Goal: Feedback & Contribution: Contribute content

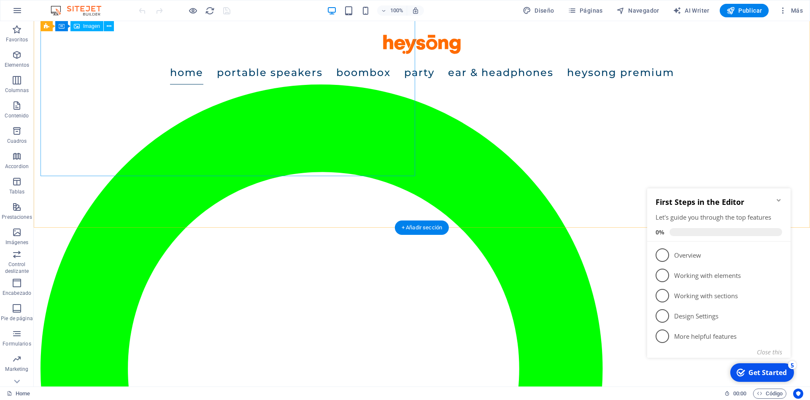
scroll to position [1033, 0]
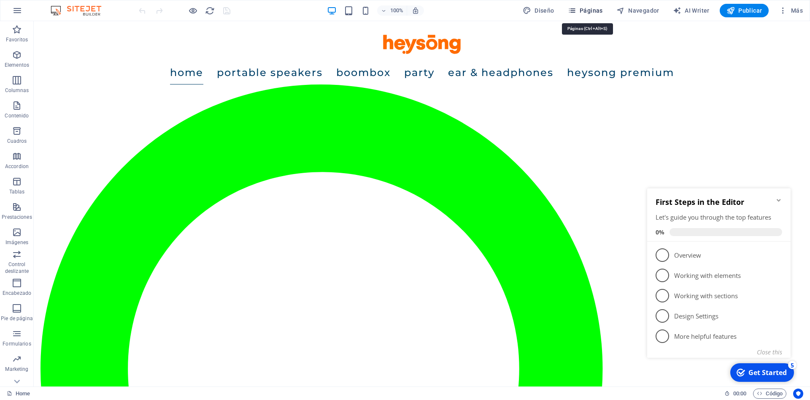
click at [586, 9] on span "Páginas" at bounding box center [585, 10] width 35 height 8
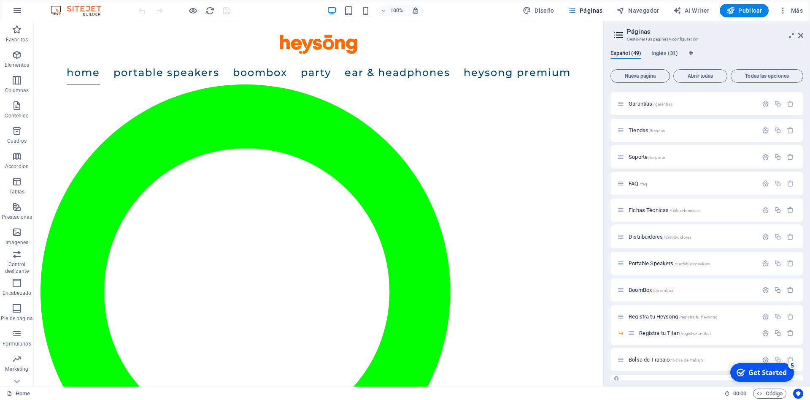
scroll to position [800, 0]
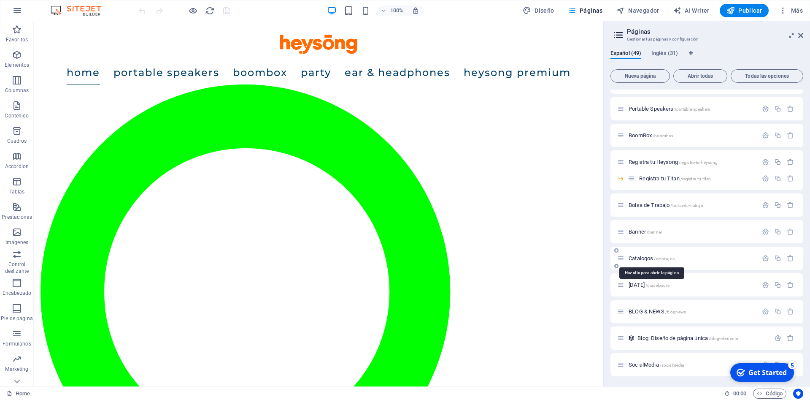
click at [643, 260] on span "Catalogos /catalogos" at bounding box center [652, 258] width 46 height 6
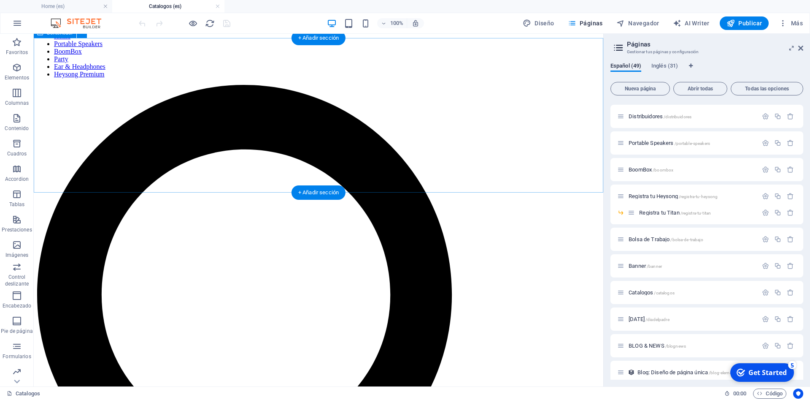
scroll to position [258, 0]
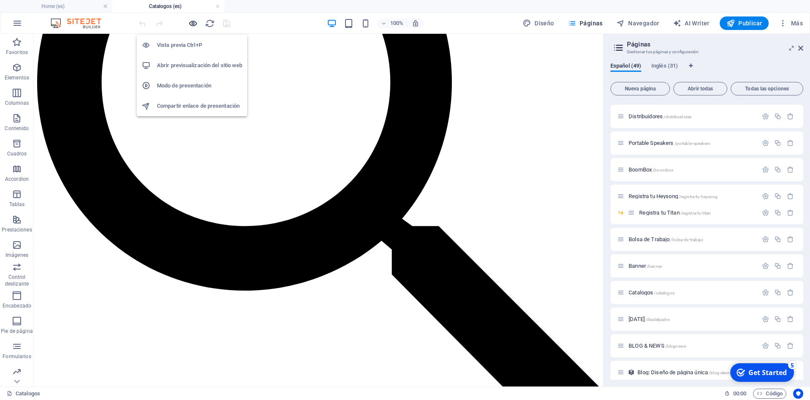
click at [194, 25] on icon "button" at bounding box center [193, 24] width 10 height 10
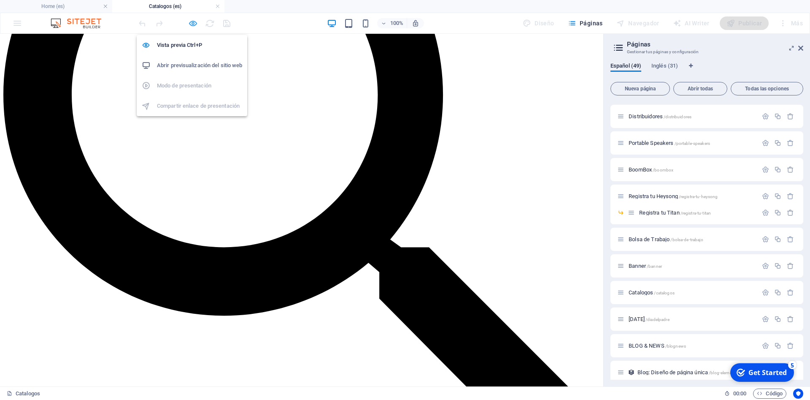
scroll to position [198, 0]
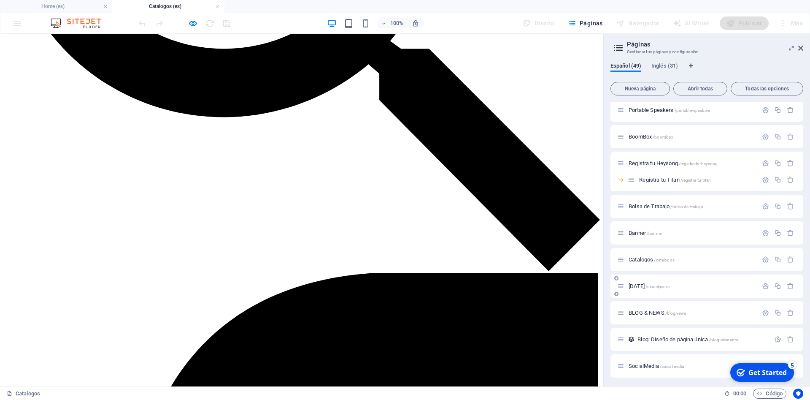
scroll to position [813, 0]
click at [635, 256] on span "Catalogos /catalogos" at bounding box center [652, 258] width 46 height 6
click at [766, 257] on icon "button" at bounding box center [765, 257] width 7 height 7
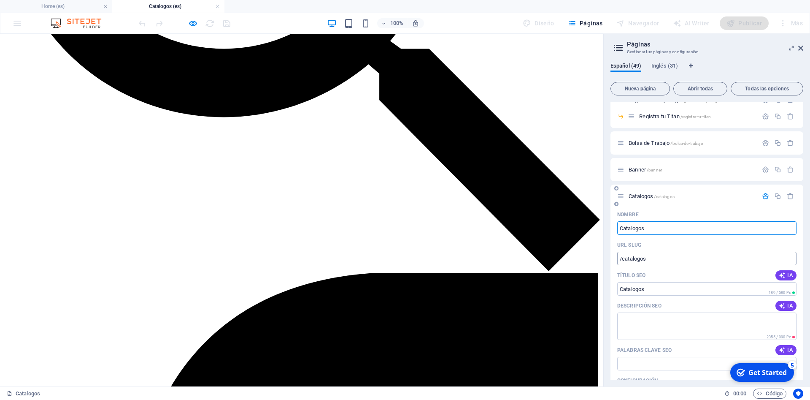
scroll to position [889, 0]
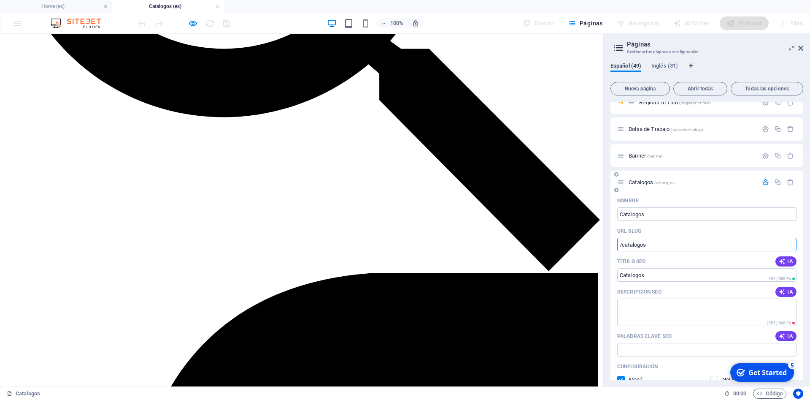
drag, startPoint x: 661, startPoint y: 243, endPoint x: 566, endPoint y: 241, distance: 94.5
click at [617, 241] on input "/catalogos" at bounding box center [706, 245] width 179 height 14
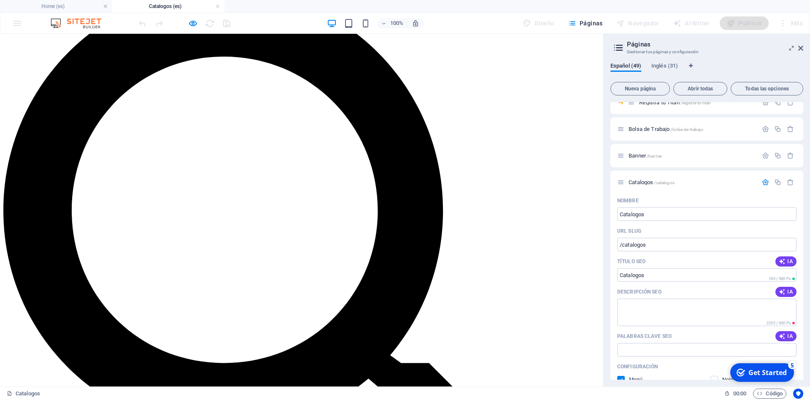
scroll to position [172, 0]
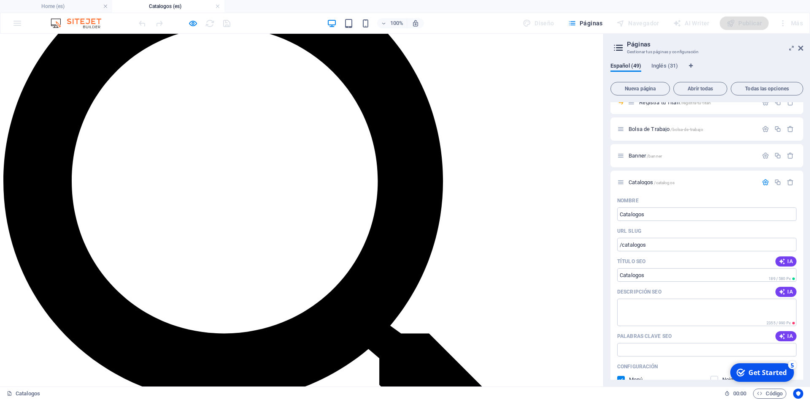
click at [576, 22] on icon "button" at bounding box center [572, 23] width 8 height 8
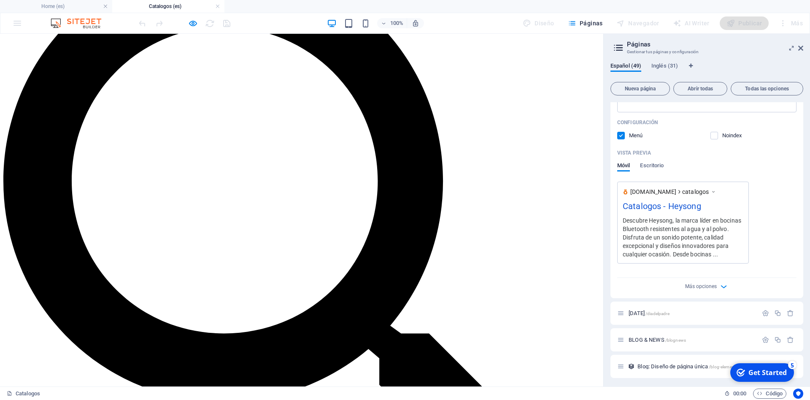
scroll to position [1161, 0]
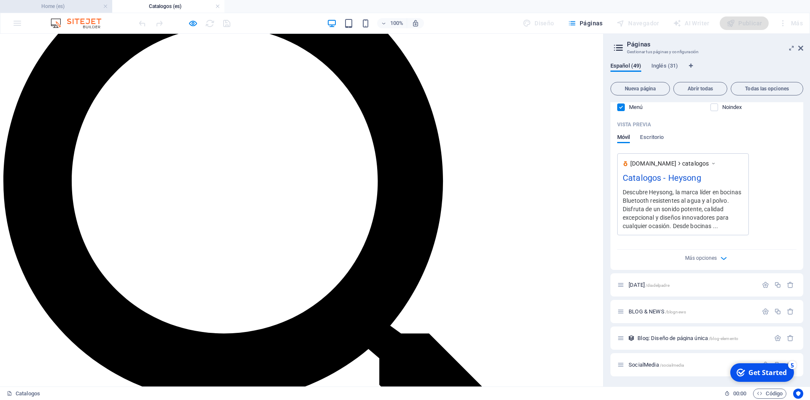
click at [39, 4] on h4 "Home (es)" at bounding box center [56, 6] width 112 height 9
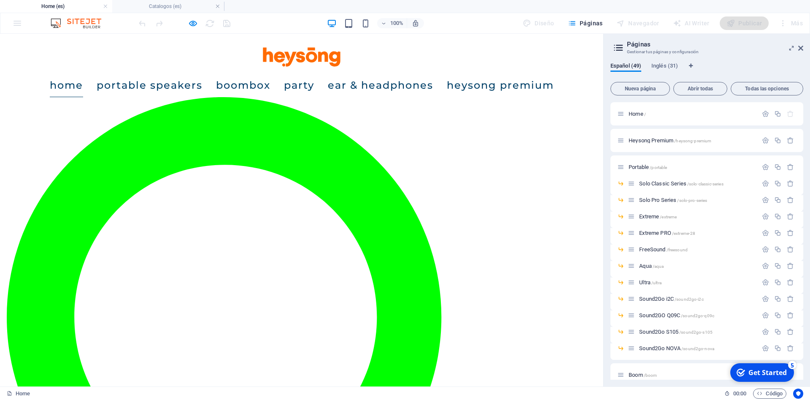
scroll to position [0, 0]
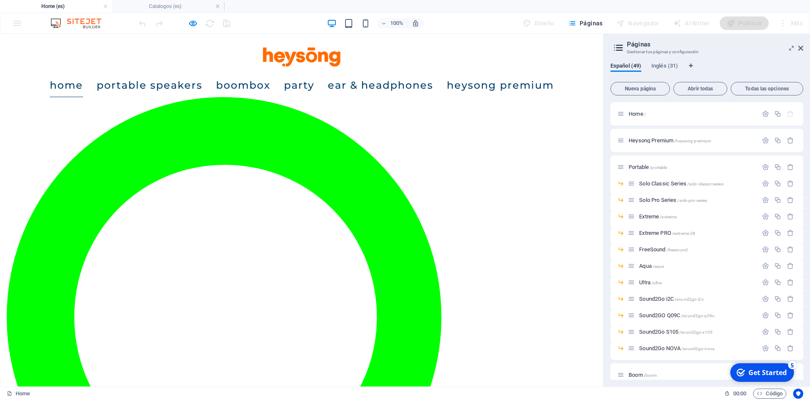
scroll to position [1787, 0]
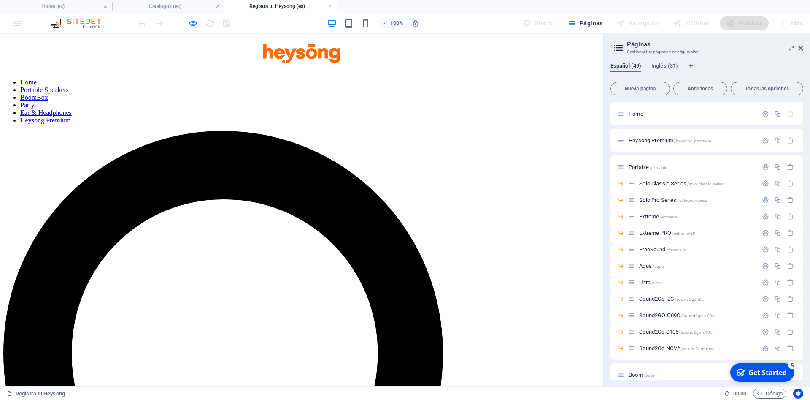
scroll to position [192, 0]
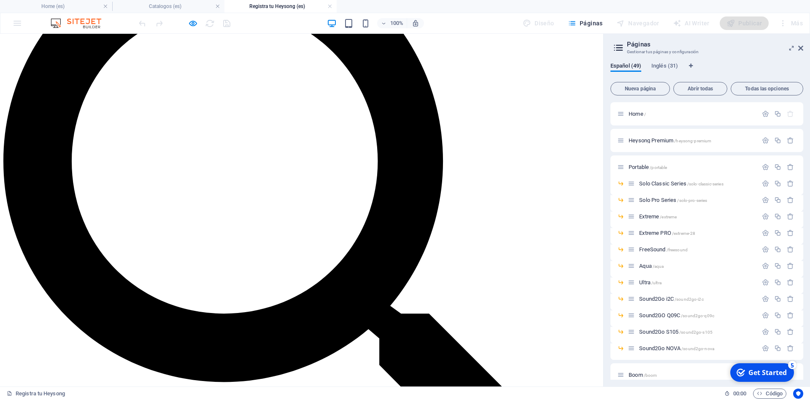
drag, startPoint x: 35, startPoint y: 311, endPoint x: 54, endPoint y: 289, distance: 29.1
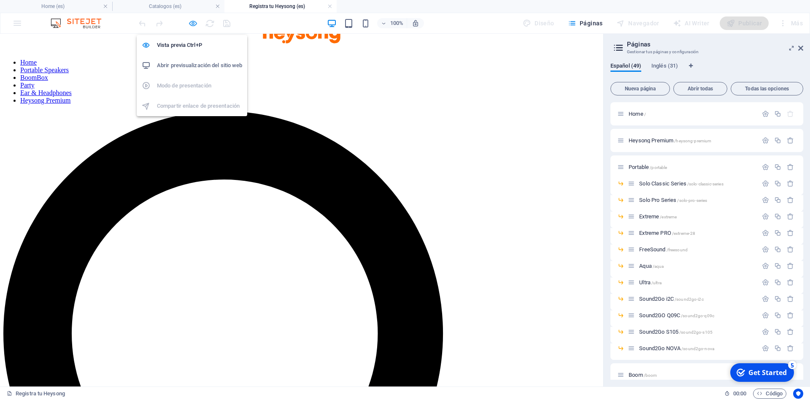
click at [193, 24] on icon "button" at bounding box center [193, 24] width 10 height 10
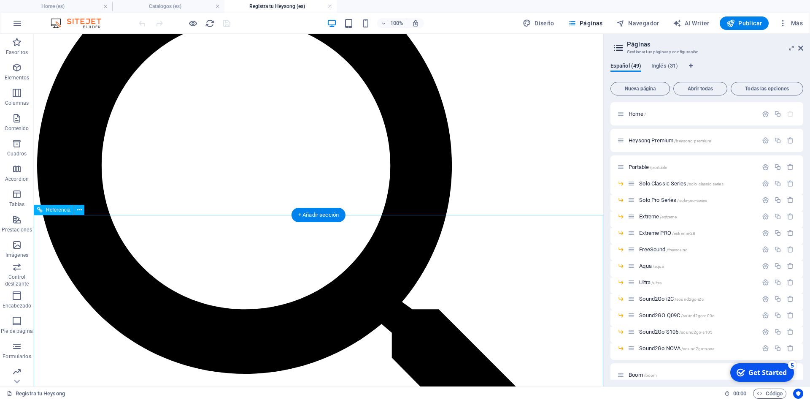
scroll to position [206, 0]
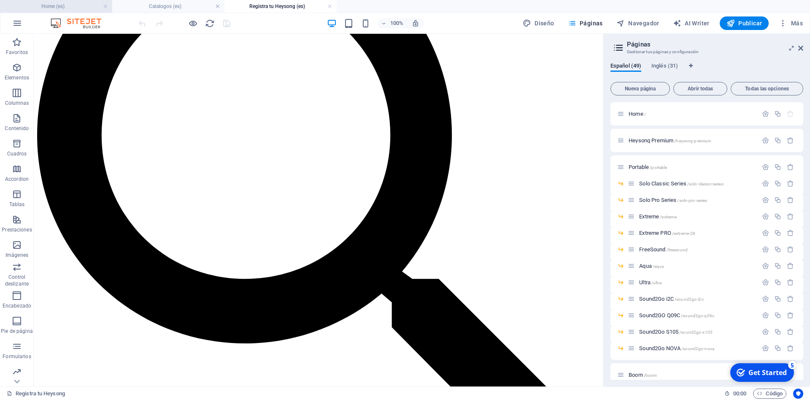
click at [59, 9] on h4 "Home (es)" at bounding box center [56, 6] width 112 height 9
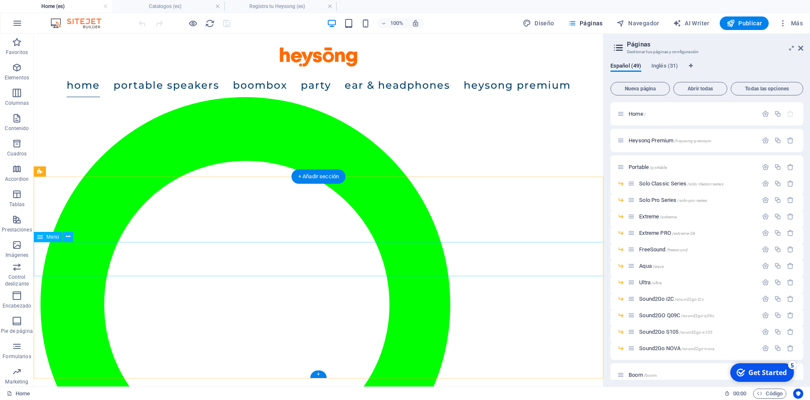
scroll to position [1965, 0]
click at [53, 240] on div "Menú" at bounding box center [48, 237] width 29 height 10
select select
select select "40"
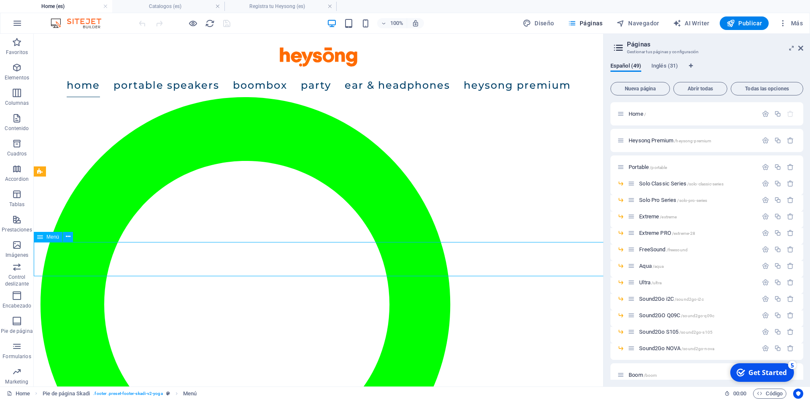
select select
select select "32"
select select
select select "33"
select select
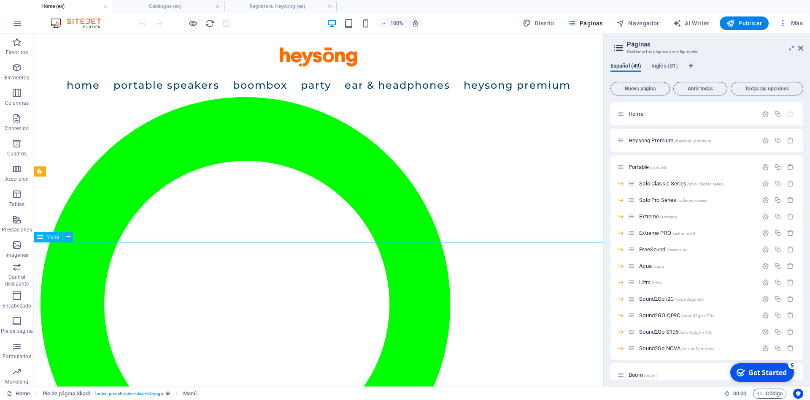
select select "34"
select select
select select "30"
select select
select select "36"
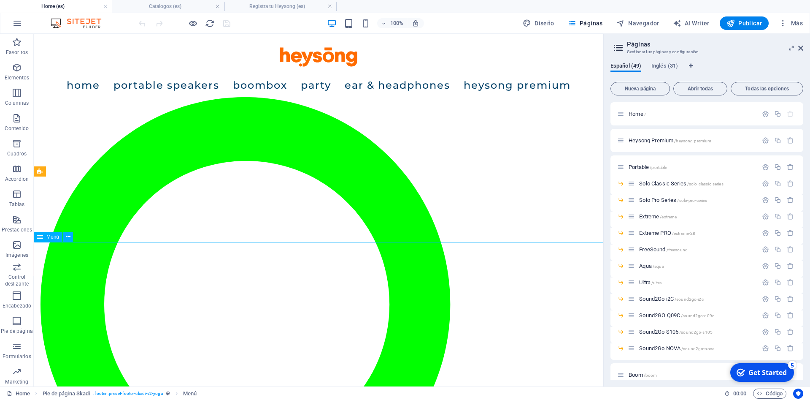
select select
select select "37"
select select
select select "26"
select select
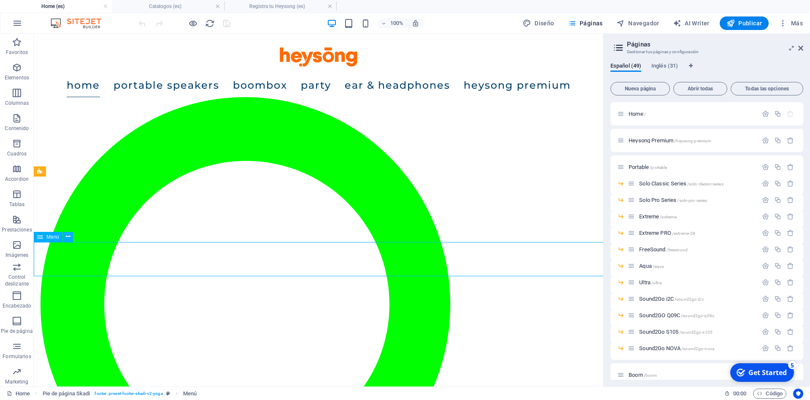
select select "46"
select select
select select "42"
select select
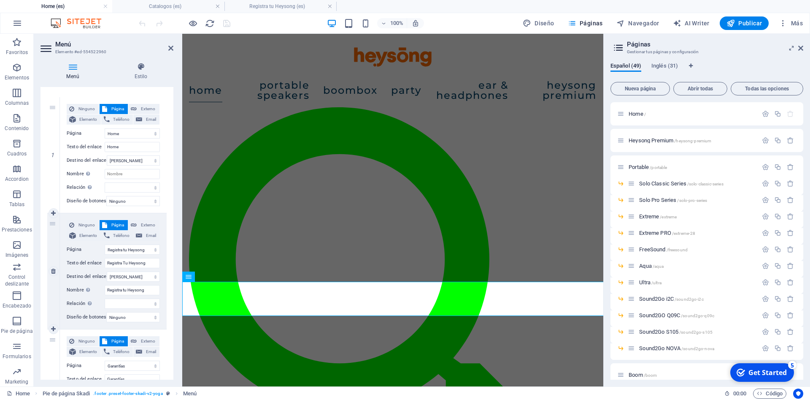
scroll to position [76, 0]
click at [57, 215] on link at bounding box center [54, 213] width 10 height 10
select select
select select "40"
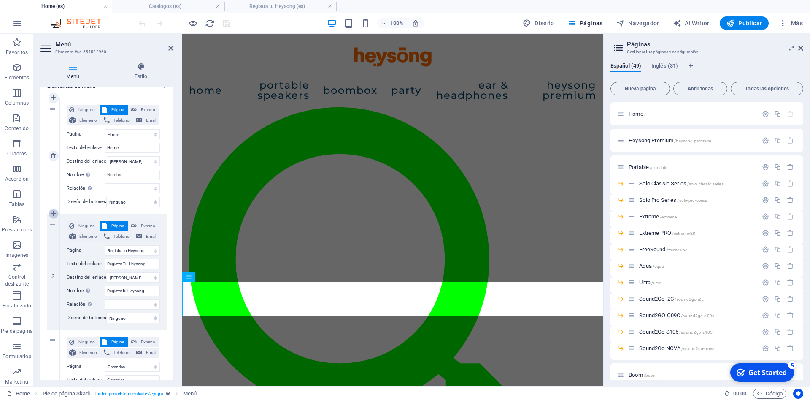
type input "Registra Tu Heysong"
type input "Registra tu Heysong"
select select
select select "32"
type input "Garantías"
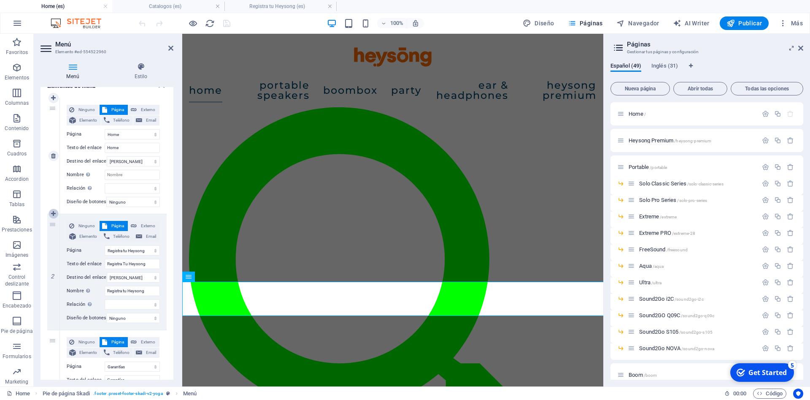
select select
select select "33"
type input "Tiendas"
select select
select select "34"
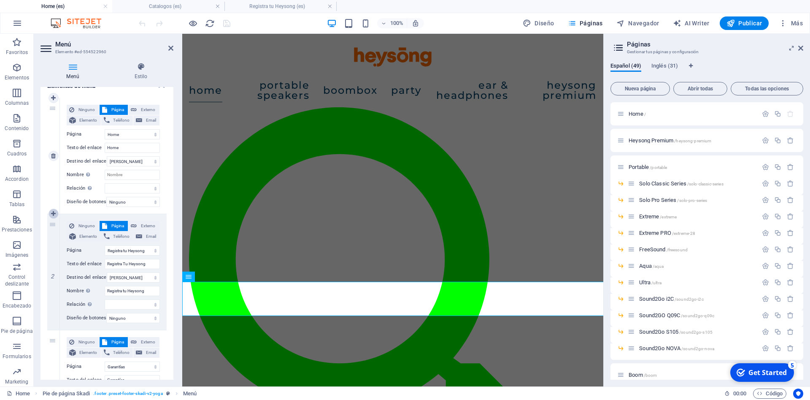
type input "SOPORTE DE PRODUCTO"
select select
select select "30"
type input "Contacto"
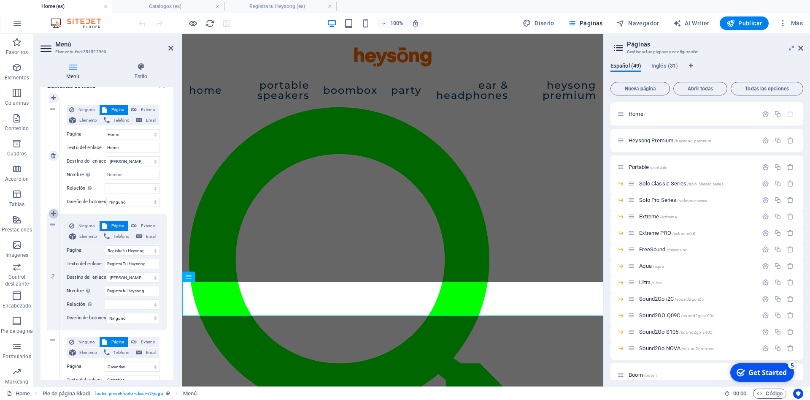
select select
select select "36"
type input "FICHAS TÉCNICAS"
select select
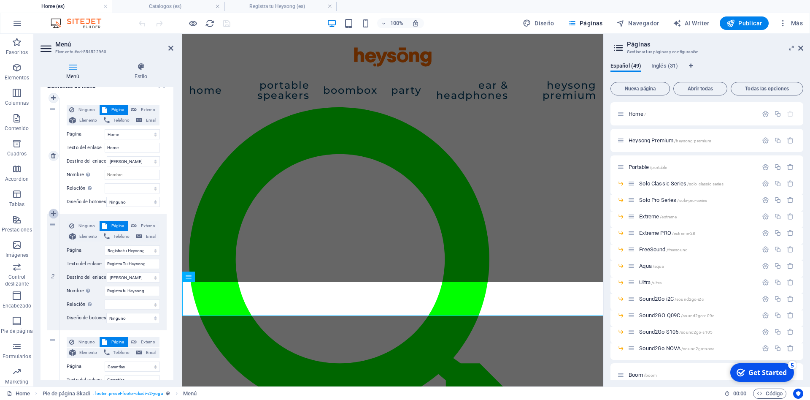
select select "37"
type input "Distribuidores"
select select
select select "26"
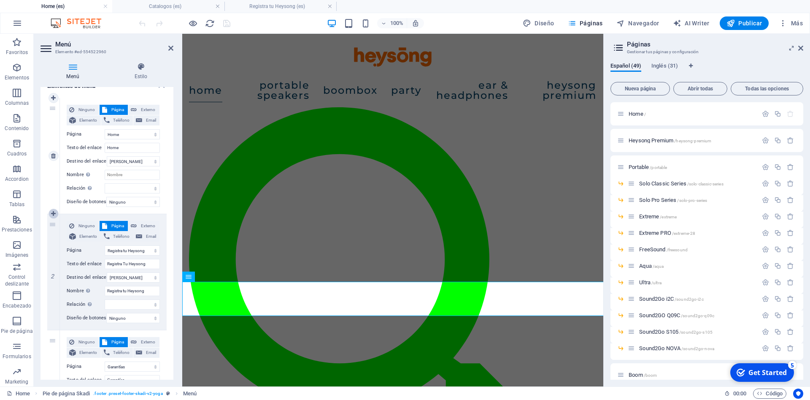
type input "ABOUT US"
select select
select select "46"
type input "BLOG"
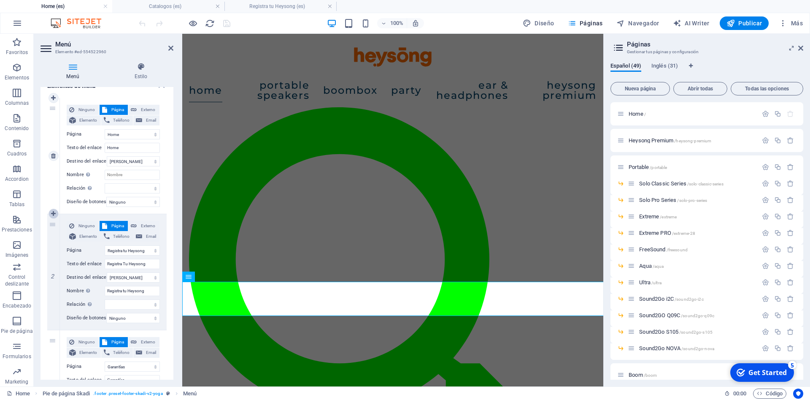
select select
select select "42"
select select
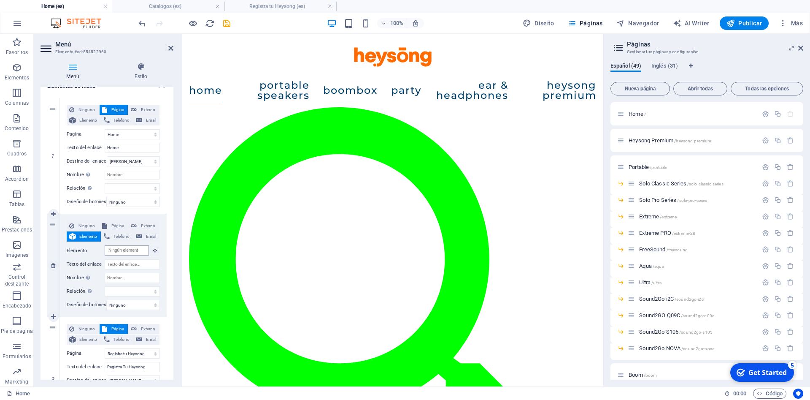
scroll to position [0, 0]
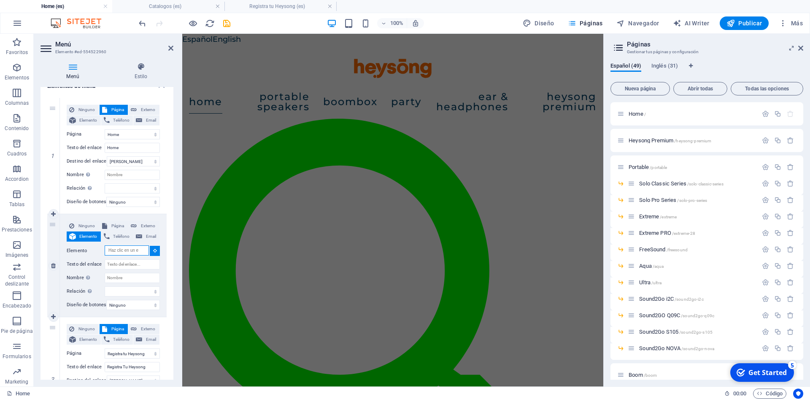
click at [137, 251] on input "Elemento" at bounding box center [127, 250] width 44 height 10
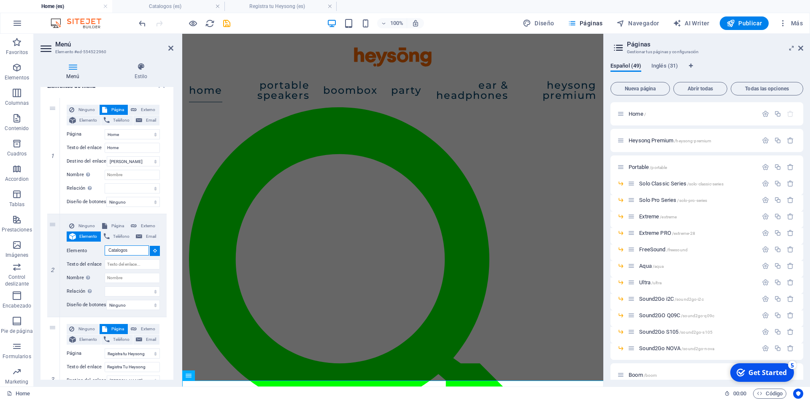
scroll to position [1869, 0]
type input "Catalogos"
click at [111, 266] on input "Texto del enlace" at bounding box center [132, 264] width 55 height 10
type input "Catalogos"
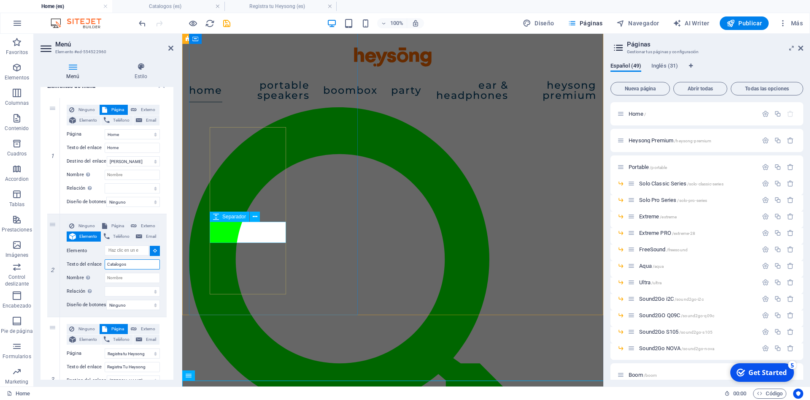
select select
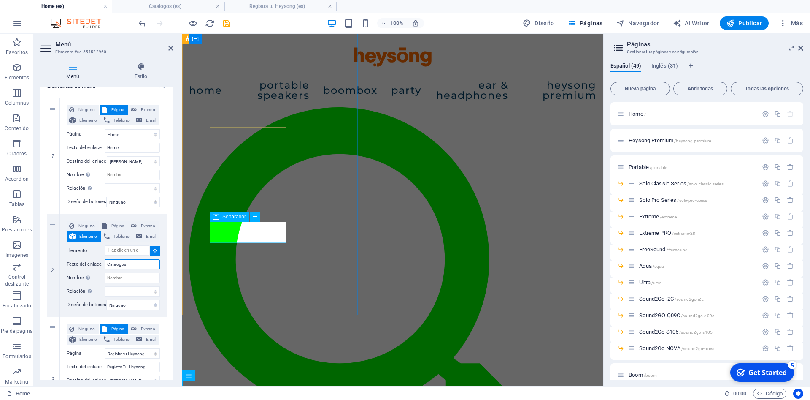
select select
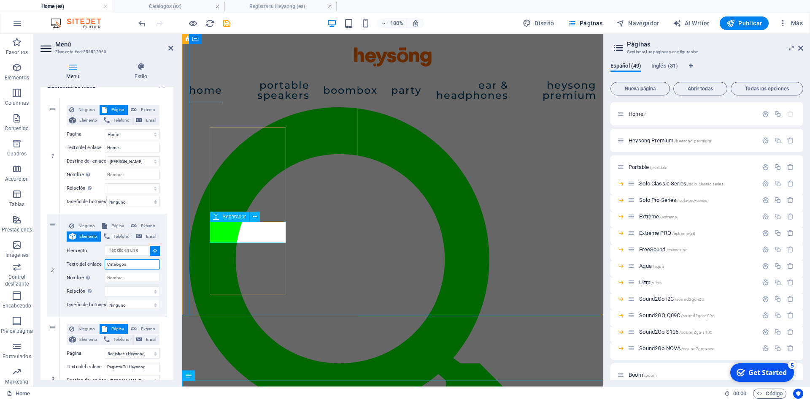
select select
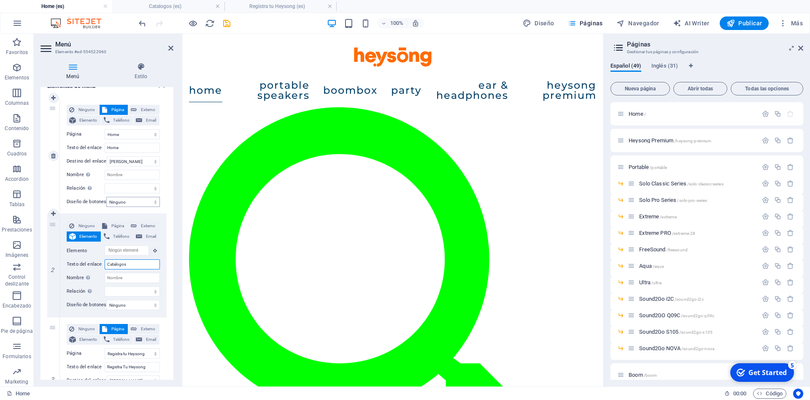
scroll to position [1776, 0]
type input "Catalogos"
click at [114, 225] on span "Página" at bounding box center [118, 226] width 16 height 10
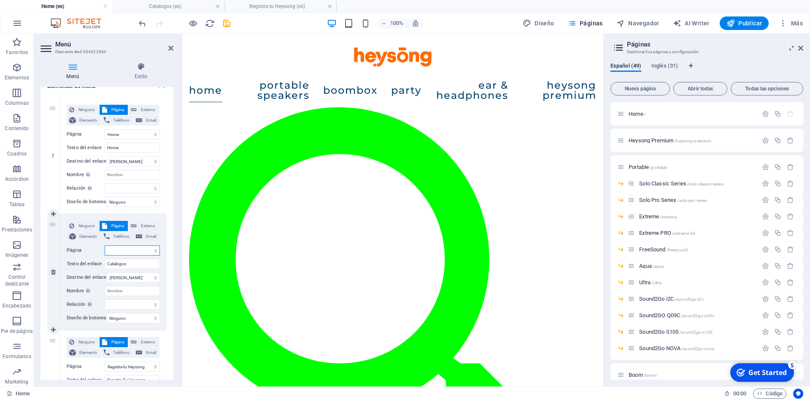
select select
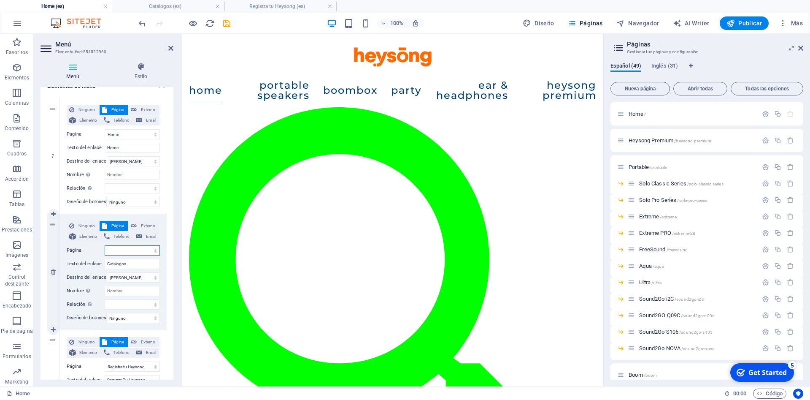
select select
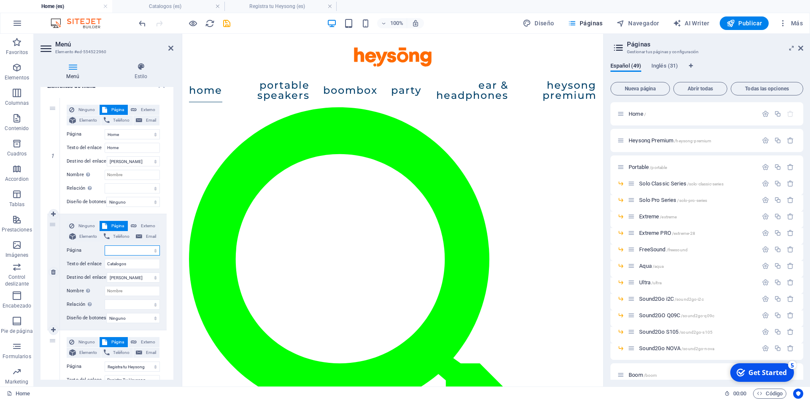
select select
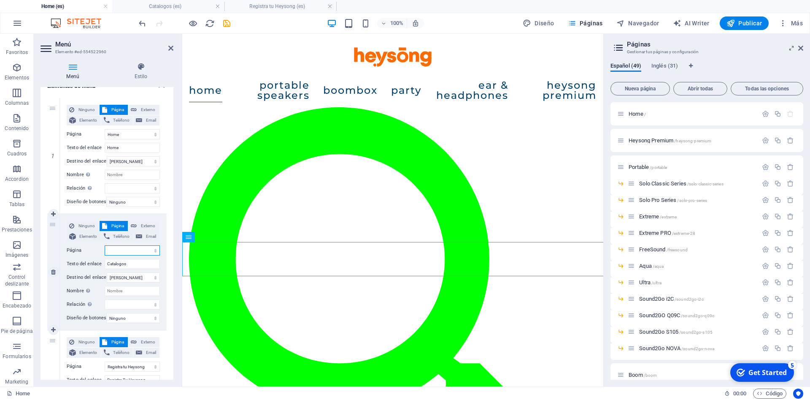
click at [105, 245] on select "Home Heysong Premium Portable -- Solo Classic Series -- Solo Pro Series -- Extr…" at bounding box center [132, 250] width 55 height 10
select select "44"
click option "Catalogos" at bounding box center [0, 0] width 0 height 0
select select
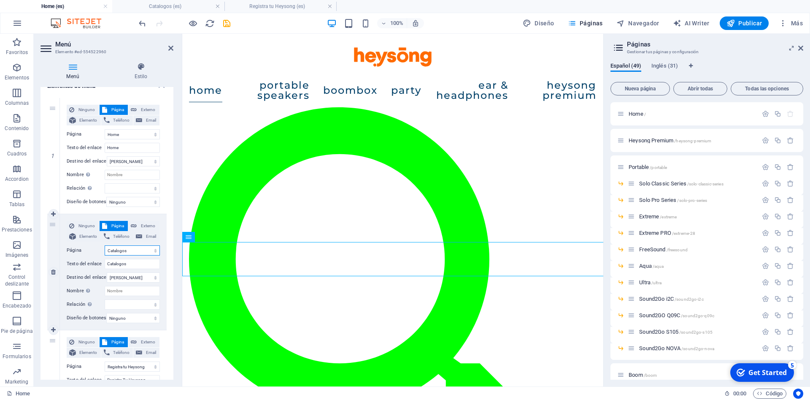
select select
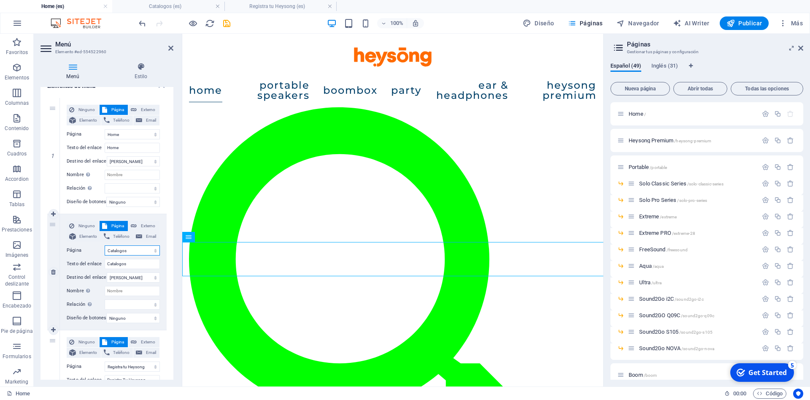
select select
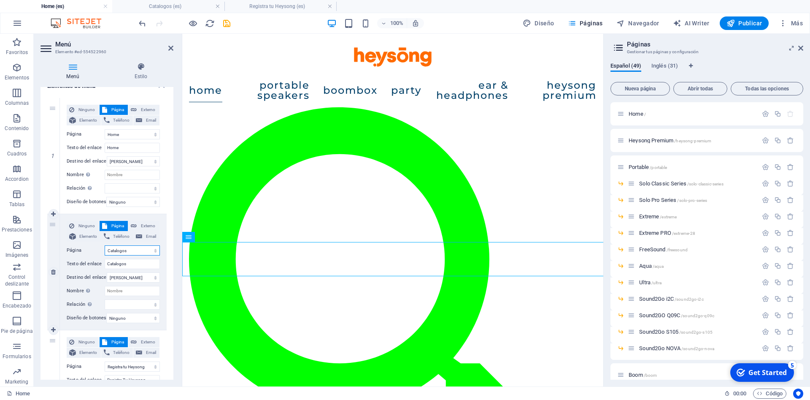
click at [105, 245] on select "Home Heysong Premium Portable -- Solo Classic Series -- Solo Pro Series -- Extr…" at bounding box center [132, 250] width 55 height 10
click at [91, 253] on label "Página" at bounding box center [86, 250] width 38 height 10
click at [105, 253] on select "Home Heysong Premium Portable -- Solo Classic Series -- Solo Pro Series -- Extr…" at bounding box center [132, 250] width 55 height 10
click at [115, 260] on input "Catalogos" at bounding box center [132, 264] width 55 height 10
click at [109, 265] on input "Catalogos" at bounding box center [132, 264] width 55 height 10
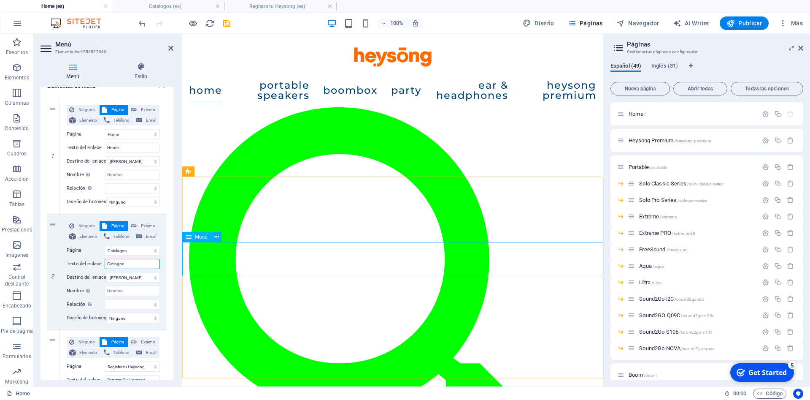
type input "Catálogos"
select select
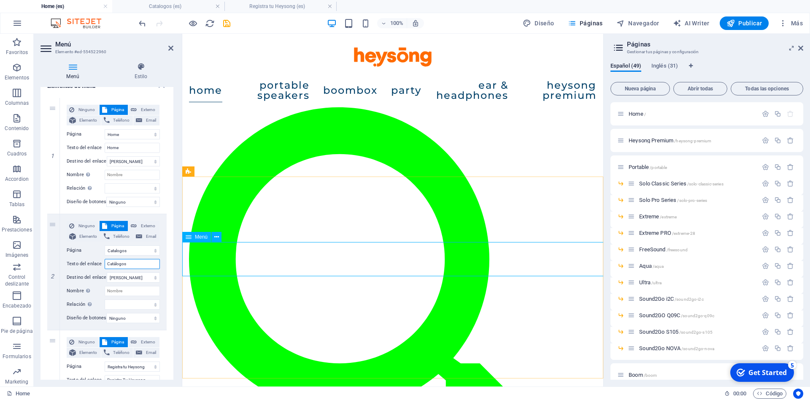
select select
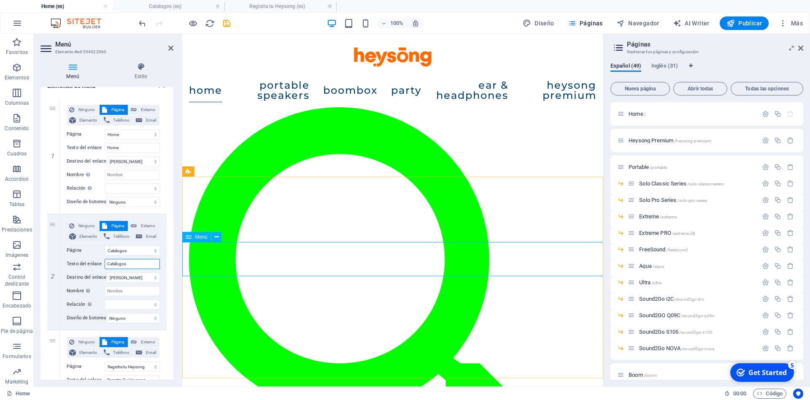
select select
type input "Catálogos"
click at [130, 292] on input "Nombre Una descripción adicional del enlace no debería ser igual al texto del e…" at bounding box center [132, 291] width 55 height 10
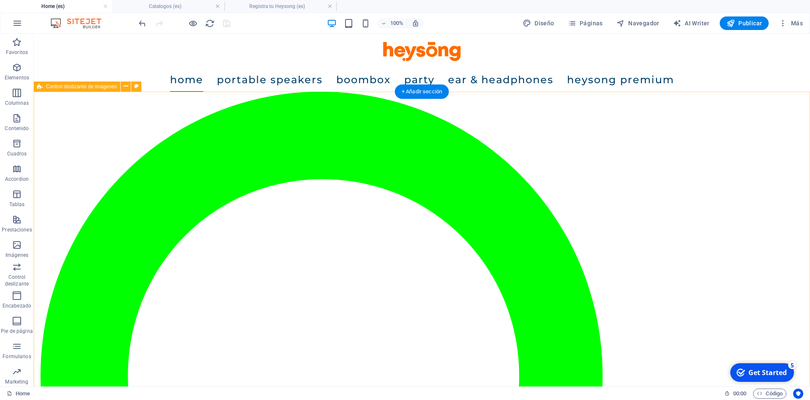
scroll to position [0, 0]
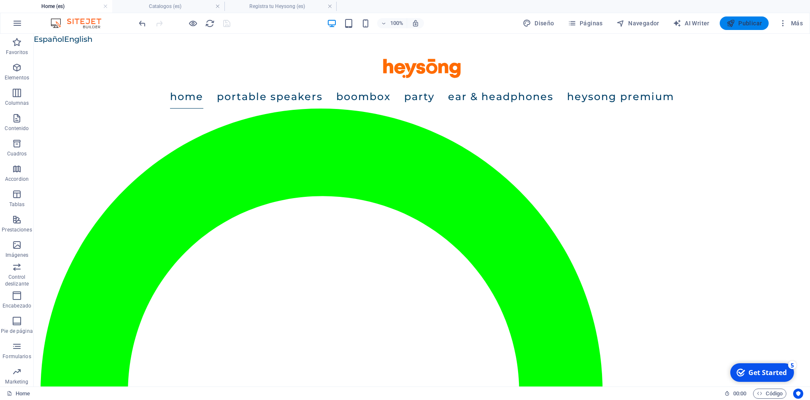
click at [739, 22] on span "Publicar" at bounding box center [745, 23] width 36 height 8
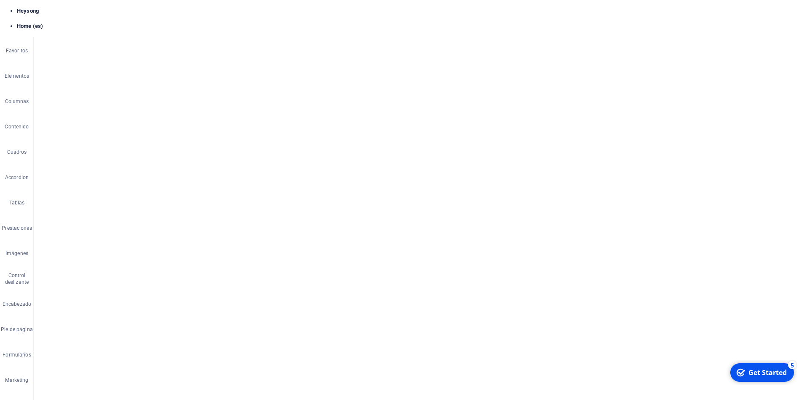
scroll to position [258, 0]
drag, startPoint x: 57, startPoint y: 720, endPoint x: 22, endPoint y: 714, distance: 35.9
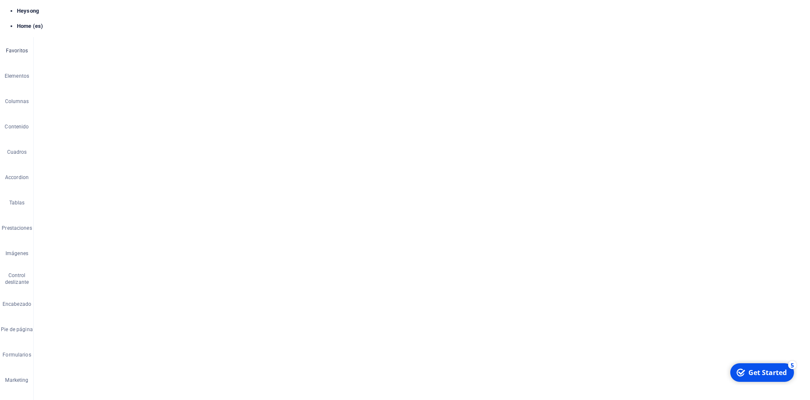
click at [14, 47] on p "Favoritos" at bounding box center [17, 50] width 22 height 7
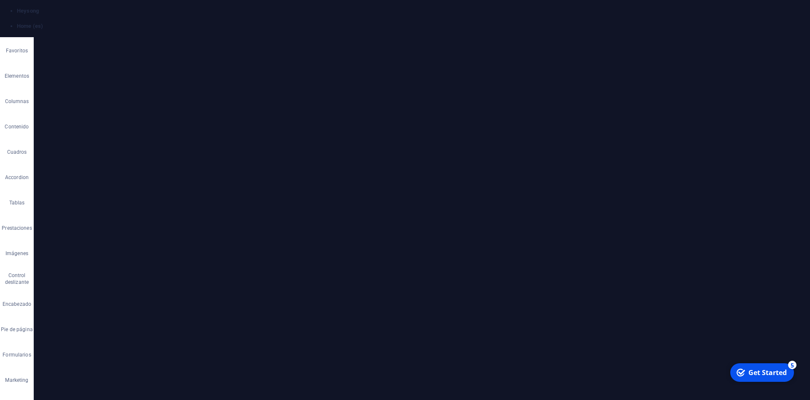
scroll to position [277, 0]
click at [17, 46] on icon "button" at bounding box center [17, 46] width 0 height 0
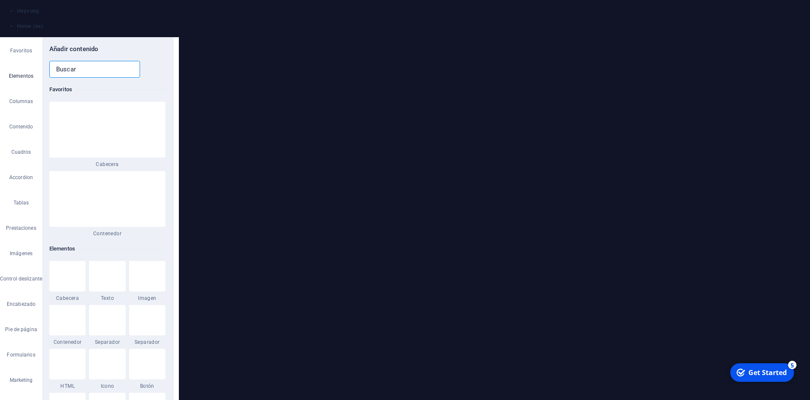
scroll to position [76, 0]
click at [92, 308] on label "1 Star" at bounding box center [92, 308] width 0 height 0
click at [92, 316] on input "1 Star" at bounding box center [92, 316] width 0 height 0
radio input "true"
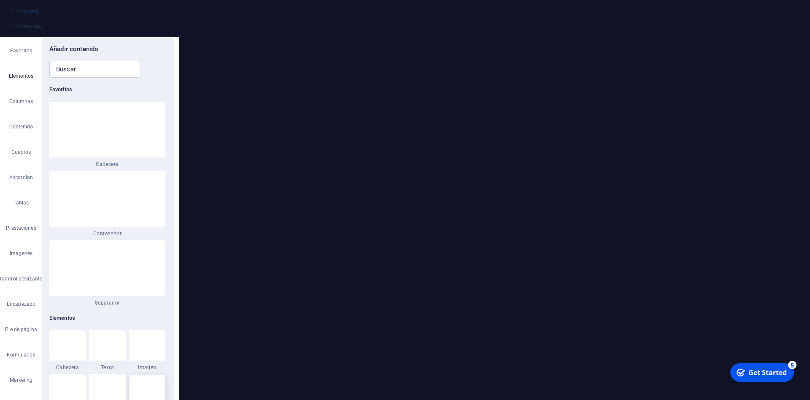
scroll to position [182, 0]
click at [133, 377] on label "1 Star" at bounding box center [133, 377] width 0 height 0
click at [132, 385] on input "1 Star" at bounding box center [132, 385] width 0 height 0
radio input "true"
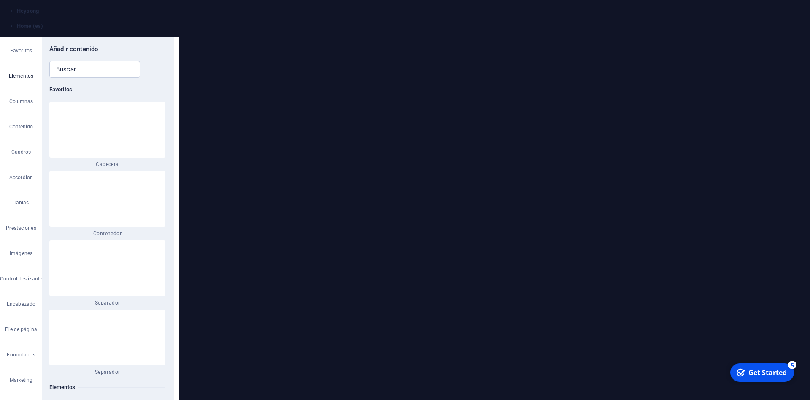
select select "%"
select select "px"
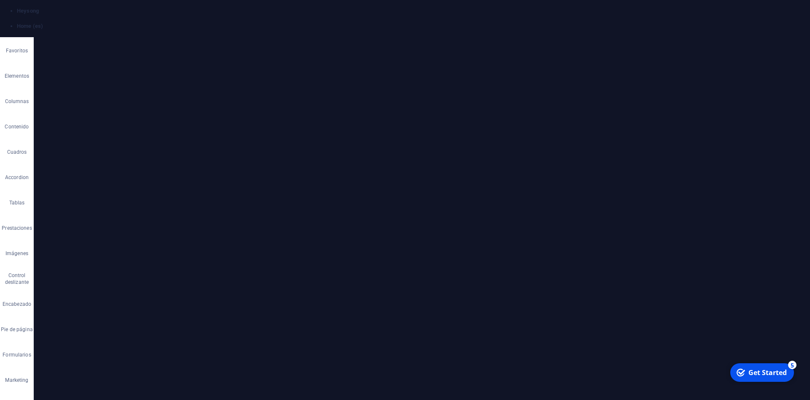
scroll to position [185, 0]
drag, startPoint x: 98, startPoint y: 113, endPoint x: 90, endPoint y: 113, distance: 8.4
type input "150"
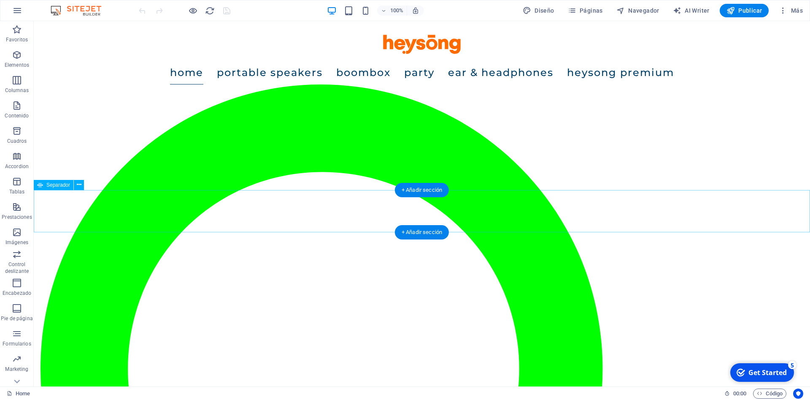
scroll to position [1894, 0]
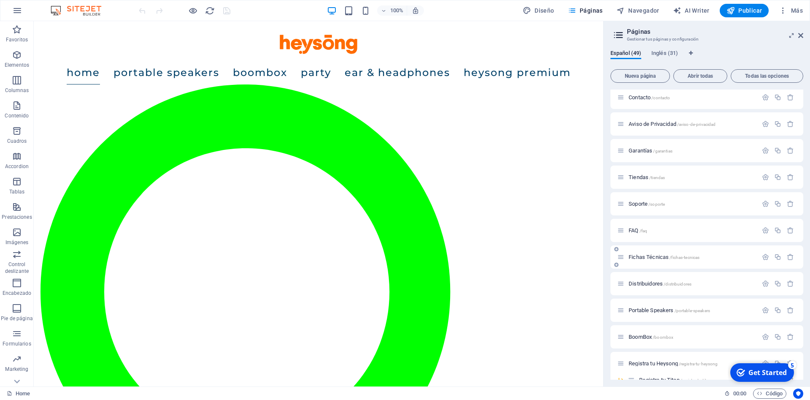
scroll to position [534, 0]
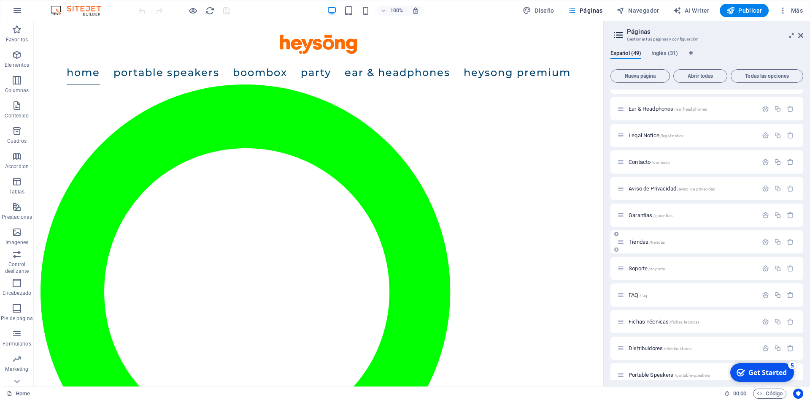
click at [638, 241] on span "Tiendas /tiendas" at bounding box center [647, 241] width 36 height 6
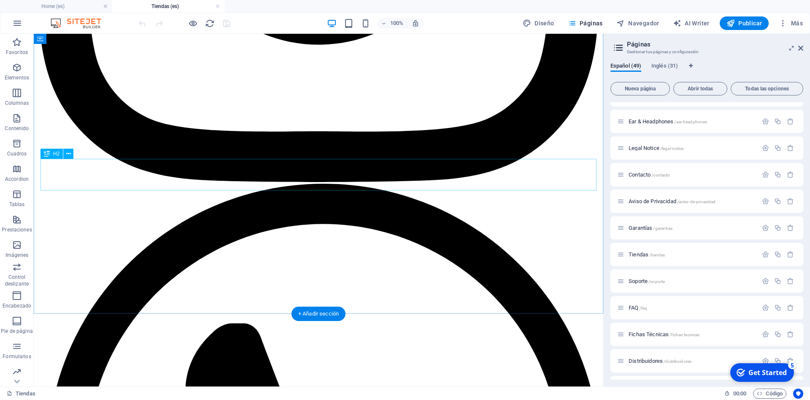
scroll to position [2274, 0]
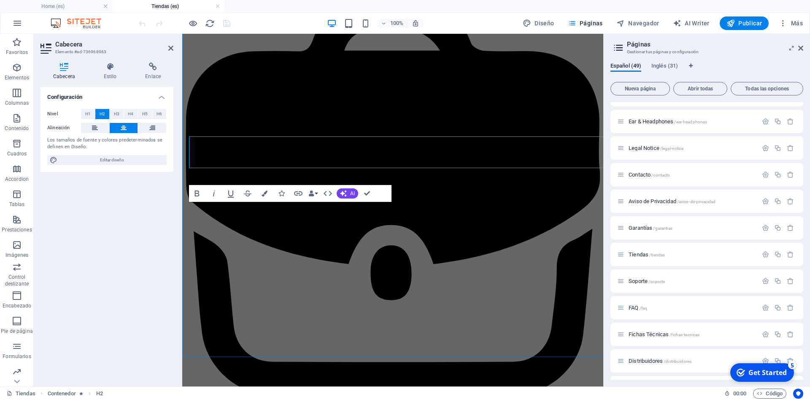
scroll to position [2339, 0]
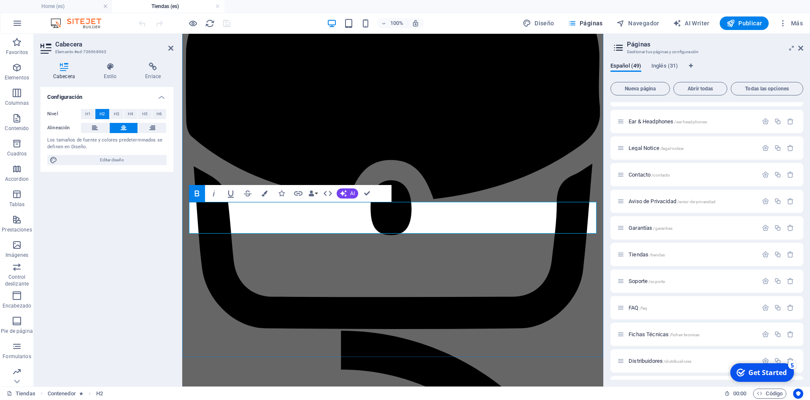
drag, startPoint x: 428, startPoint y: 216, endPoint x: 258, endPoint y: 221, distance: 170.1
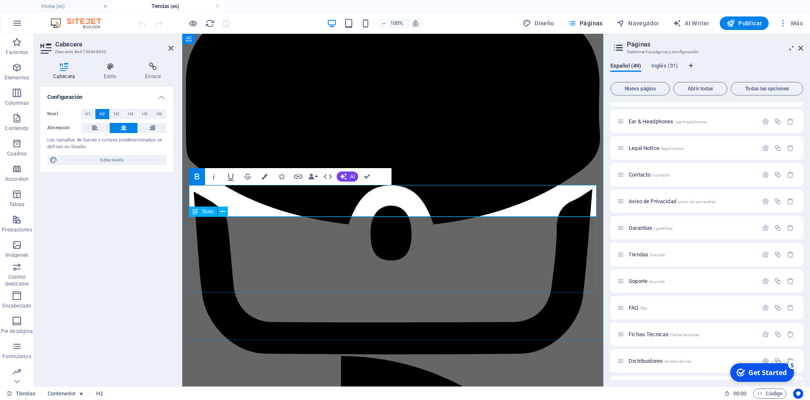
scroll to position [2297, 0]
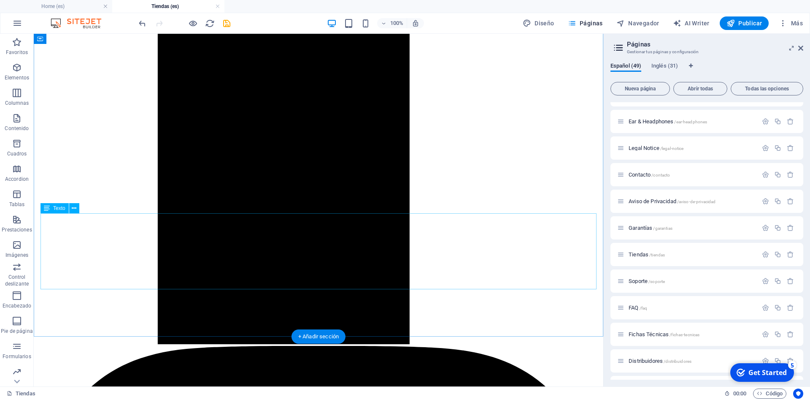
scroll to position [1543, 0]
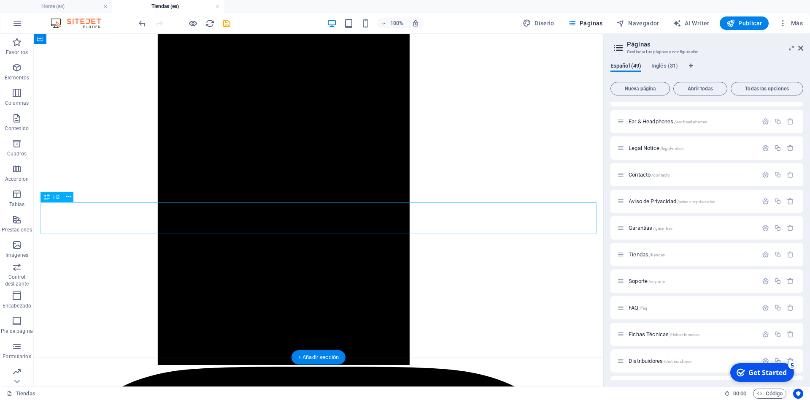
click at [70, 197] on icon at bounding box center [68, 196] width 5 height 9
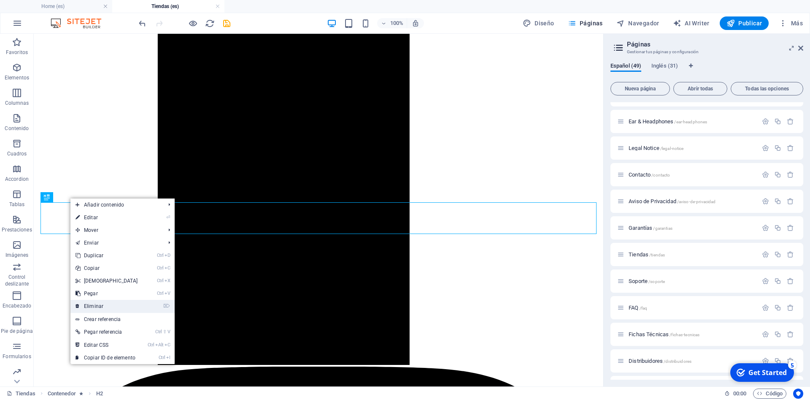
drag, startPoint x: 97, startPoint y: 306, endPoint x: 99, endPoint y: 265, distance: 41.8
click at [97, 306] on link "⌦ Eliminar" at bounding box center [106, 306] width 73 height 13
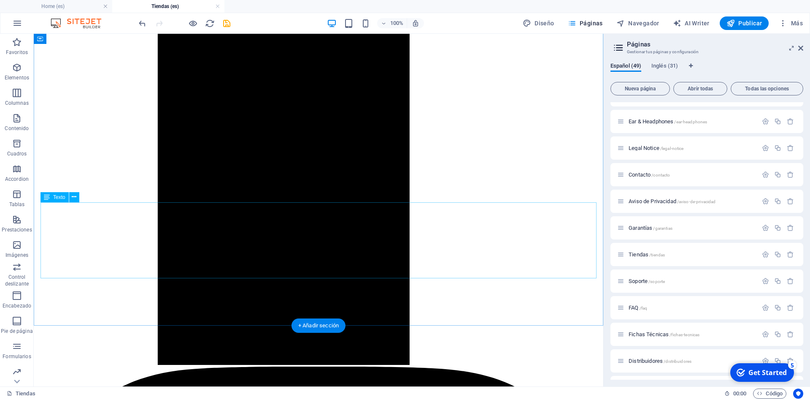
click at [74, 195] on icon at bounding box center [74, 196] width 5 height 9
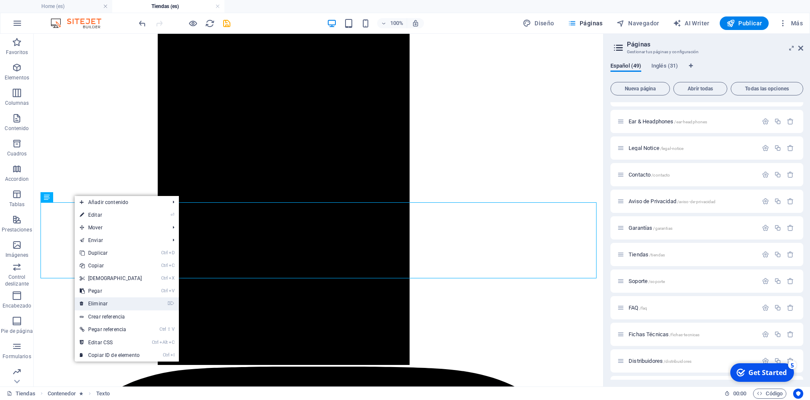
click at [124, 304] on link "⌦ Eliminar" at bounding box center [111, 303] width 73 height 13
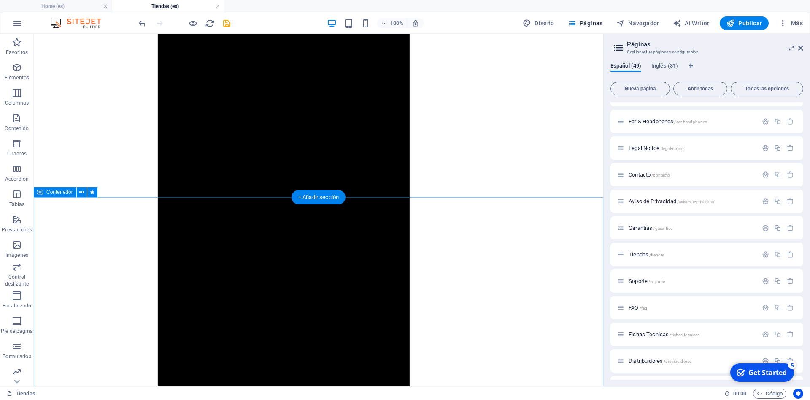
scroll to position [1328, 0]
click at [82, 195] on icon at bounding box center [81, 192] width 5 height 9
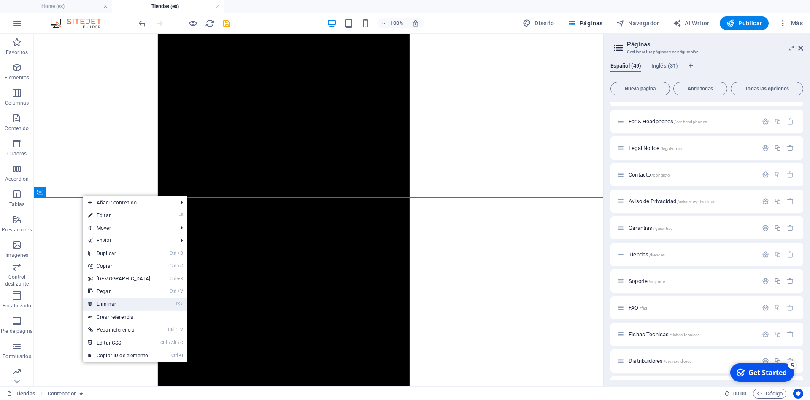
click at [120, 301] on link "⌦ Eliminar" at bounding box center [119, 303] width 73 height 13
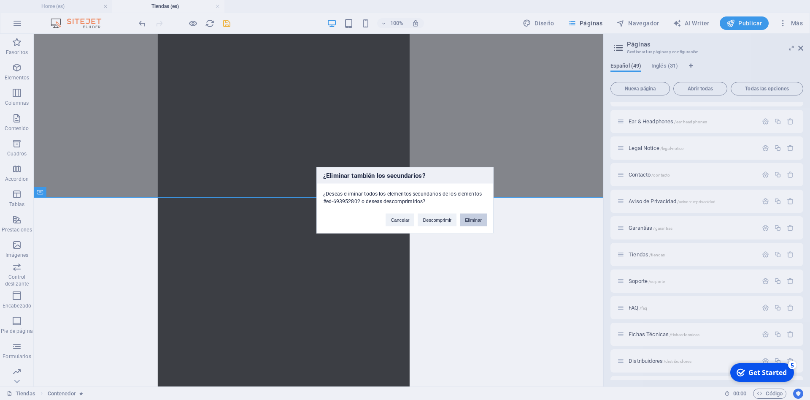
drag, startPoint x: 477, startPoint y: 218, endPoint x: 443, endPoint y: 184, distance: 48.0
click at [477, 218] on button "Eliminar" at bounding box center [473, 219] width 27 height 13
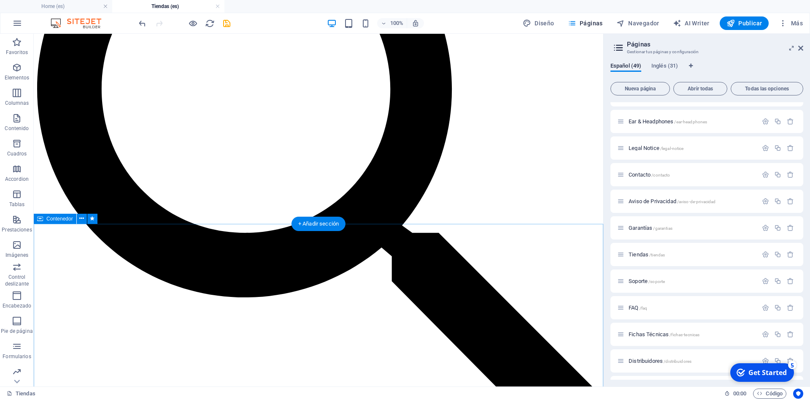
scroll to position [424, 0]
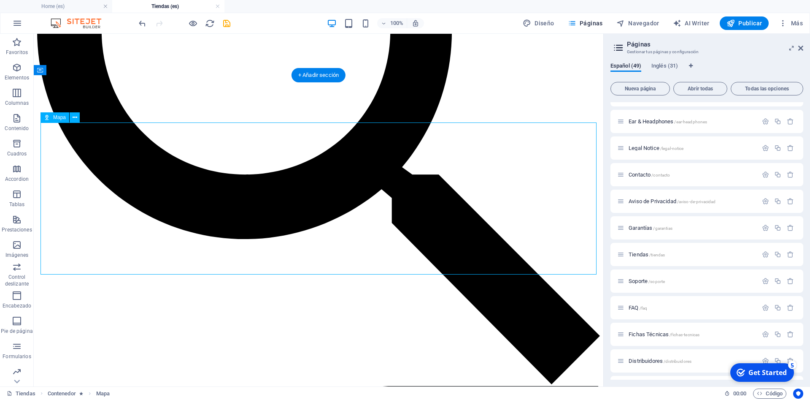
scroll to position [295, 0]
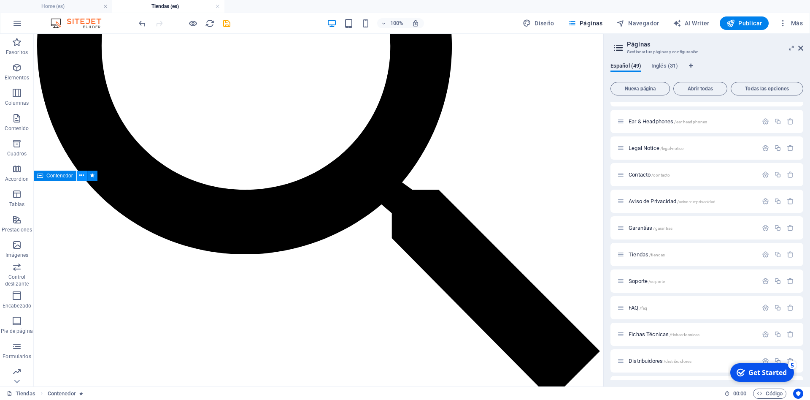
click at [80, 176] on icon at bounding box center [81, 175] width 5 height 9
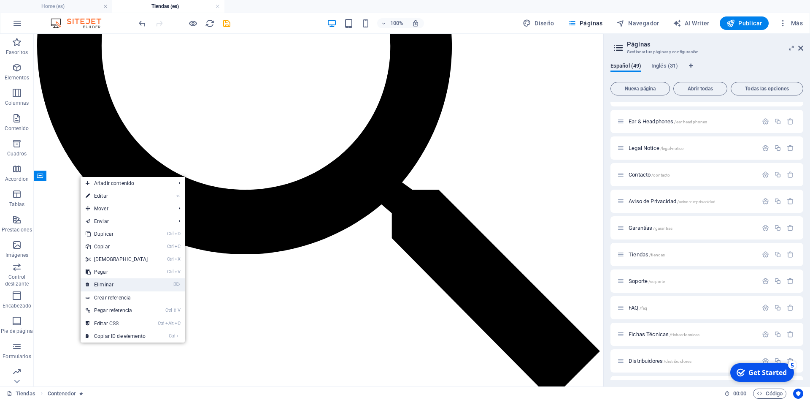
click at [120, 285] on link "⌦ Eliminar" at bounding box center [117, 284] width 73 height 13
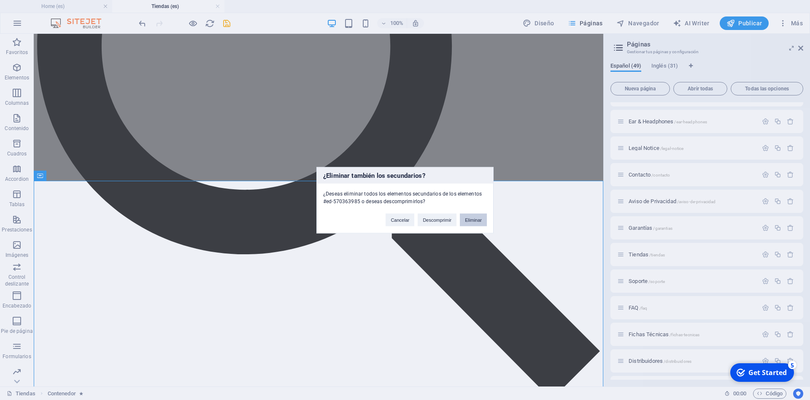
click at [479, 221] on button "Eliminar" at bounding box center [473, 219] width 27 height 13
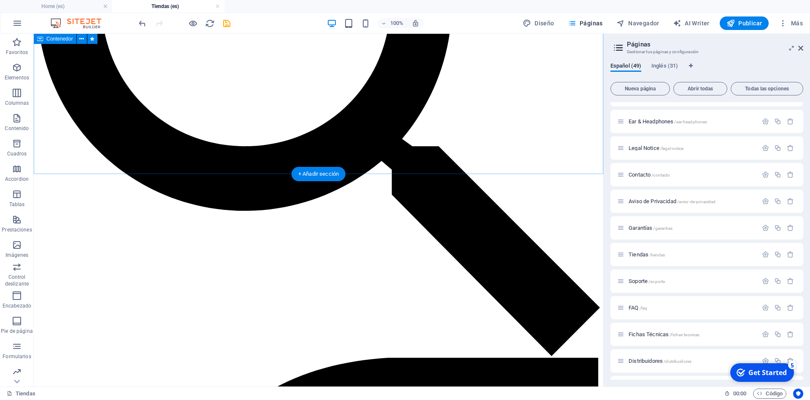
scroll to position [301, 0]
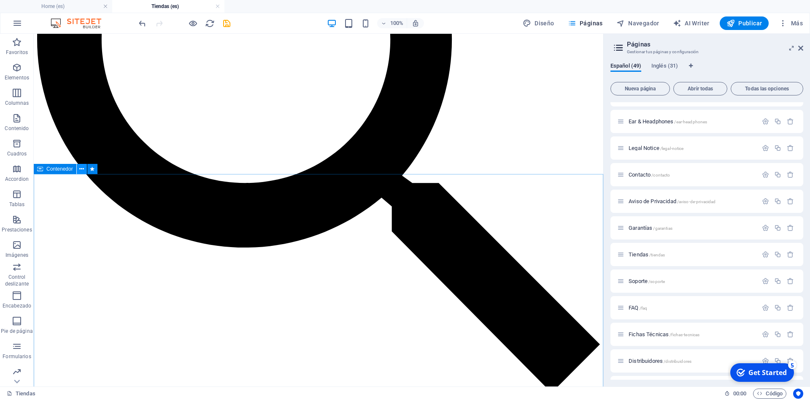
click at [79, 171] on button at bounding box center [82, 169] width 10 height 10
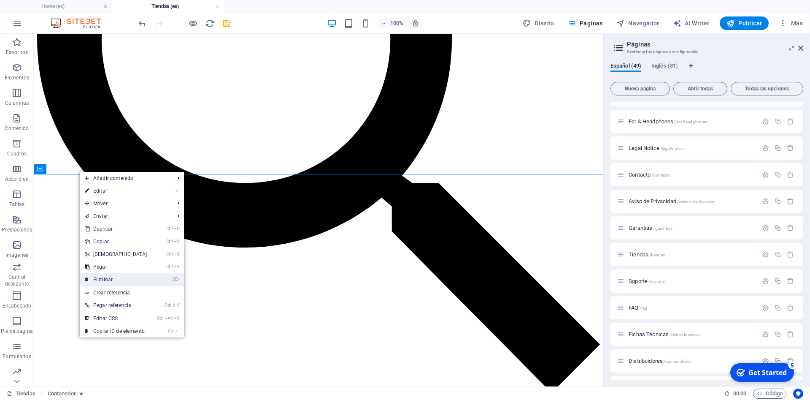
click at [106, 276] on link "⌦ Eliminar" at bounding box center [116, 279] width 73 height 13
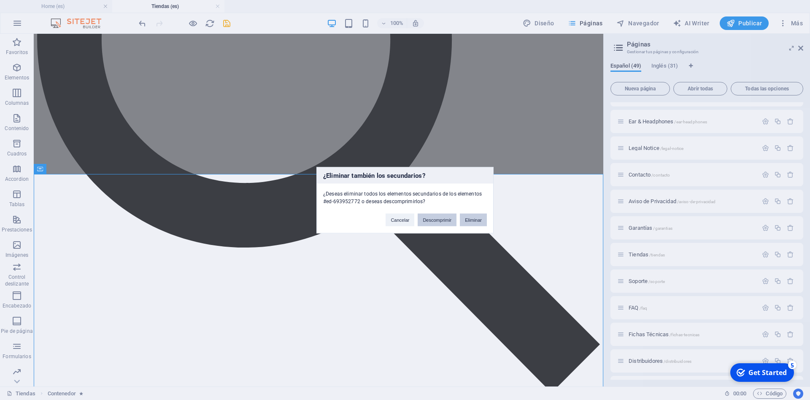
drag, startPoint x: 435, startPoint y: 217, endPoint x: 483, endPoint y: 221, distance: 48.2
click at [483, 221] on div "Cancelar Descomprimir Eliminar" at bounding box center [436, 216] width 114 height 22
click at [483, 221] on button "Eliminar" at bounding box center [473, 219] width 27 height 13
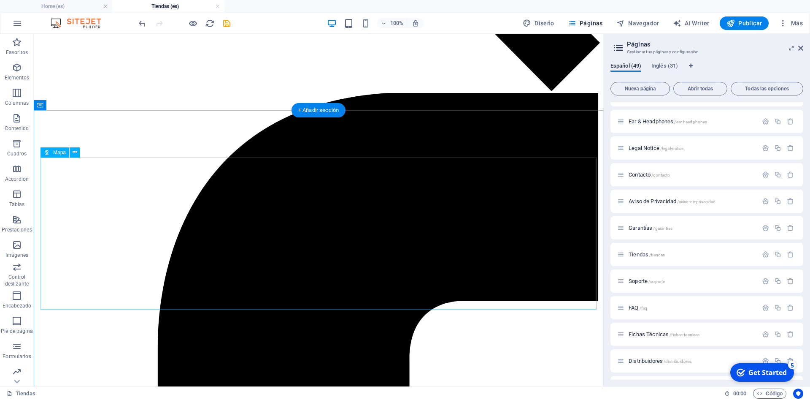
scroll to position [818, 0]
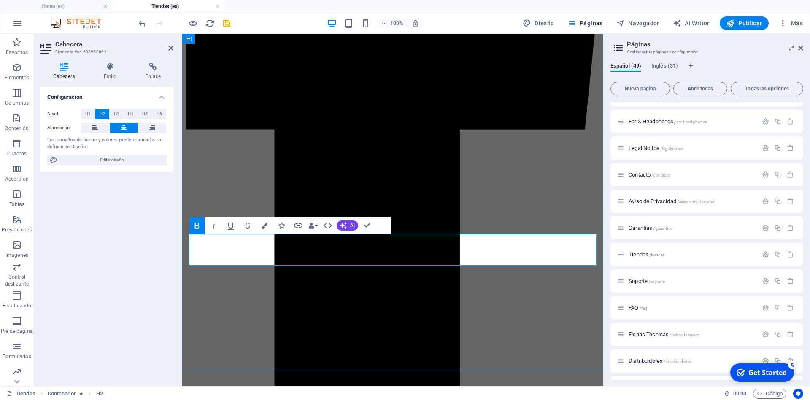
drag, startPoint x: 454, startPoint y: 246, endPoint x: 333, endPoint y: 248, distance: 120.7
drag, startPoint x: 471, startPoint y: 246, endPoint x: 287, endPoint y: 246, distance: 183.1
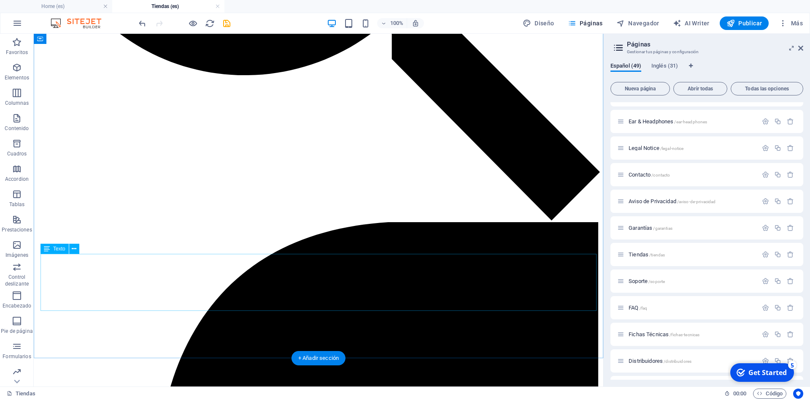
scroll to position [430, 0]
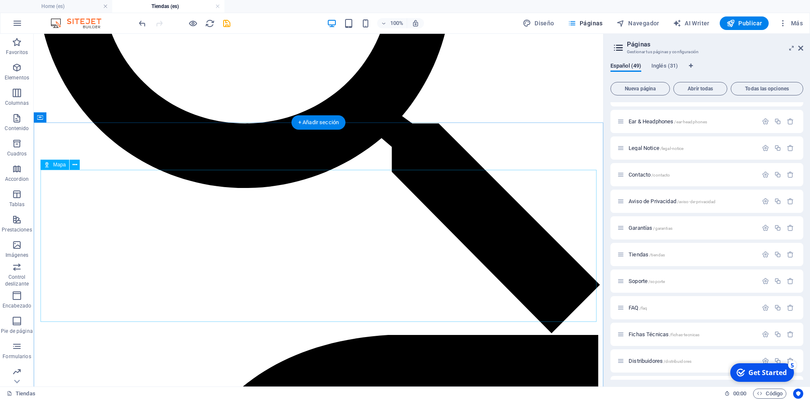
scroll to position [344, 0]
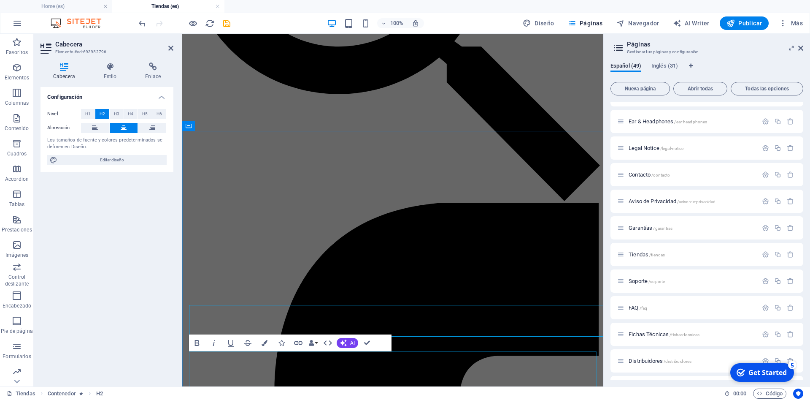
scroll to position [390, 0]
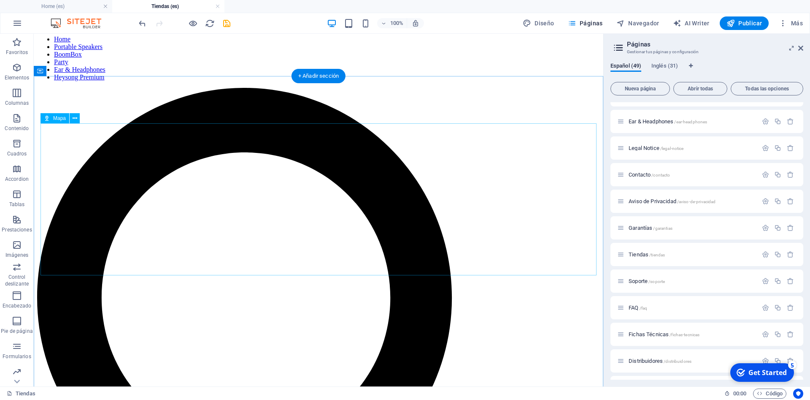
scroll to position [0, 0]
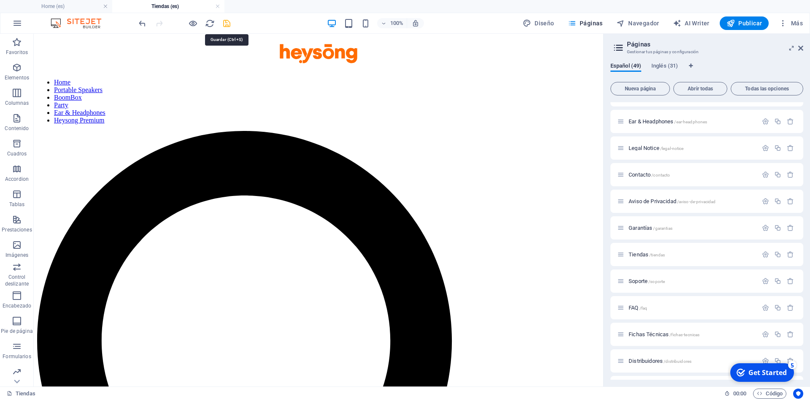
click at [230, 26] on icon "save" at bounding box center [227, 24] width 10 height 10
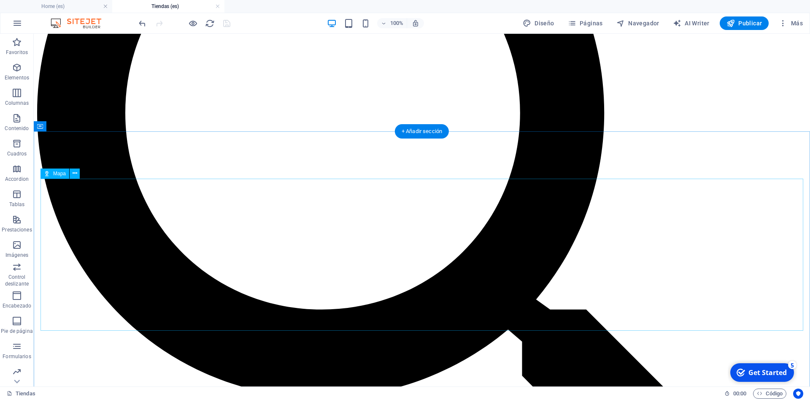
scroll to position [344, 0]
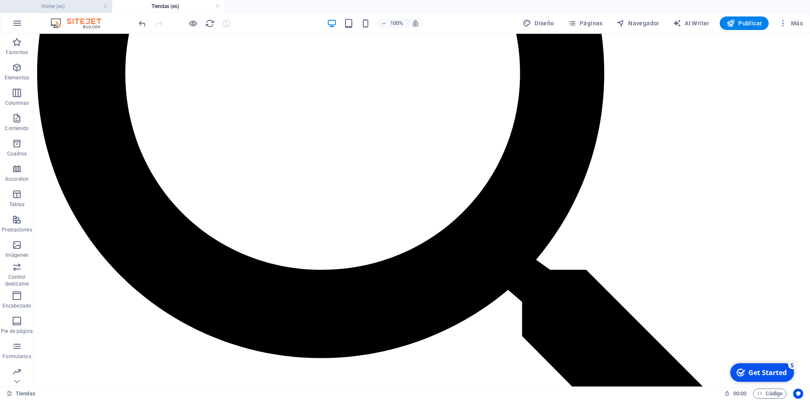
click at [44, 4] on h4 "Home (es)" at bounding box center [56, 6] width 112 height 9
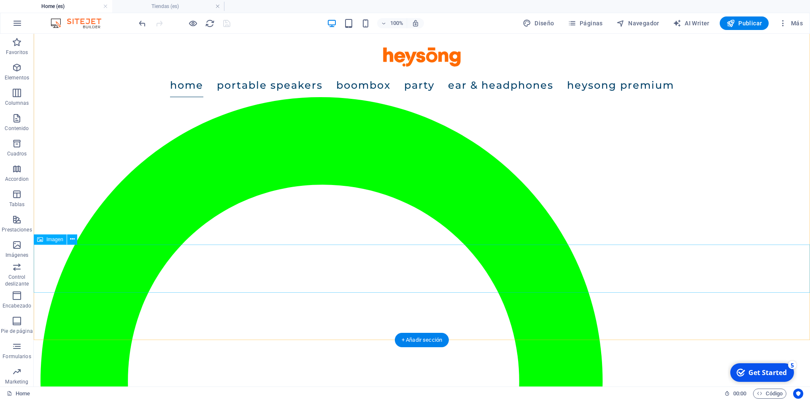
click at [481, 274] on figure at bounding box center [422, 298] width 776 height 48
click at [475, 275] on figure at bounding box center [422, 298] width 776 height 48
select select "%"
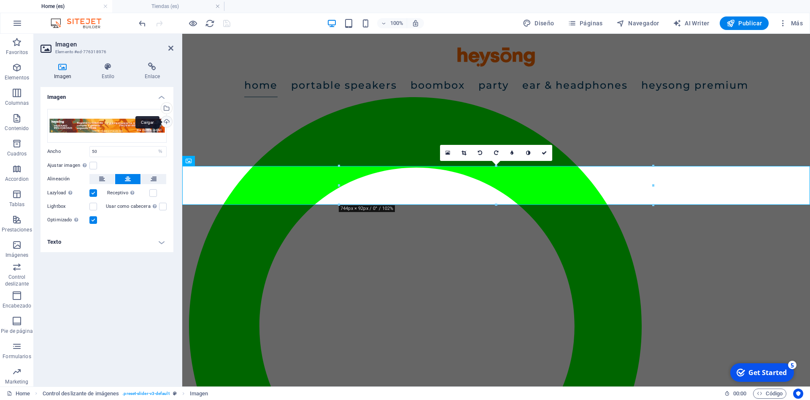
click at [168, 119] on div "Cargar" at bounding box center [166, 122] width 13 height 13
click at [166, 106] on div "Selecciona archivos del administrador de archivos, de la galería de fotos o car…" at bounding box center [166, 109] width 13 height 13
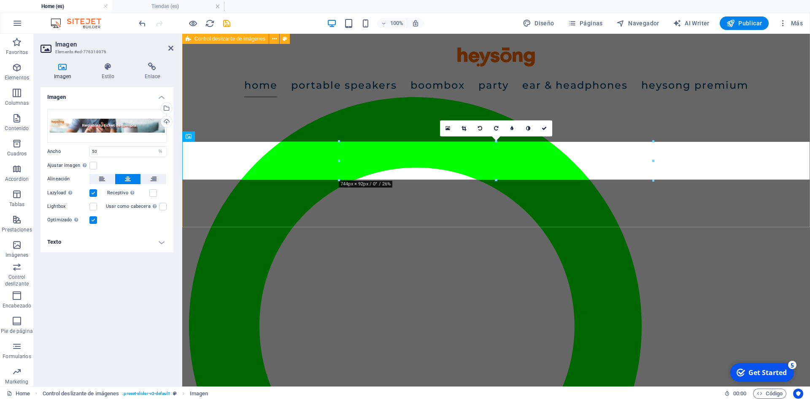
scroll to position [258, 0]
click at [149, 293] on div "Imagen Arrastra archivos aquí, haz clic para escoger archivos o selecciona arch…" at bounding box center [107, 233] width 133 height 292
click at [230, 25] on icon "save" at bounding box center [227, 24] width 10 height 10
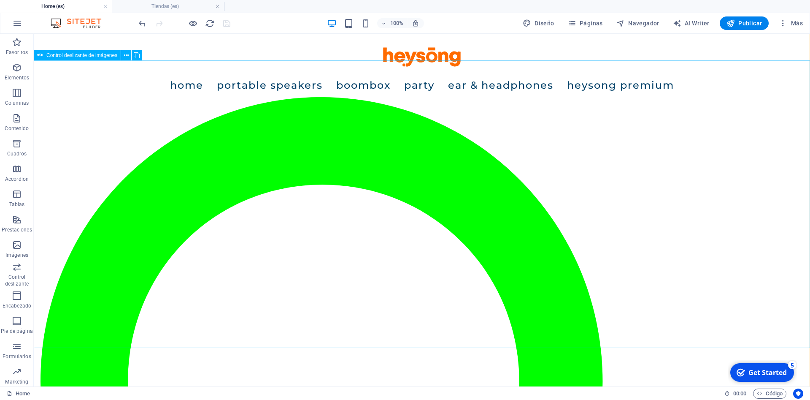
scroll to position [129, 0]
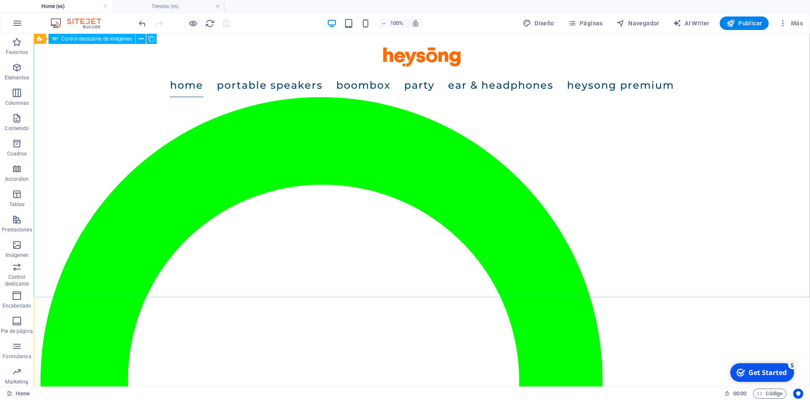
select select "px"
select select "ms"
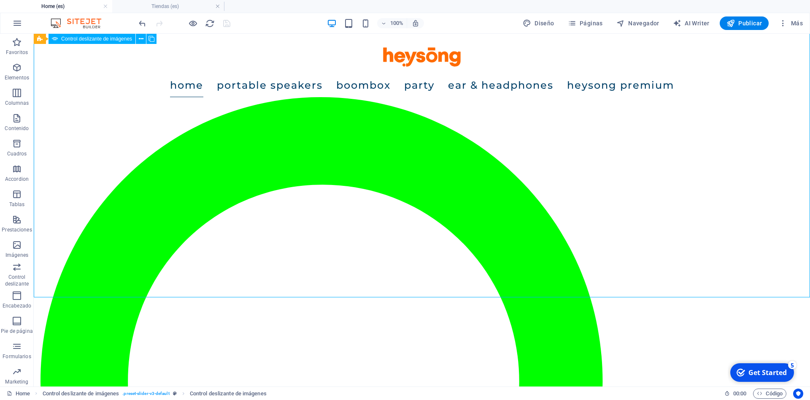
select select "s"
select select "progressive"
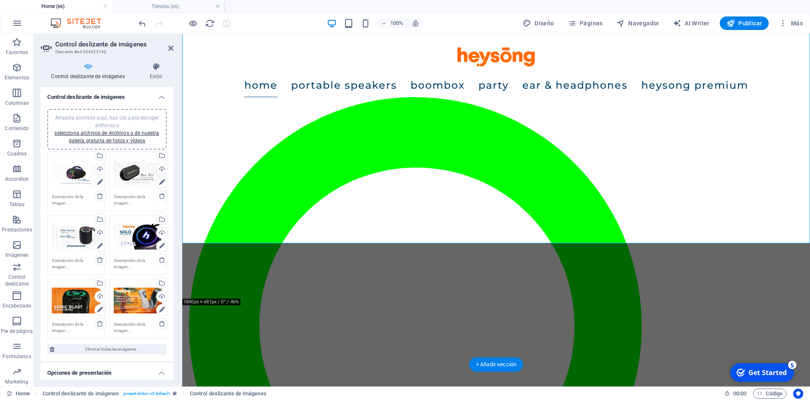
scroll to position [101, 0]
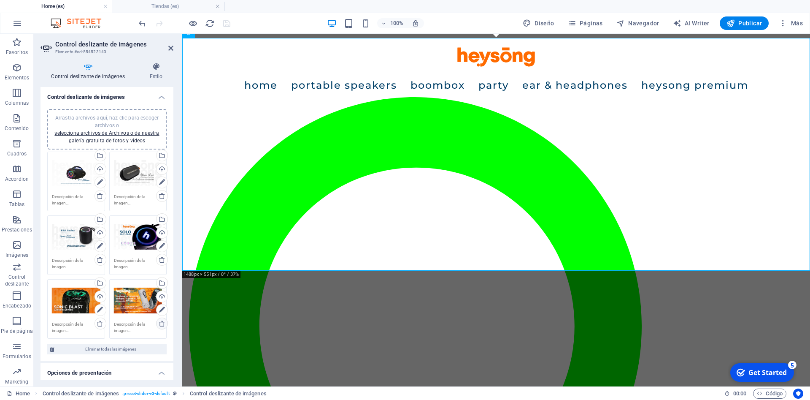
click at [162, 327] on link at bounding box center [162, 323] width 12 height 12
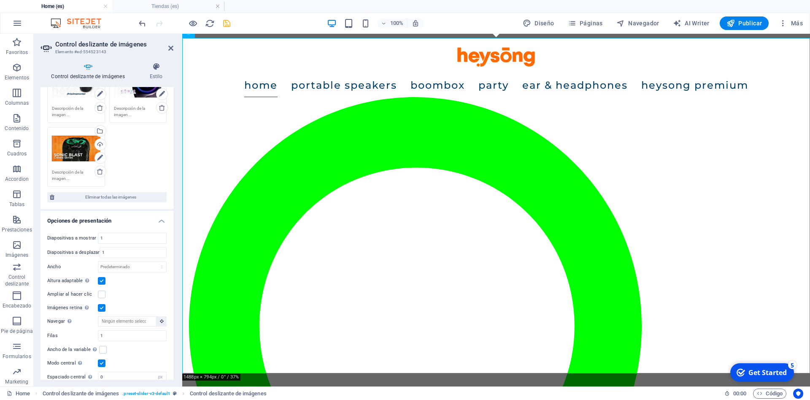
scroll to position [0, 0]
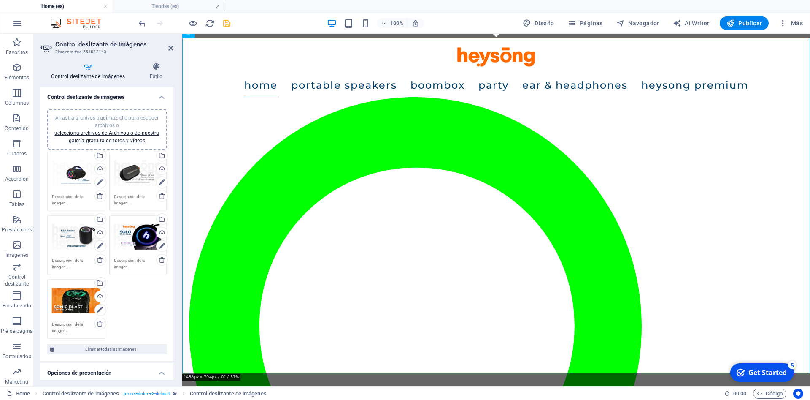
click at [223, 21] on icon "save" at bounding box center [227, 24] width 10 height 10
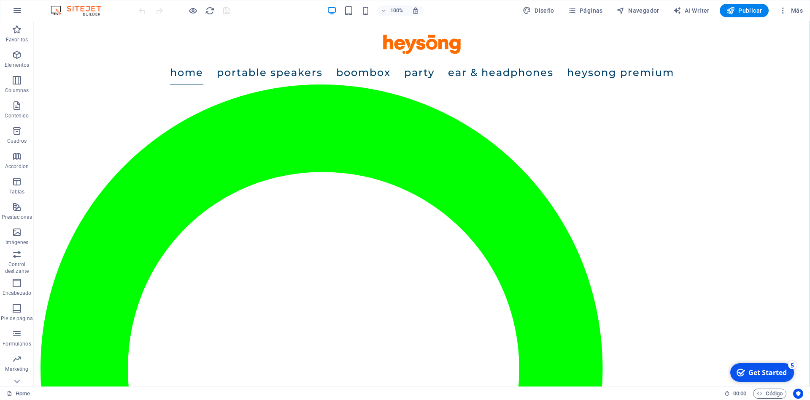
scroll to position [129, 0]
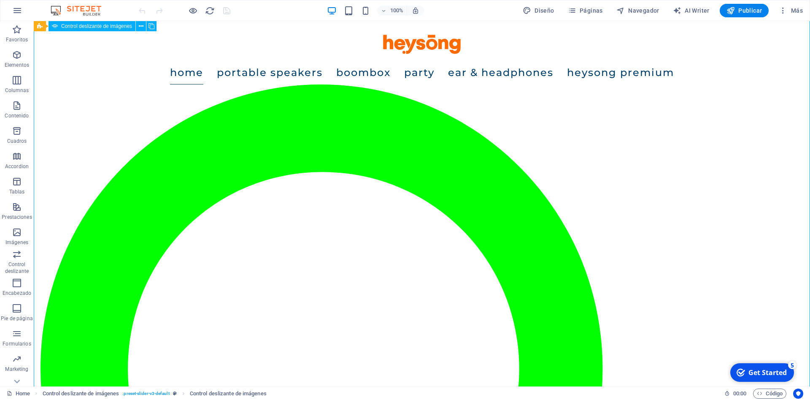
select select "px"
select select "ms"
select select "s"
select select "progressive"
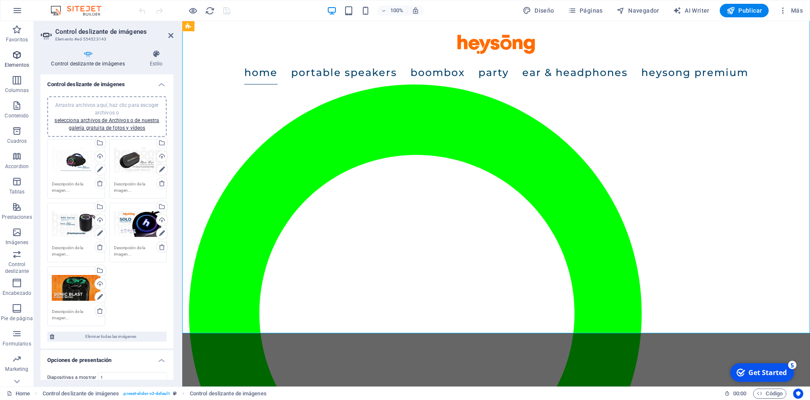
scroll to position [89, 0]
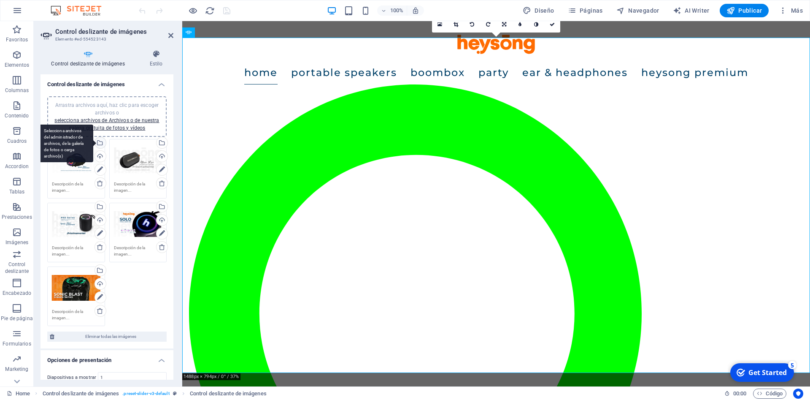
click at [93, 141] on div "Selecciona archivos del administrador de archivos, de la galería de fotos o car…" at bounding box center [65, 143] width 55 height 38
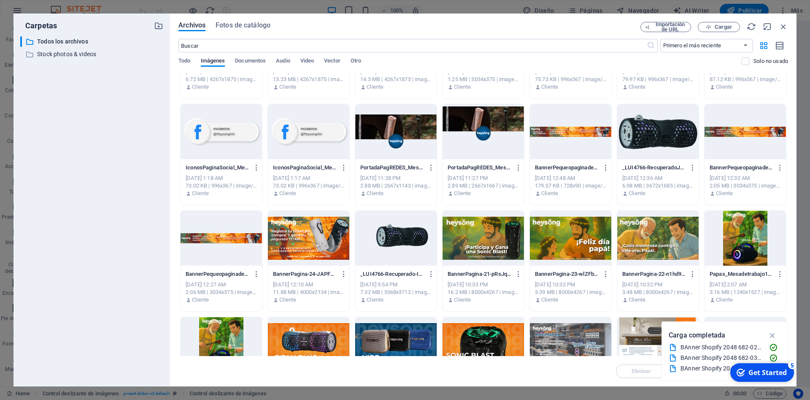
scroll to position [0, 0]
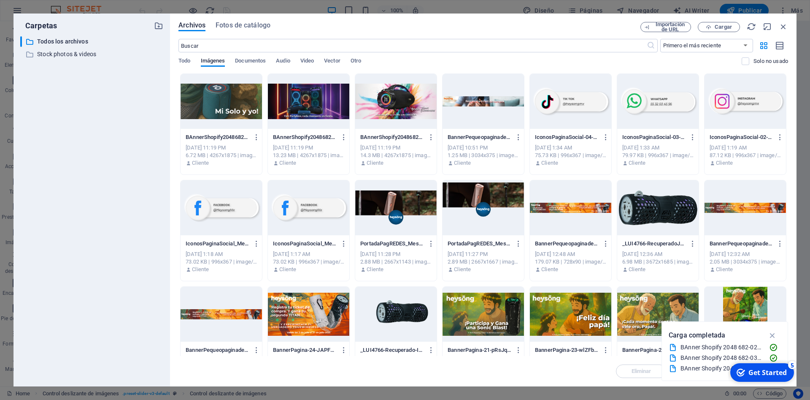
click at [297, 109] on div at bounding box center [308, 101] width 81 height 55
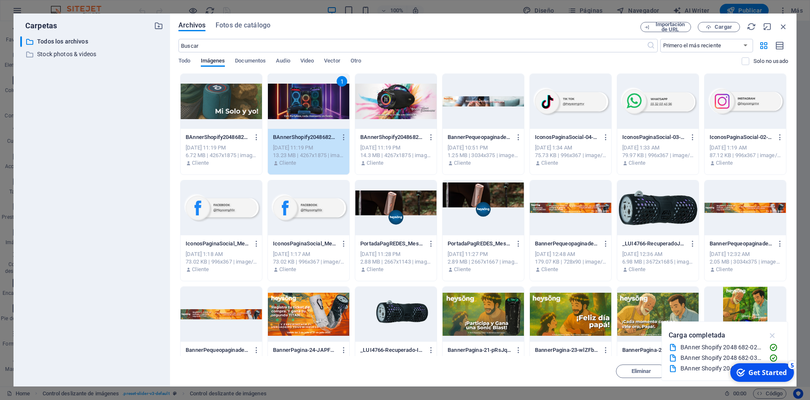
click at [772, 334] on icon "button" at bounding box center [773, 334] width 10 height 9
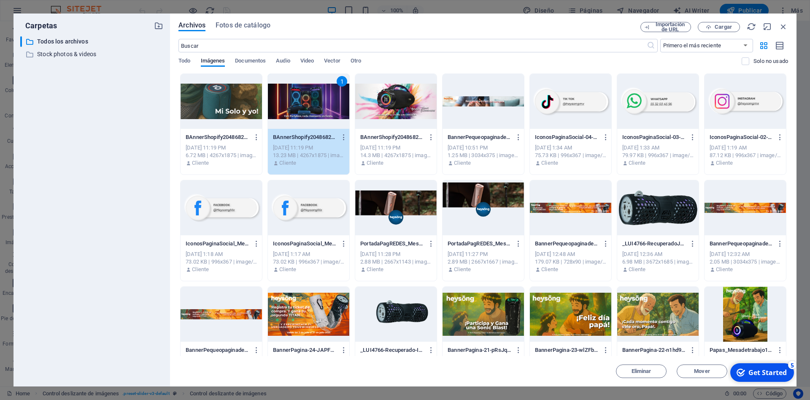
click at [793, 364] on div "5" at bounding box center [792, 364] width 8 height 8
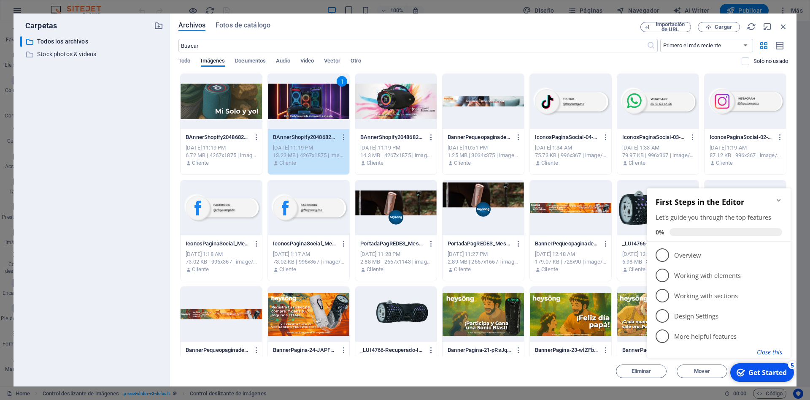
click at [774, 354] on button "Close this" at bounding box center [769, 352] width 25 height 8
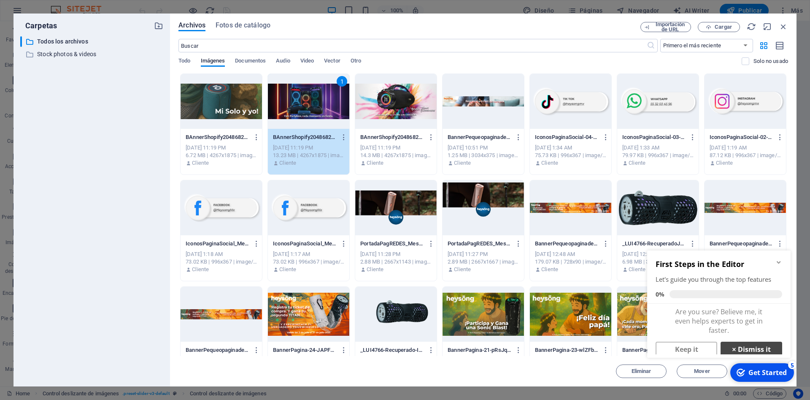
click at [772, 350] on link "× Dismiss it" at bounding box center [752, 348] width 62 height 15
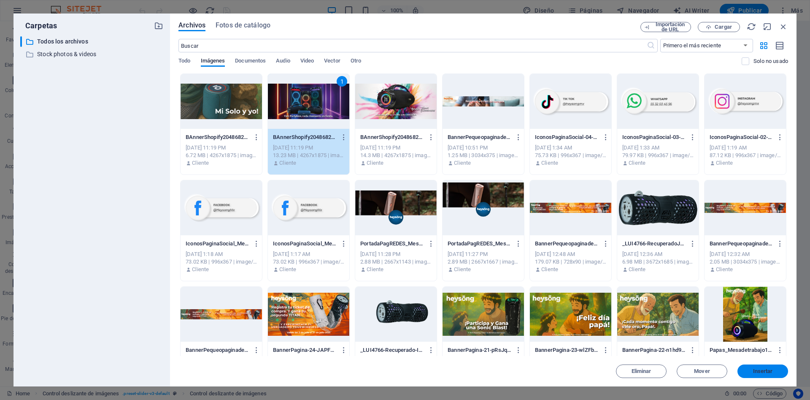
click at [766, 373] on span "Insertar" at bounding box center [763, 370] width 20 height 5
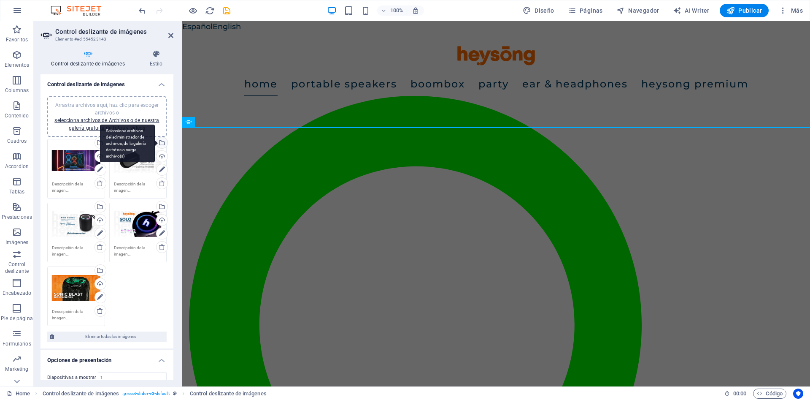
click at [162, 142] on div "Selecciona archivos del administrador de archivos, de la galería de fotos o car…" at bounding box center [161, 143] width 13 height 13
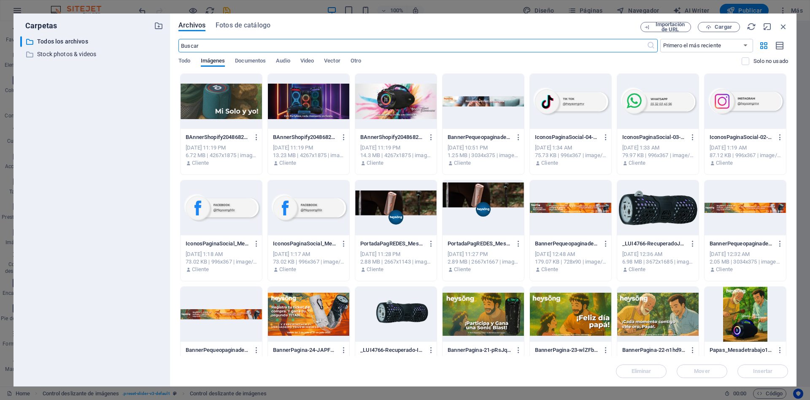
click at [407, 105] on div at bounding box center [395, 101] width 81 height 55
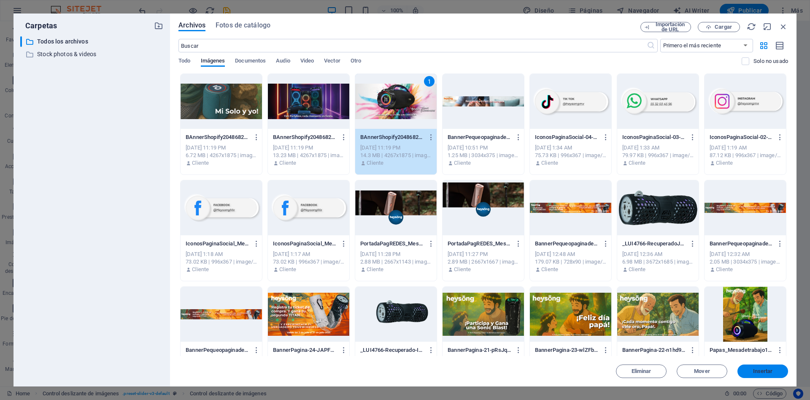
click at [772, 375] on button "Insertar" at bounding box center [763, 371] width 51 height 14
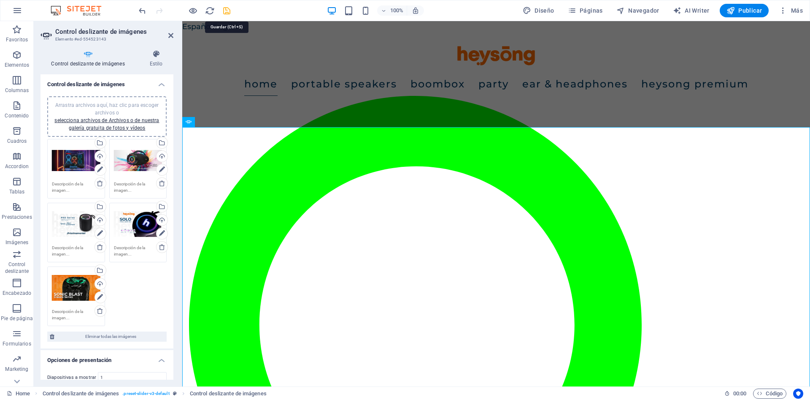
click at [226, 8] on icon "save" at bounding box center [227, 11] width 10 height 10
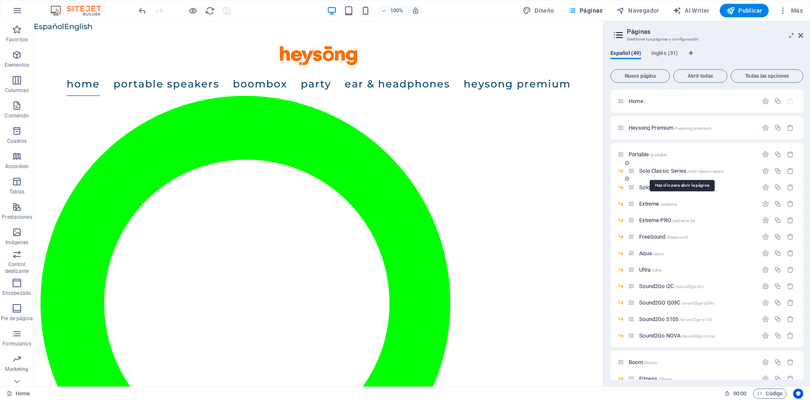
click at [654, 169] on span "Solo Classic Series /solo-classic-series" at bounding box center [681, 171] width 84 height 6
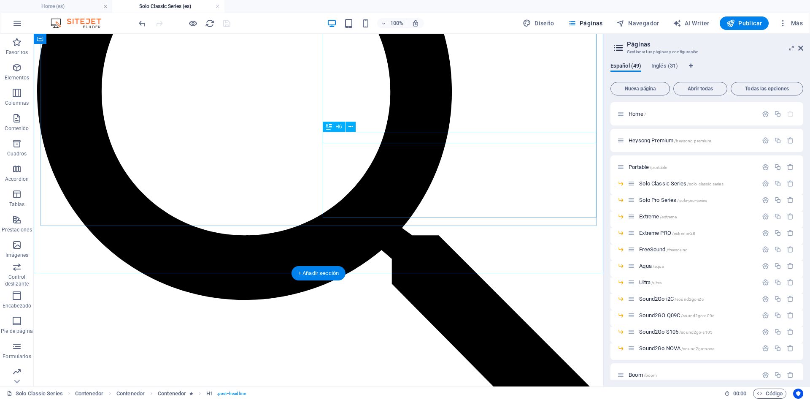
scroll to position [250, 0]
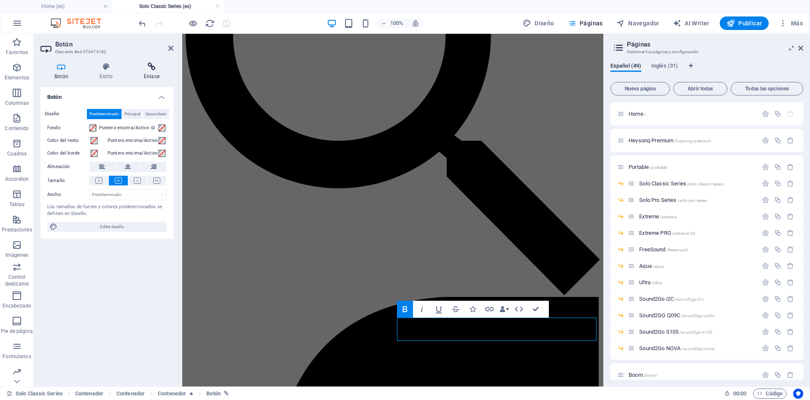
click at [150, 67] on icon at bounding box center [151, 66] width 43 height 8
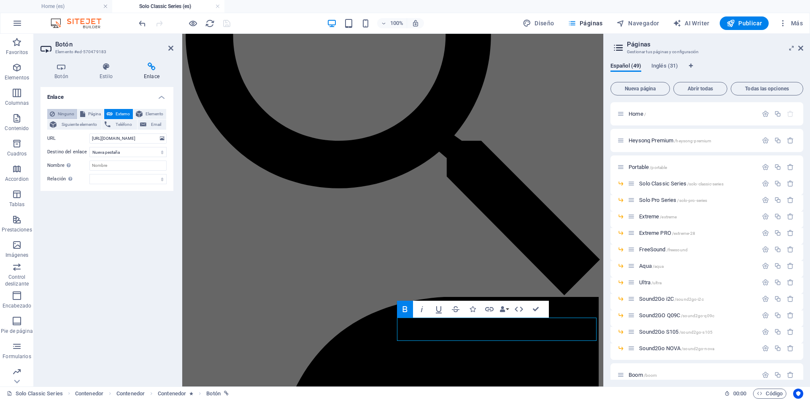
click at [63, 110] on span "Ninguno" at bounding box center [65, 114] width 17 height 10
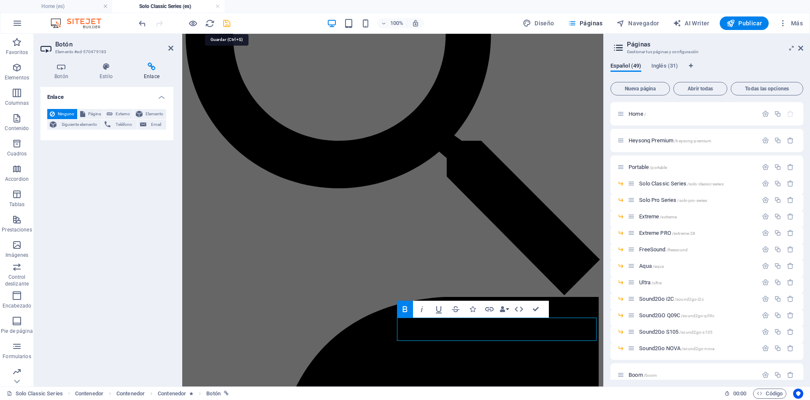
click at [230, 21] on icon "save" at bounding box center [227, 24] width 10 height 10
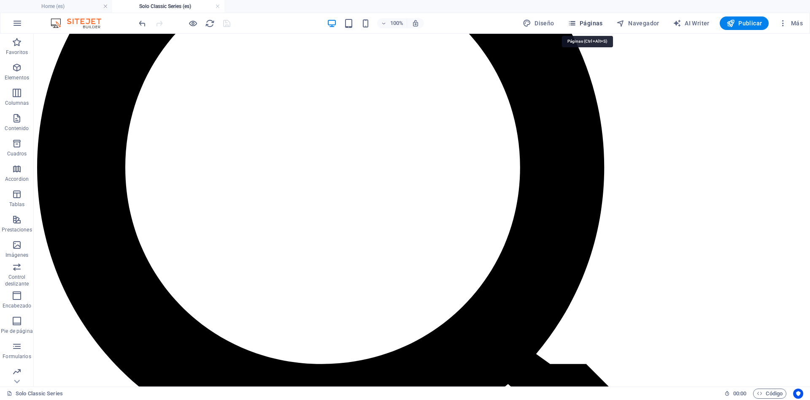
click at [587, 21] on span "Páginas" at bounding box center [585, 23] width 35 height 8
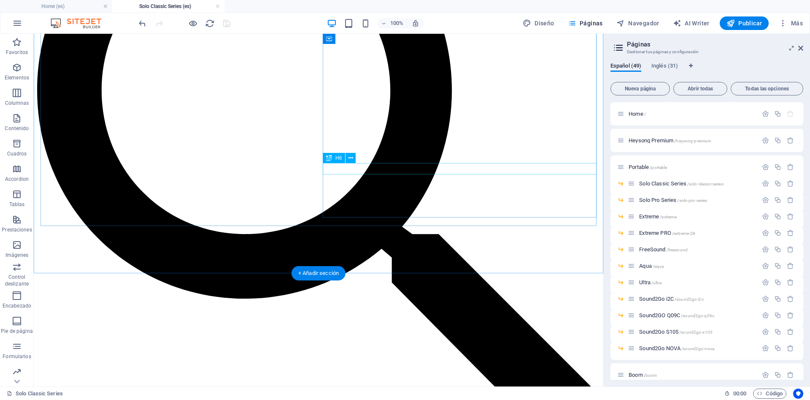
scroll to position [0, 0]
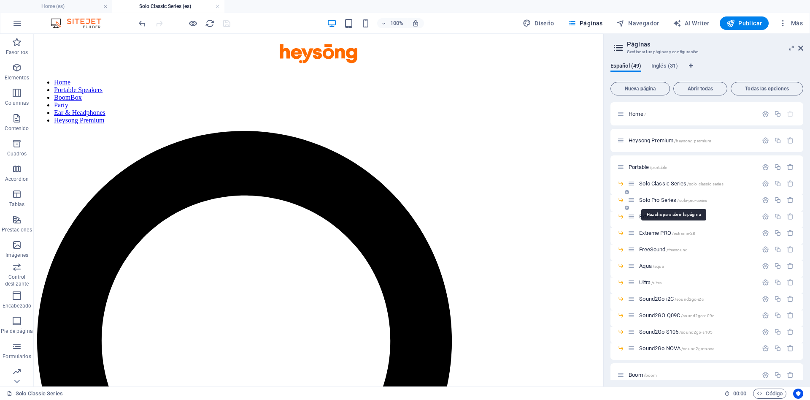
click at [656, 198] on span "Solo Pro Series /solo-pro-series" at bounding box center [673, 200] width 68 height 6
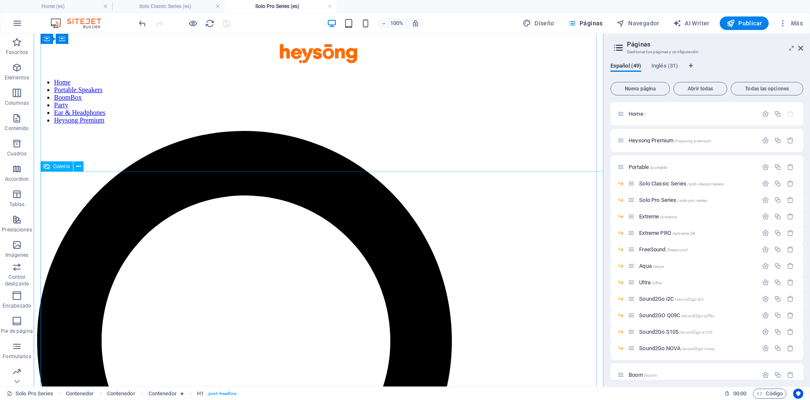
scroll to position [344, 0]
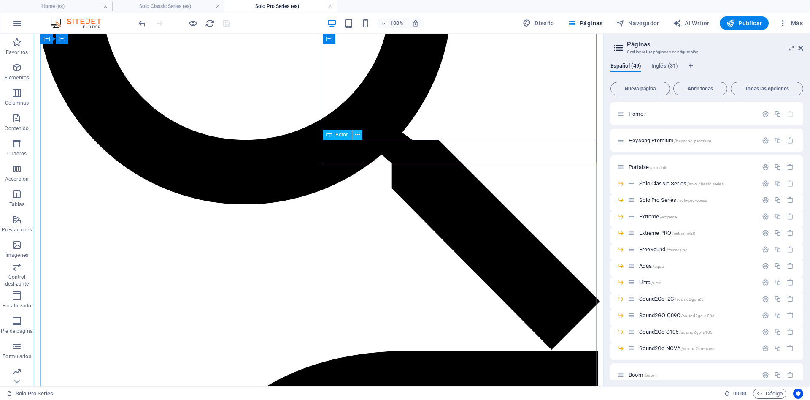
click at [357, 138] on icon at bounding box center [357, 134] width 5 height 9
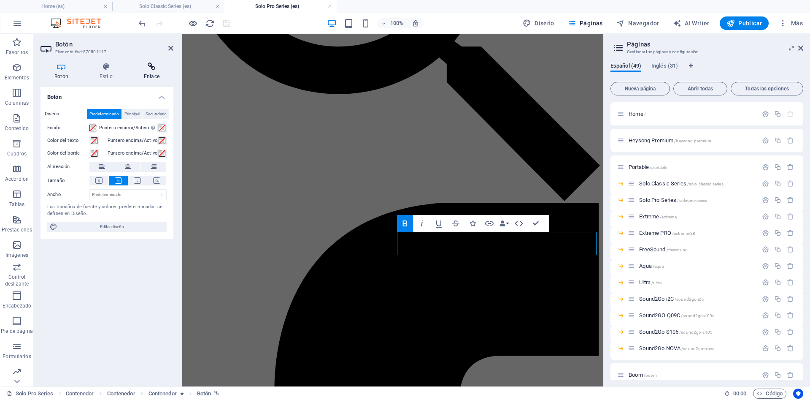
click at [147, 67] on icon at bounding box center [151, 66] width 43 height 8
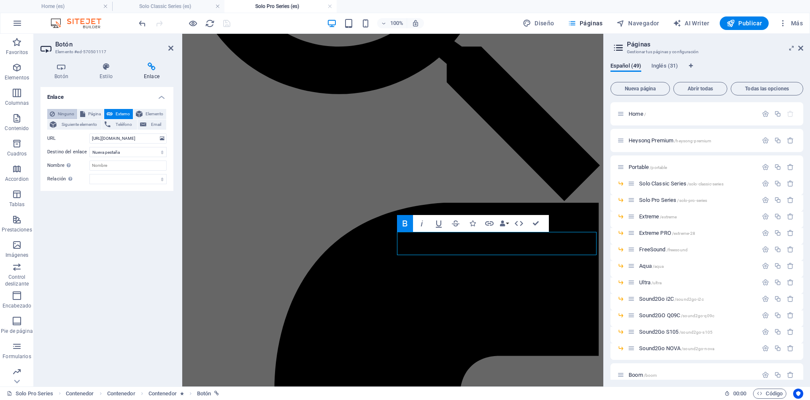
click at [65, 113] on span "Ninguno" at bounding box center [65, 114] width 17 height 10
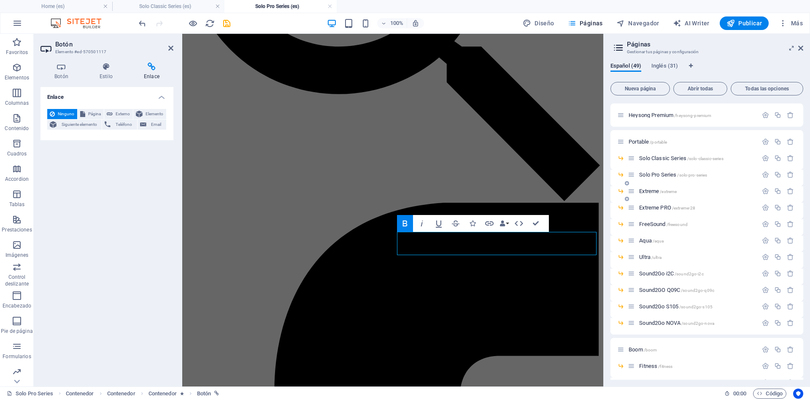
scroll to position [38, 0]
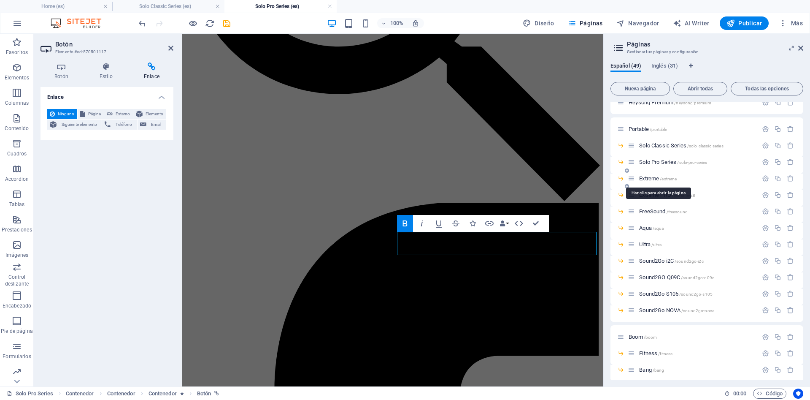
click at [651, 181] on span "Extreme /extreme" at bounding box center [658, 178] width 38 height 6
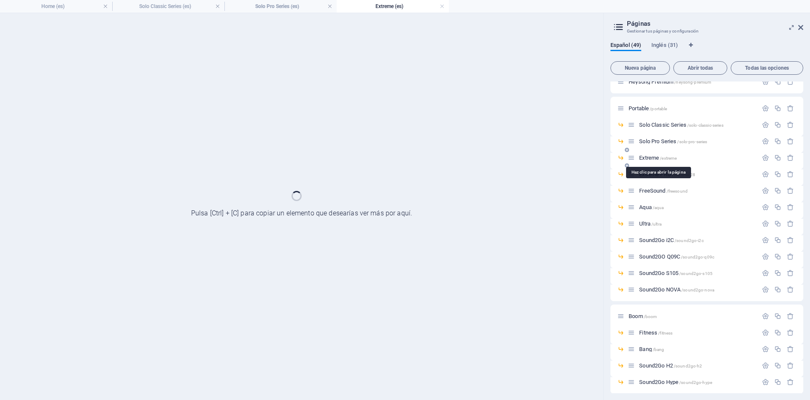
click at [651, 181] on div "Extreme PRO /extreme-28" at bounding box center [707, 177] width 193 height 16
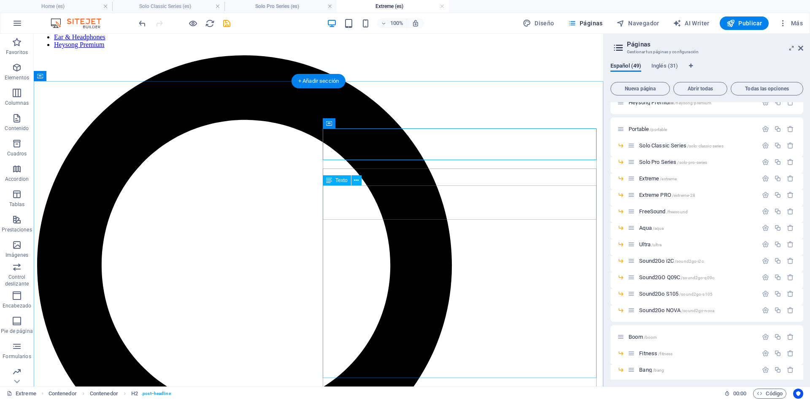
scroll to position [301, 0]
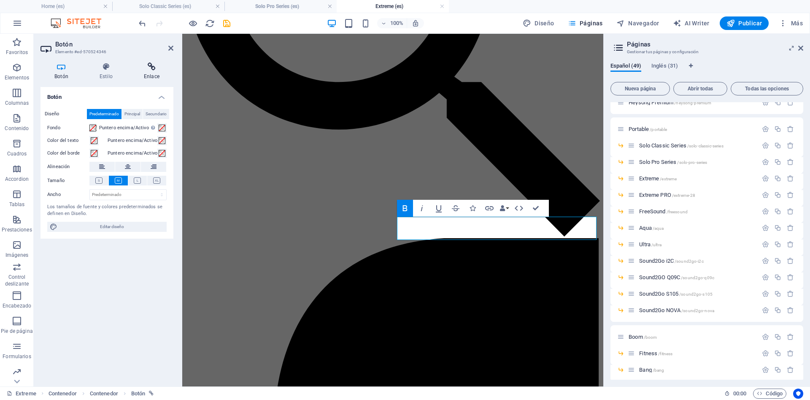
click at [154, 71] on h4 "Enlace" at bounding box center [151, 71] width 43 height 18
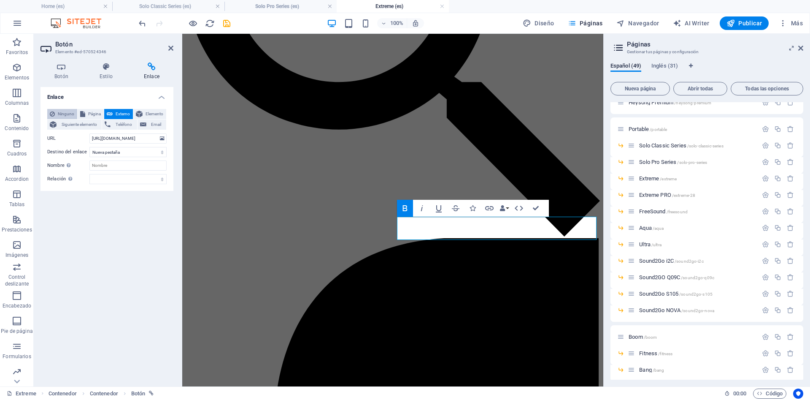
click at [67, 111] on span "Ninguno" at bounding box center [65, 114] width 17 height 10
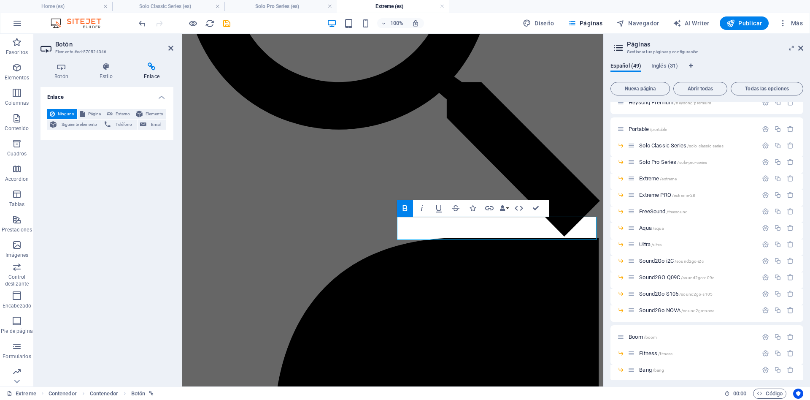
click at [235, 22] on div "100% Diseño Páginas Navegador AI Writer Publicar Más" at bounding box center [471, 23] width 669 height 14
click at [487, 6] on ul "Home (es) Solo Classic Series (es) Solo Pro Series (es) Extreme (es)" at bounding box center [405, 6] width 810 height 13
click at [226, 21] on icon "save" at bounding box center [227, 24] width 10 height 10
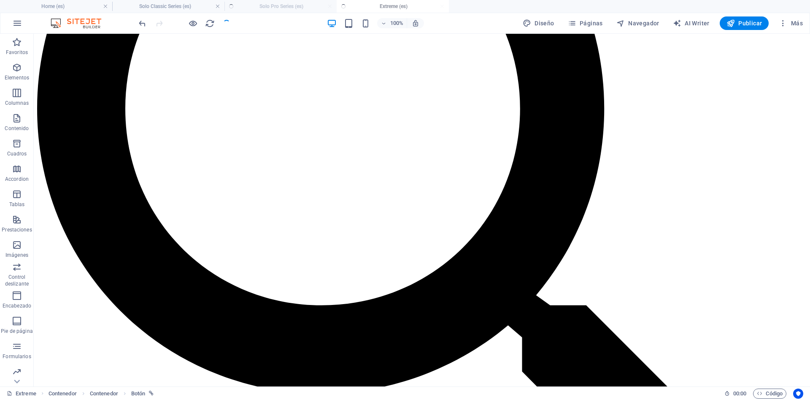
scroll to position [286, 0]
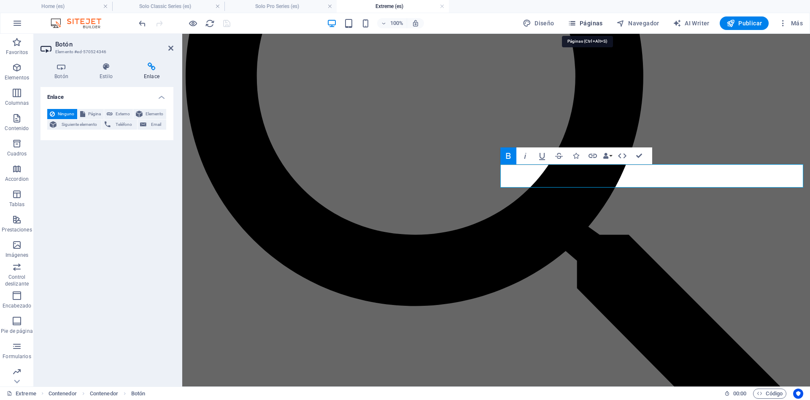
click at [599, 21] on span "Páginas" at bounding box center [585, 23] width 35 height 8
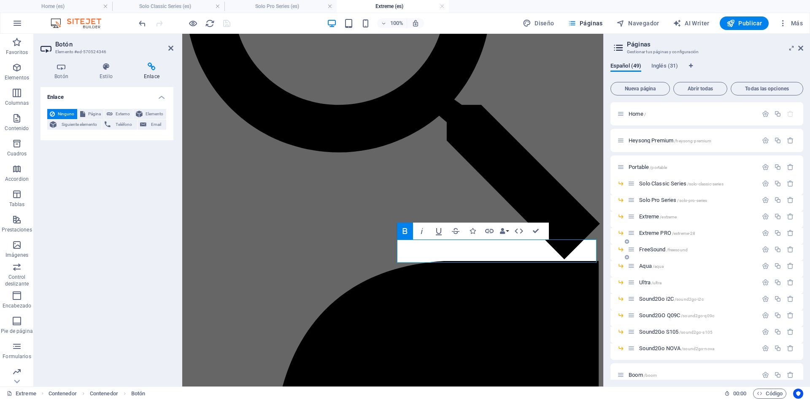
click at [658, 254] on div "FreeSound /freesound" at bounding box center [693, 249] width 130 height 10
click at [663, 249] on span "FreeSound /freesound" at bounding box center [663, 249] width 49 height 6
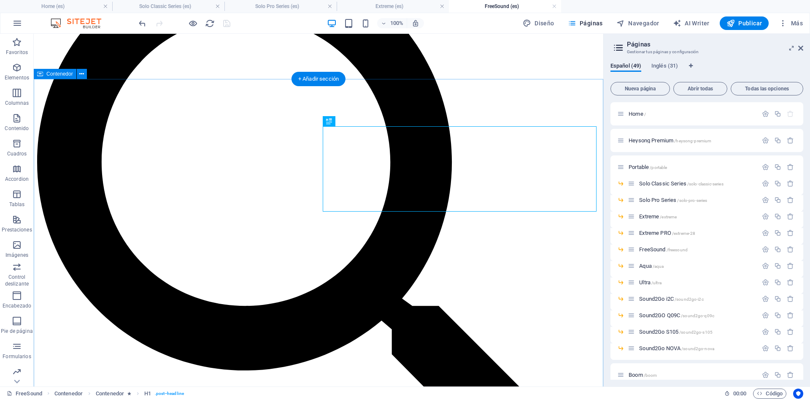
scroll to position [301, 0]
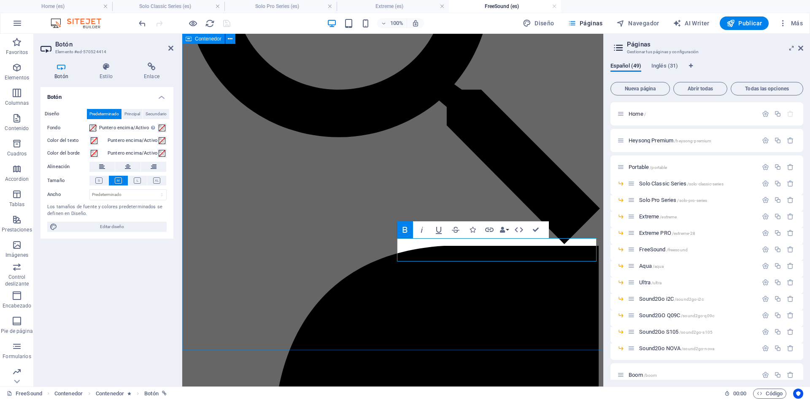
scroll to position [313, 0]
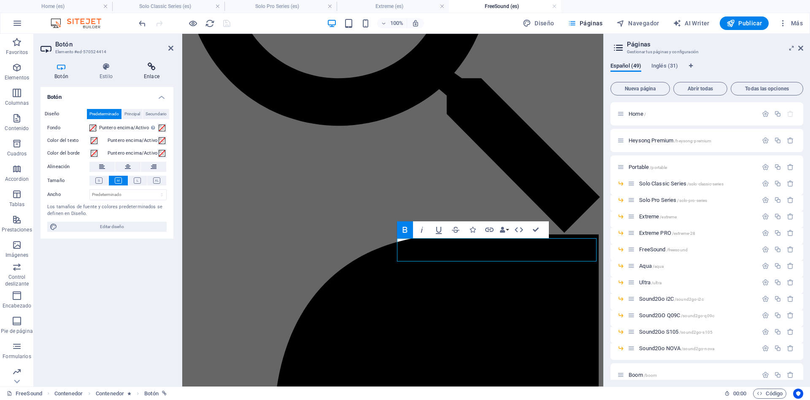
click at [156, 76] on h4 "Enlace" at bounding box center [151, 71] width 43 height 18
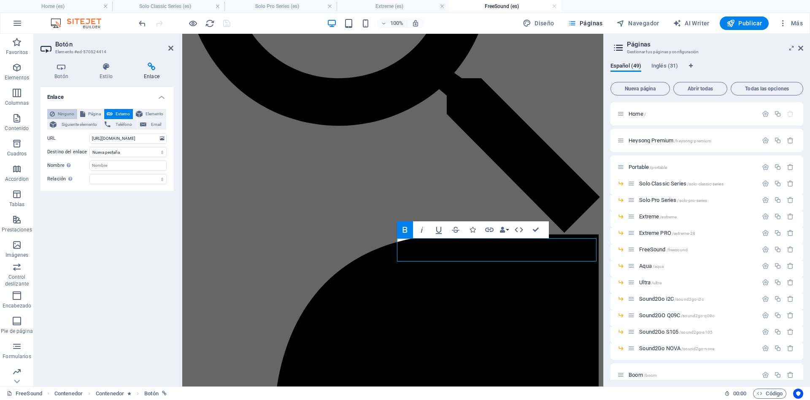
click at [62, 117] on span "Ninguno" at bounding box center [65, 114] width 17 height 10
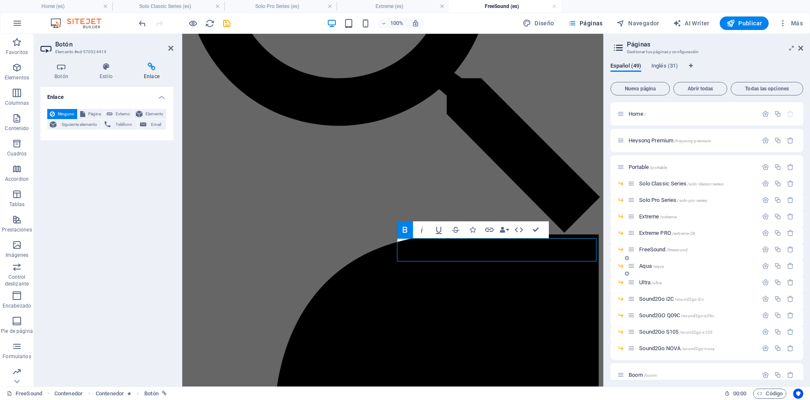
click at [648, 268] on div "Aqua /aqua" at bounding box center [693, 266] width 130 height 10
click at [649, 267] on span "Aqua /aqua" at bounding box center [651, 265] width 24 height 6
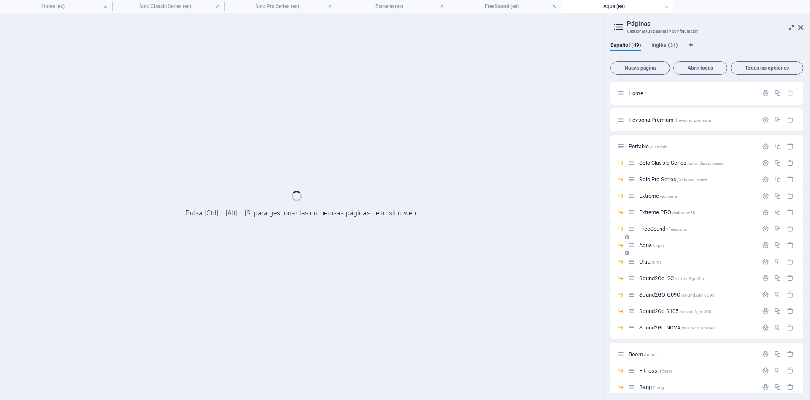
click at [649, 267] on div "Ultra /ultra" at bounding box center [707, 265] width 193 height 16
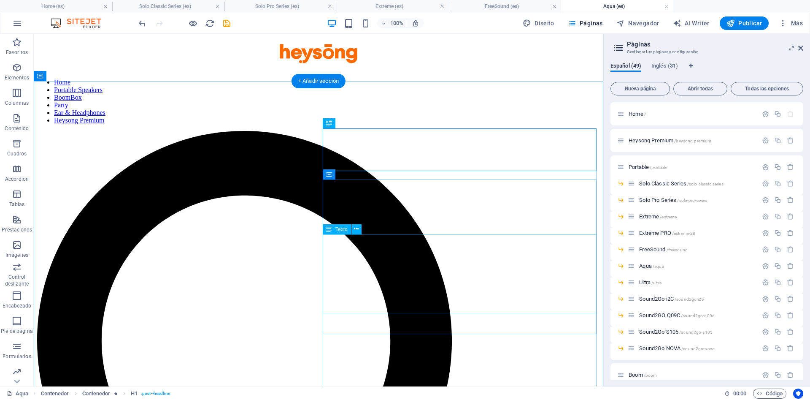
scroll to position [215, 0]
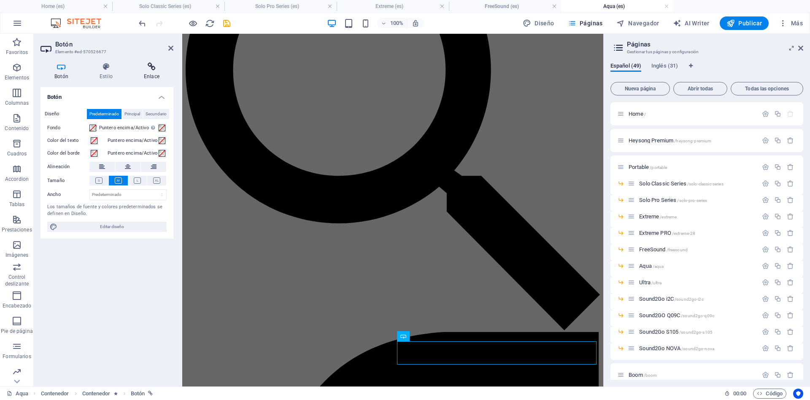
click at [152, 72] on h4 "Enlace" at bounding box center [151, 71] width 43 height 18
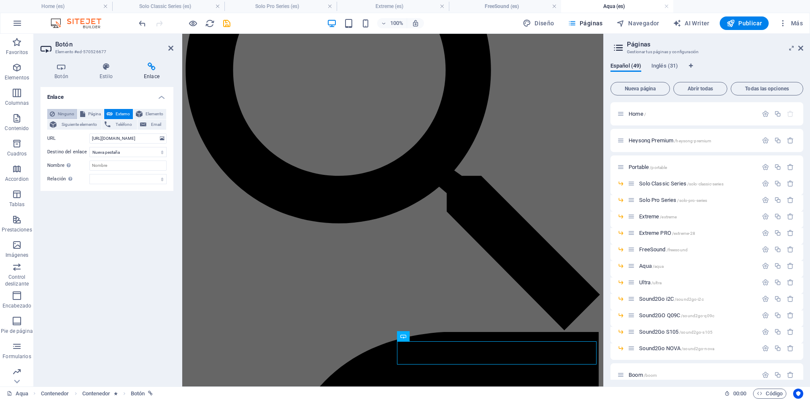
click at [57, 112] on span "Ninguno" at bounding box center [65, 114] width 17 height 10
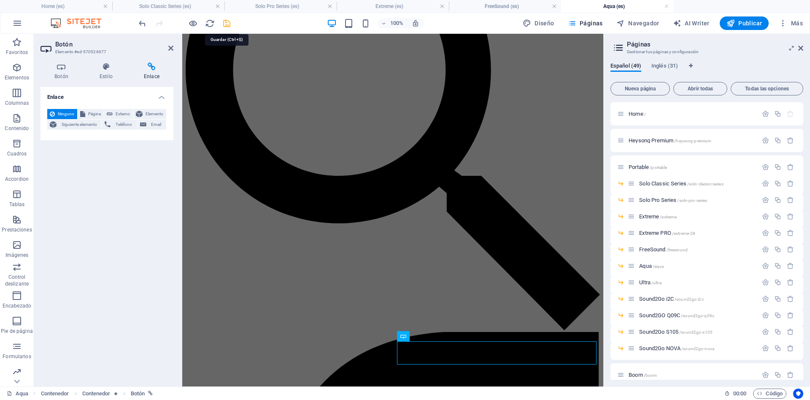
click at [227, 24] on icon "save" at bounding box center [227, 24] width 10 height 10
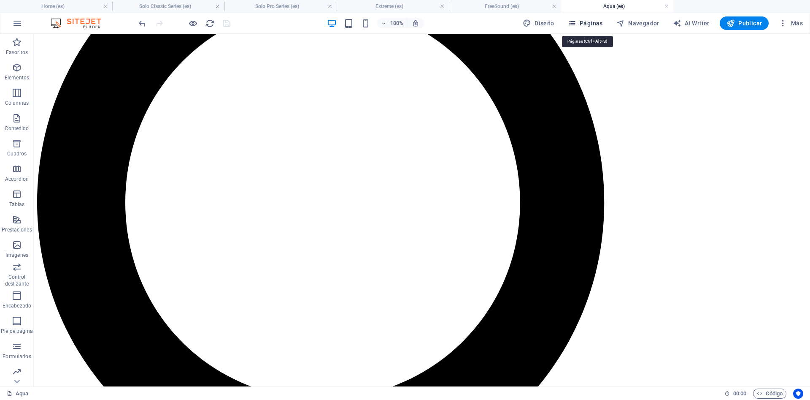
click at [595, 20] on span "Páginas" at bounding box center [585, 23] width 35 height 8
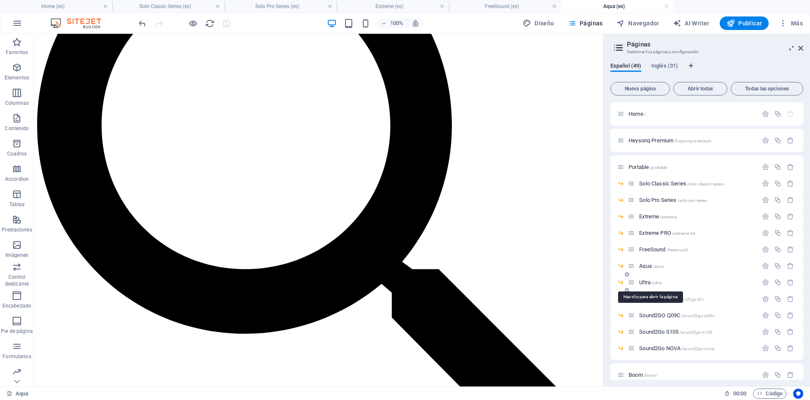
click at [644, 283] on span "Ultra /ultra" at bounding box center [650, 282] width 22 height 6
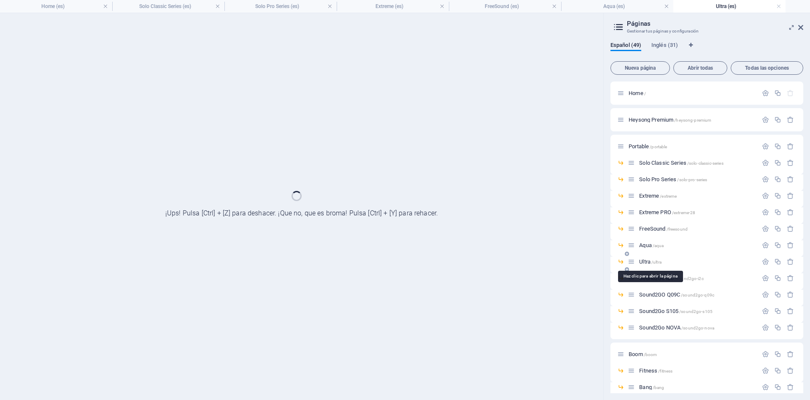
click at [644, 283] on div "Sound2Go i2C /sound2go-i2c" at bounding box center [707, 281] width 193 height 16
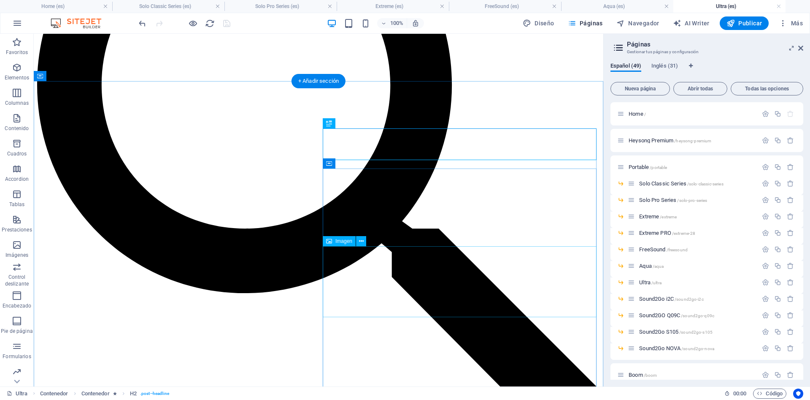
scroll to position [301, 0]
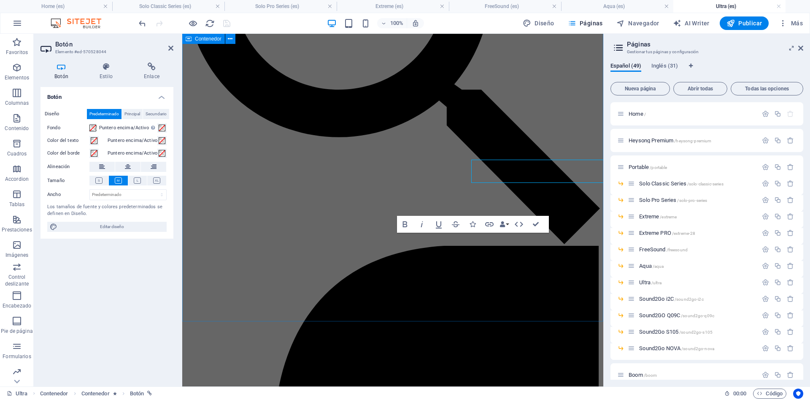
scroll to position [305, 0]
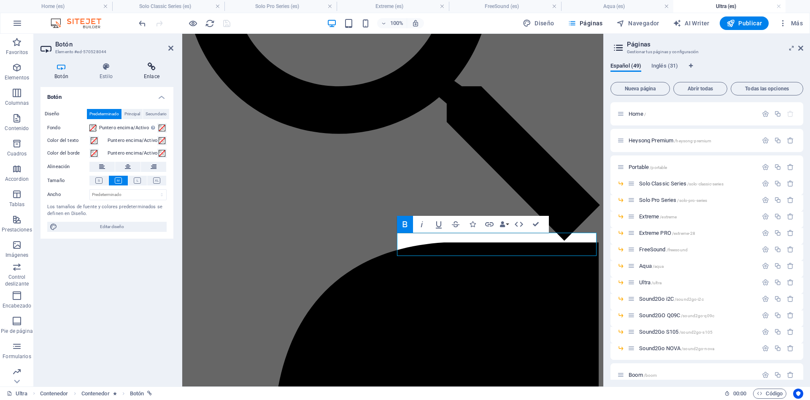
click at [153, 74] on h4 "Enlace" at bounding box center [151, 71] width 43 height 18
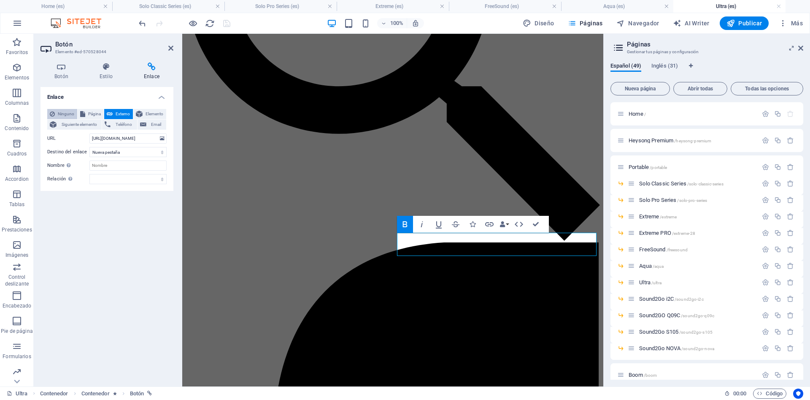
click at [59, 112] on span "Ninguno" at bounding box center [65, 114] width 17 height 10
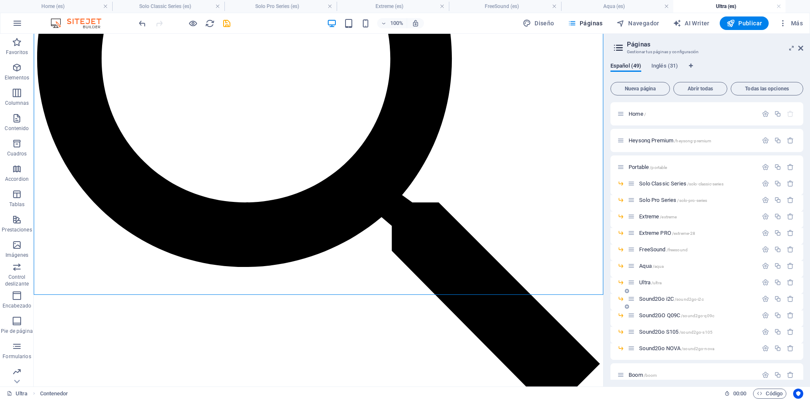
click at [653, 296] on span "Sound2Go i2C /sound2go-i2c" at bounding box center [671, 298] width 64 height 6
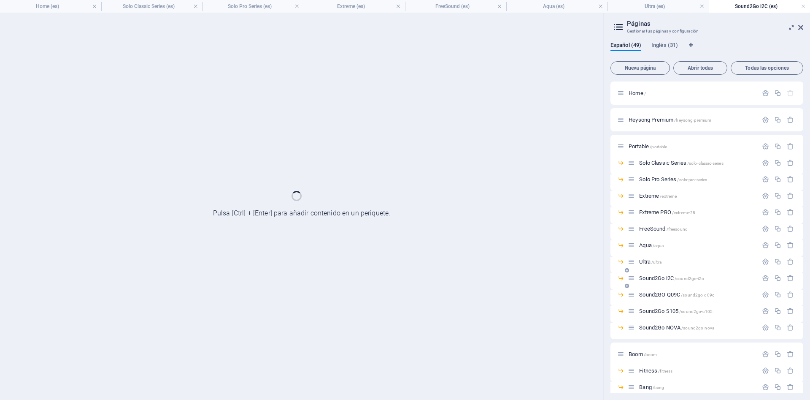
click at [653, 296] on span "Sound2GO Q09C /sound2go-q09c" at bounding box center [676, 294] width 75 height 6
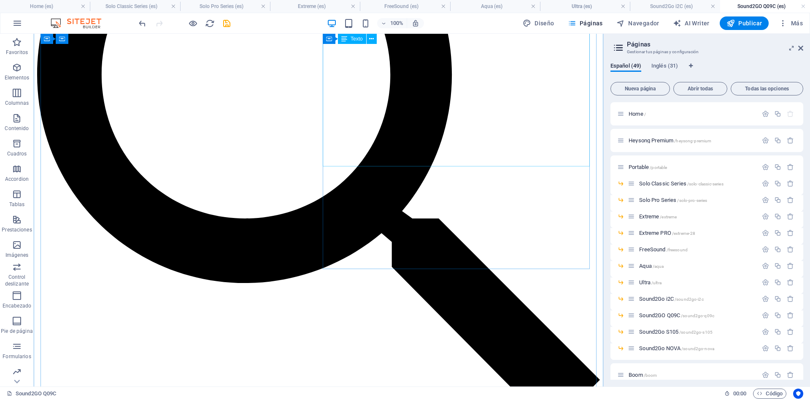
scroll to position [215, 0]
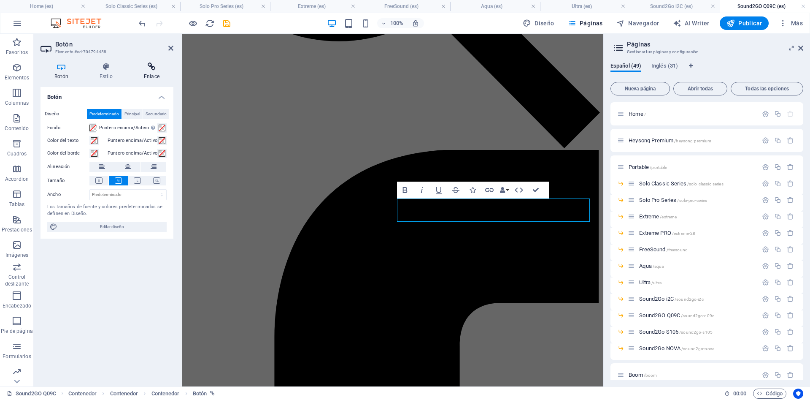
click at [153, 65] on icon at bounding box center [151, 66] width 43 height 8
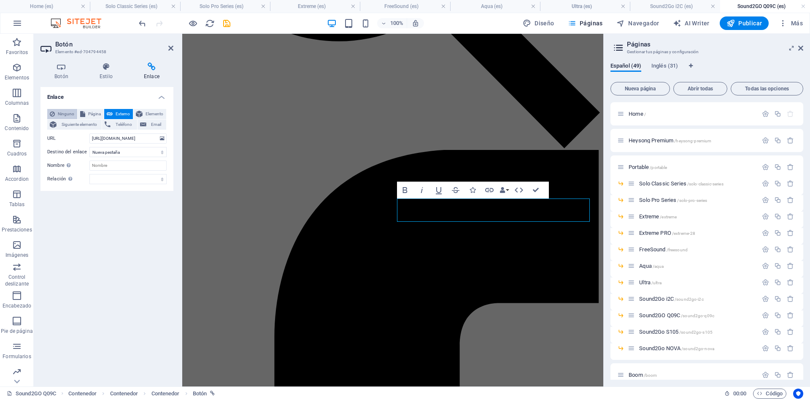
click at [56, 114] on button "Ninguno" at bounding box center [62, 114] width 30 height 10
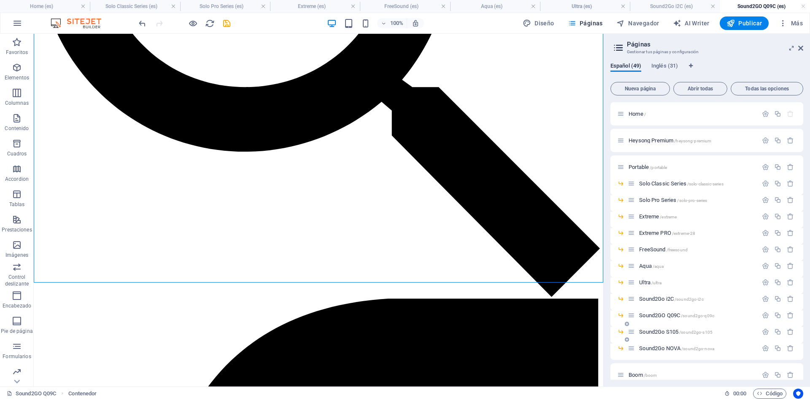
click at [669, 333] on span "Sound2Go S105 /sound2go-s105" at bounding box center [675, 331] width 73 height 6
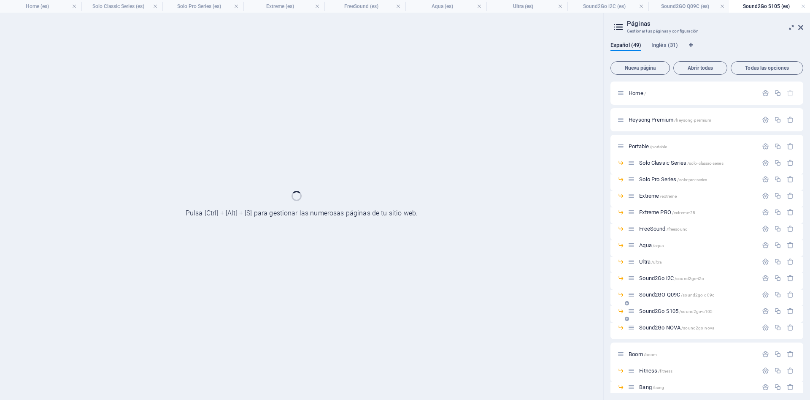
click at [669, 333] on div "Sound2Go NOVA /sound2go-nova" at bounding box center [707, 330] width 193 height 16
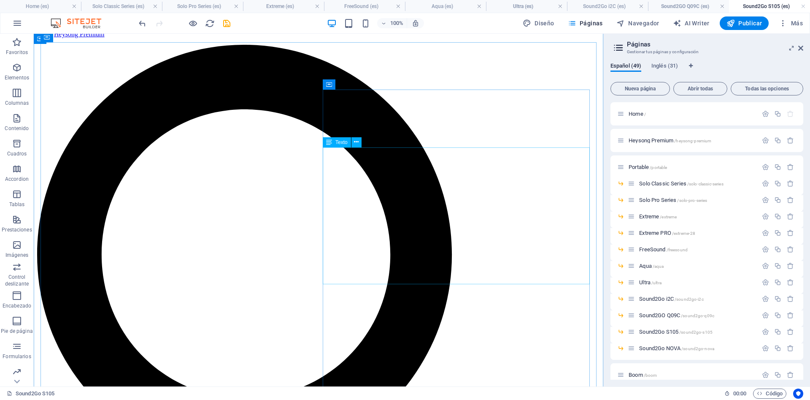
scroll to position [258, 0]
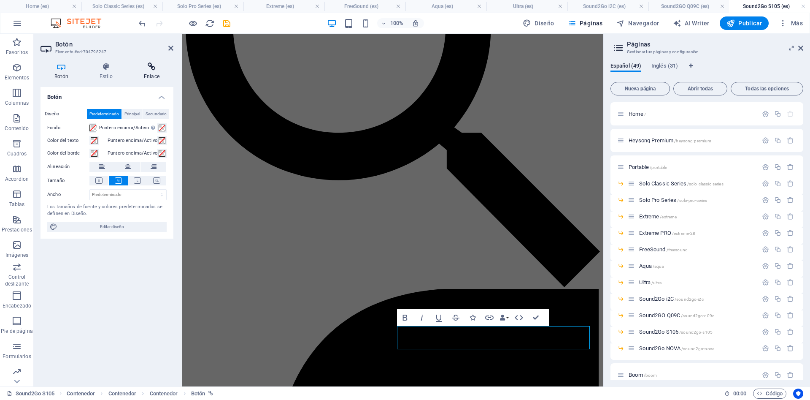
click at [145, 67] on icon at bounding box center [151, 66] width 43 height 8
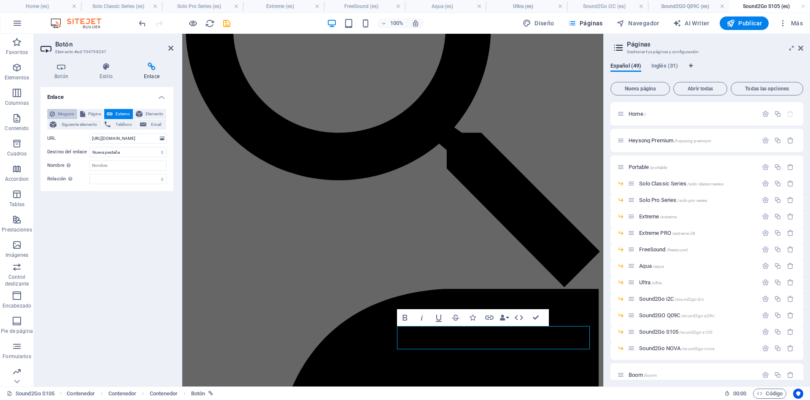
click at [62, 111] on span "Ninguno" at bounding box center [65, 114] width 17 height 10
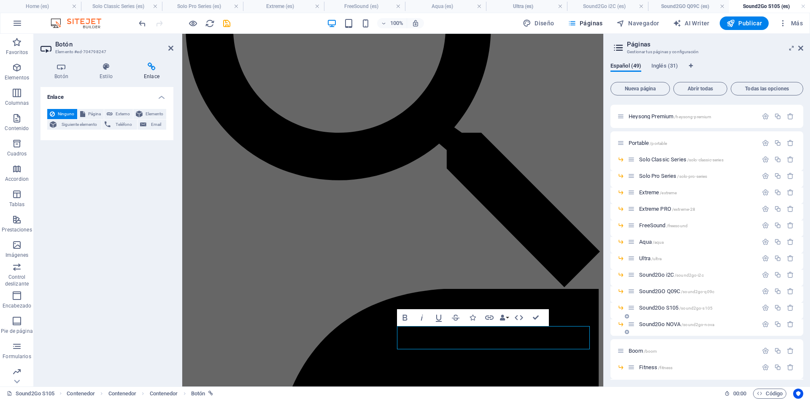
scroll to position [38, 0]
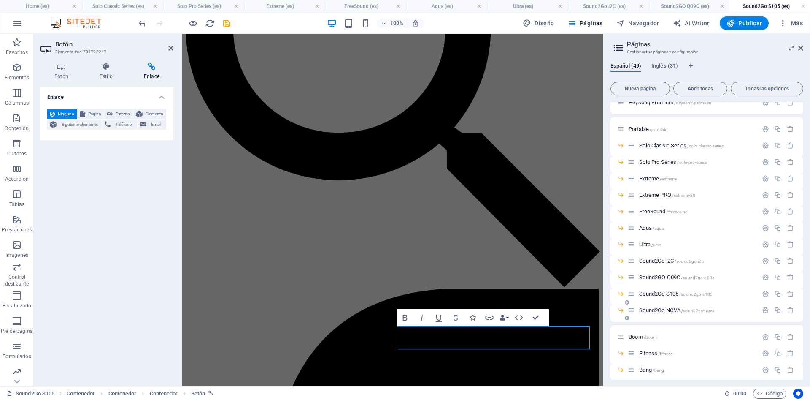
click at [672, 308] on span "Sound2Go NOVA /sound2go-nova" at bounding box center [676, 310] width 75 height 6
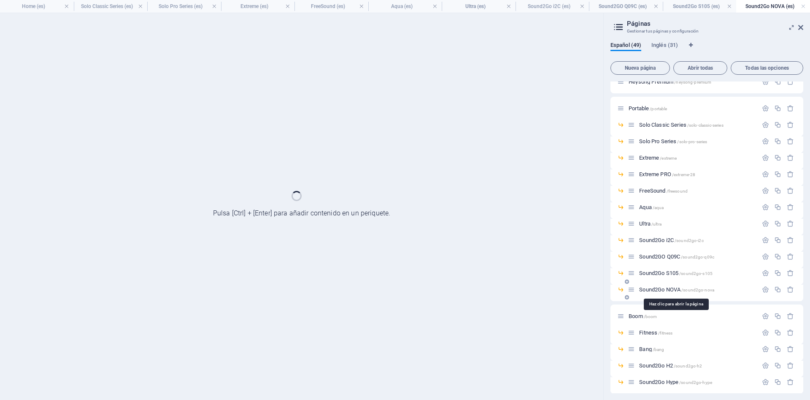
click at [672, 308] on div "Boom /boom" at bounding box center [707, 315] width 193 height 23
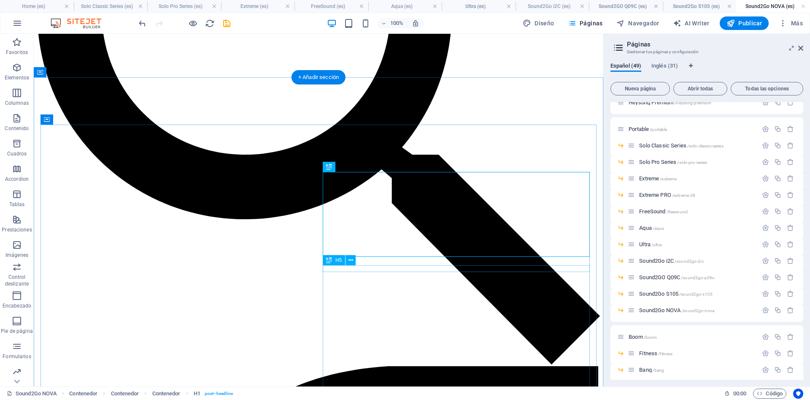
scroll to position [344, 0]
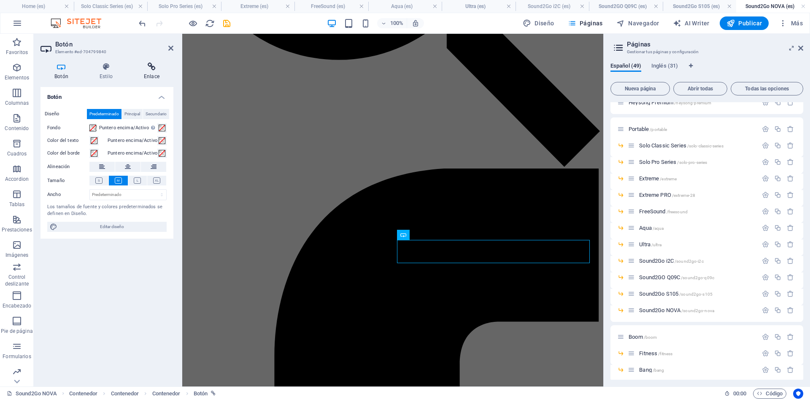
click at [148, 64] on icon at bounding box center [151, 66] width 43 height 8
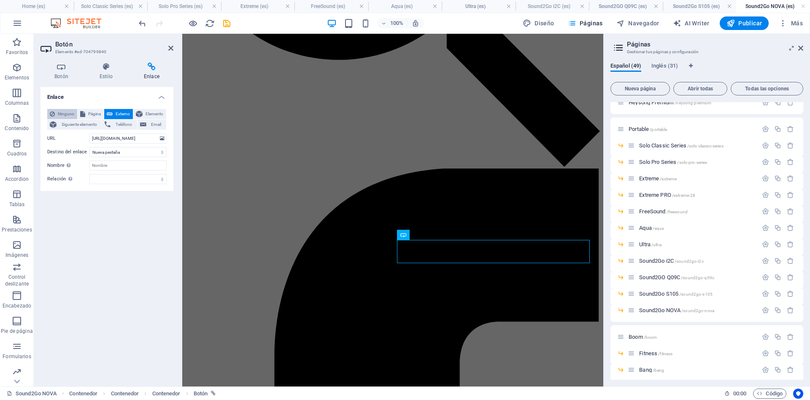
click at [57, 113] on span "Ninguno" at bounding box center [65, 114] width 17 height 10
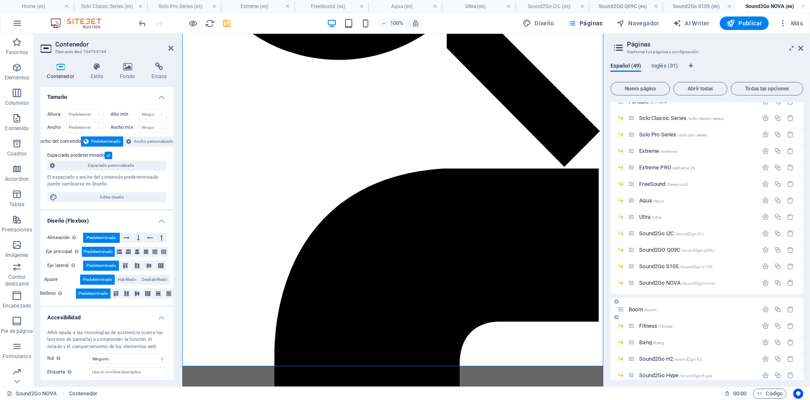
scroll to position [76, 0]
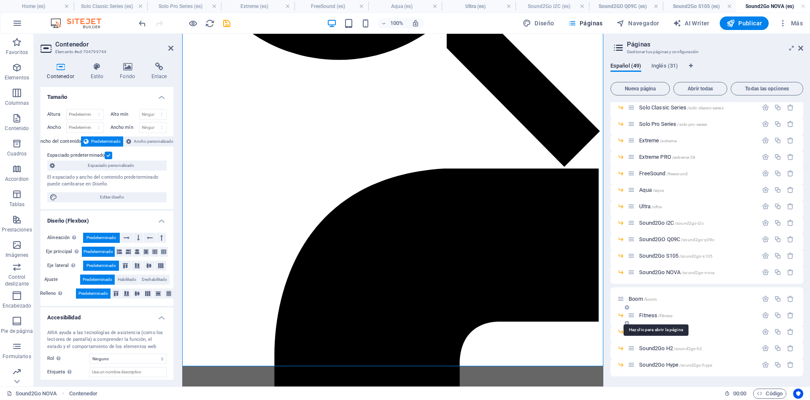
click at [653, 317] on span "Fitness /fitness" at bounding box center [655, 315] width 33 height 6
click at [653, 327] on div "Bang /bang" at bounding box center [707, 335] width 193 height 16
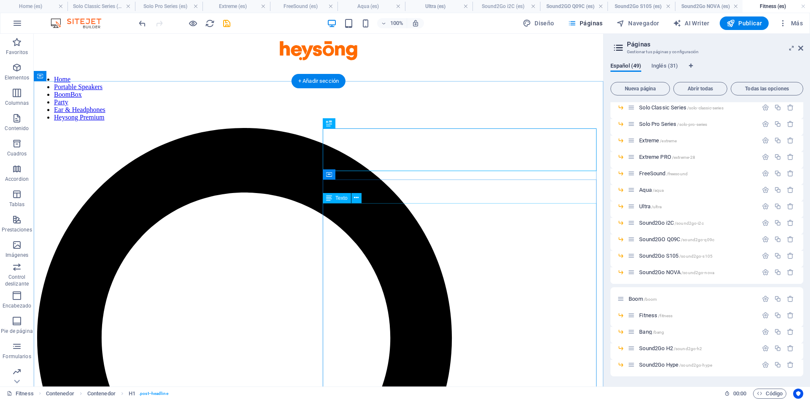
scroll to position [258, 0]
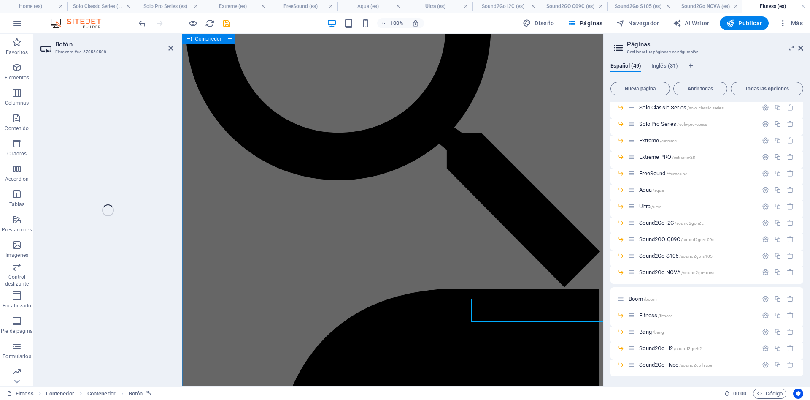
scroll to position [535, 0]
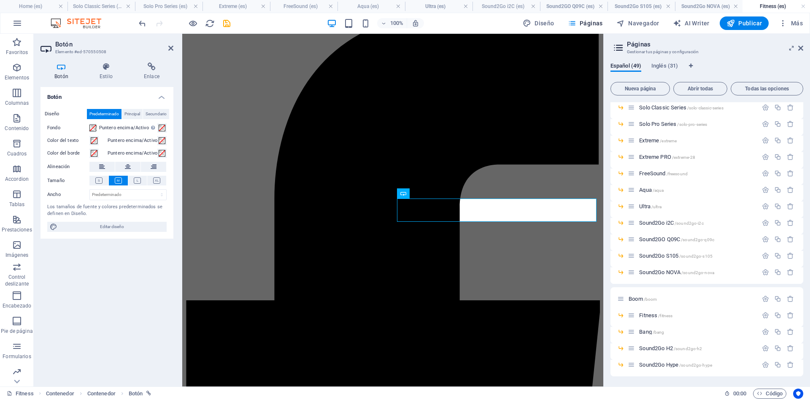
click at [151, 60] on div "Botón Estilo Enlace Botón Diseño Predeterminado Principal Secundario Fondo Punt…" at bounding box center [107, 221] width 146 height 330
click at [147, 79] on h4 "Enlace" at bounding box center [151, 71] width 43 height 18
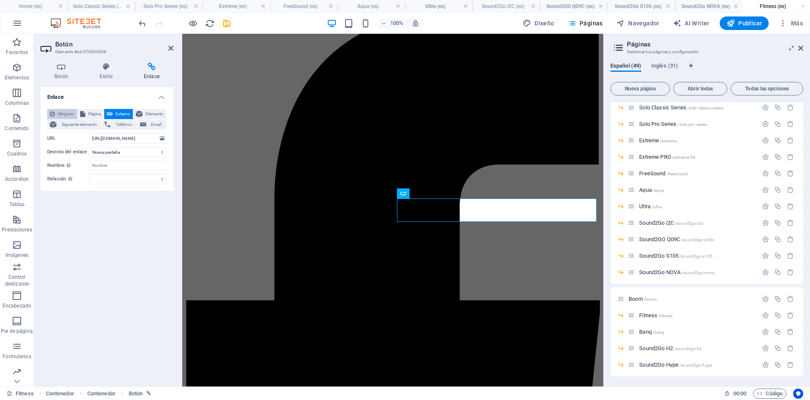
click at [68, 116] on span "Ninguno" at bounding box center [65, 114] width 17 height 10
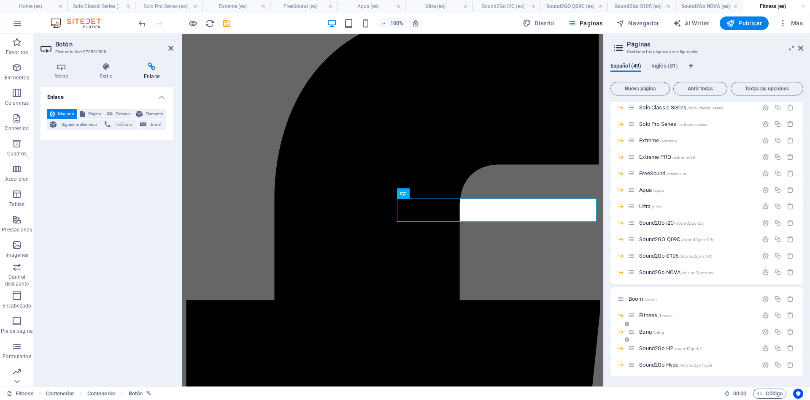
click at [649, 332] on span "Bang /bang" at bounding box center [651, 331] width 25 height 6
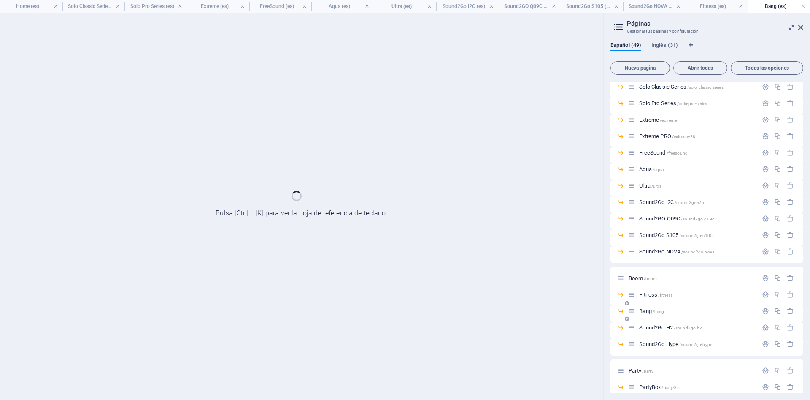
click at [649, 332] on div "Sound2Go H2 /sound2go-h2" at bounding box center [707, 330] width 193 height 16
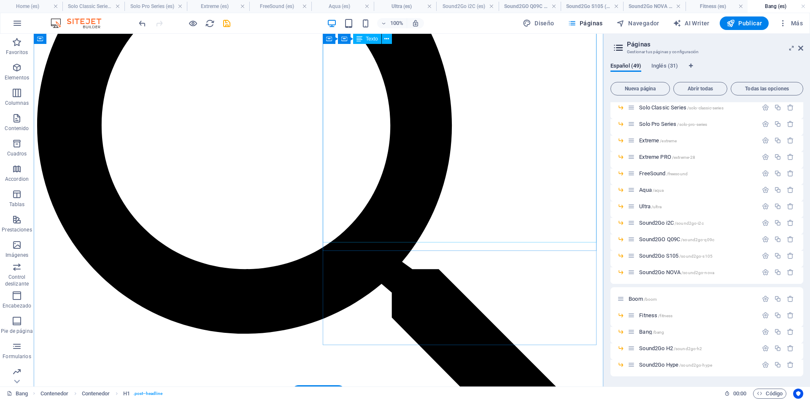
scroll to position [301, 0]
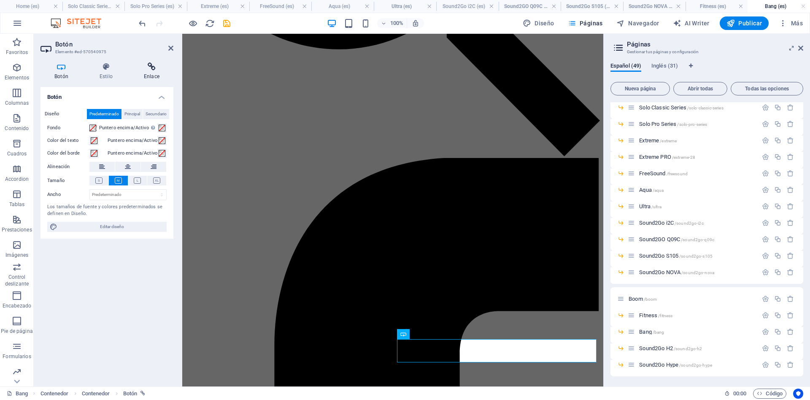
click at [158, 71] on h4 "Enlace" at bounding box center [151, 71] width 43 height 18
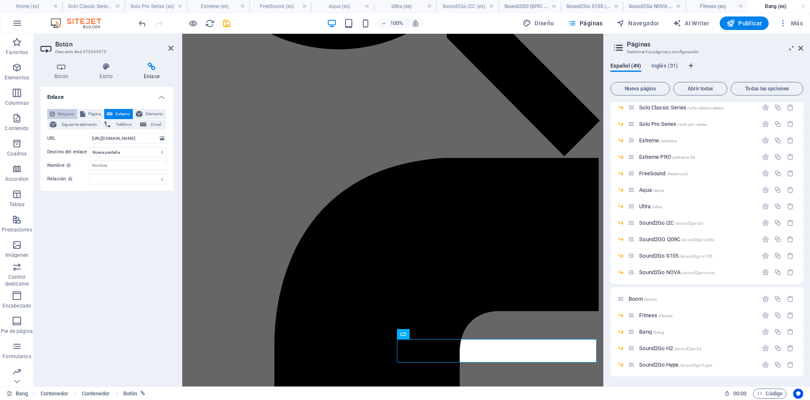
click at [68, 110] on span "Ninguno" at bounding box center [65, 114] width 17 height 10
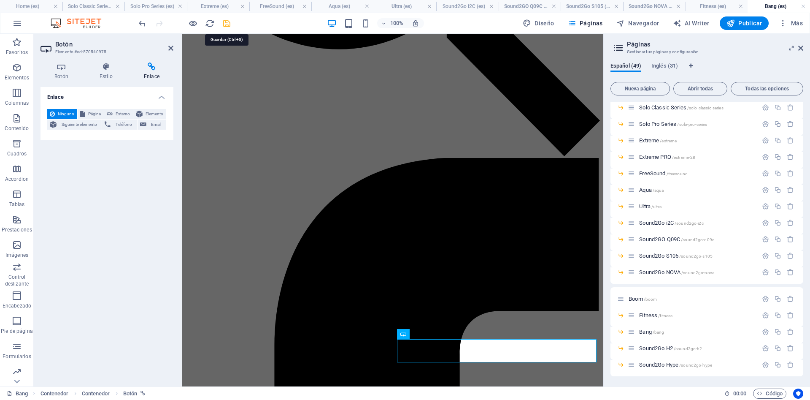
drag, startPoint x: 224, startPoint y: 22, endPoint x: 329, endPoint y: 5, distance: 106.0
click at [224, 22] on icon "save" at bounding box center [227, 24] width 10 height 10
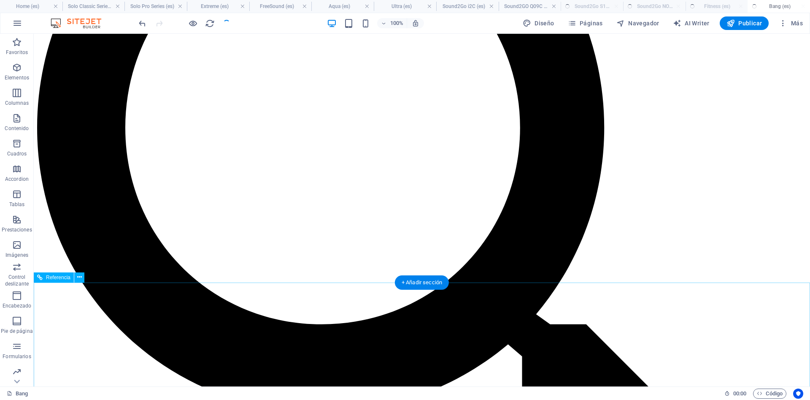
scroll to position [118, 0]
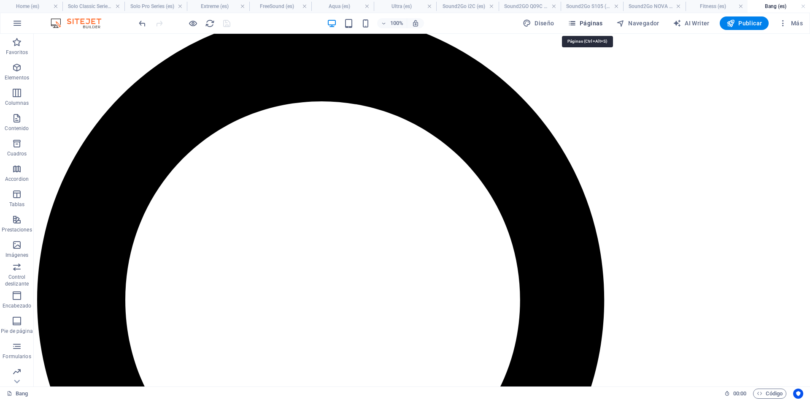
click at [579, 27] on button "Páginas" at bounding box center [586, 23] width 42 height 14
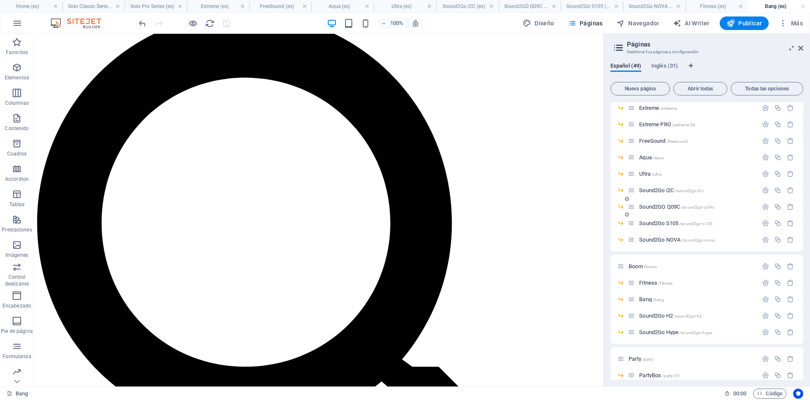
scroll to position [114, 0]
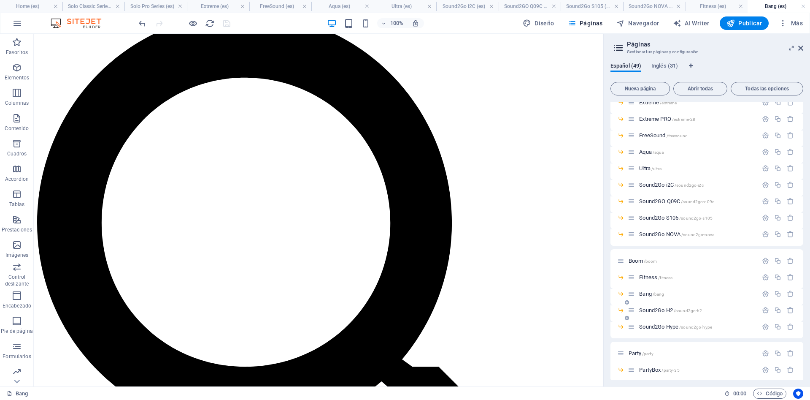
click at [655, 310] on span "Sound2Go H2 /sound2go-h2" at bounding box center [670, 310] width 63 height 6
click at [655, 322] on div "Sound2Go Hype /sound2go-hype" at bounding box center [693, 327] width 130 height 10
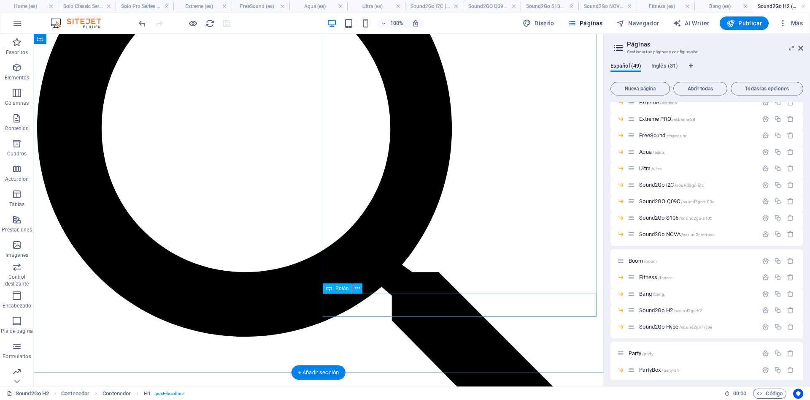
scroll to position [215, 0]
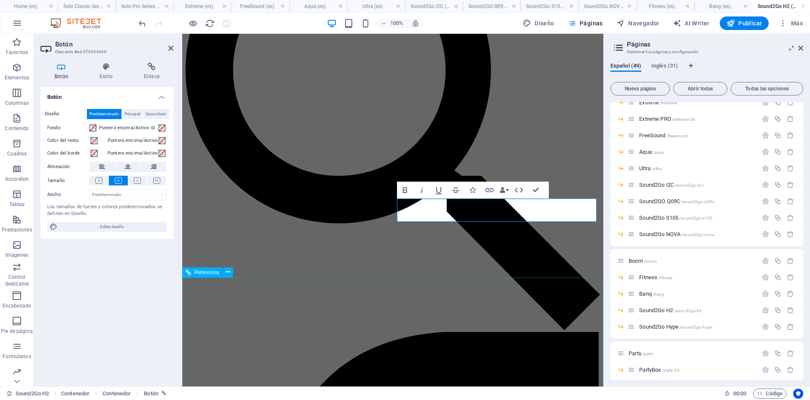
scroll to position [468, 0]
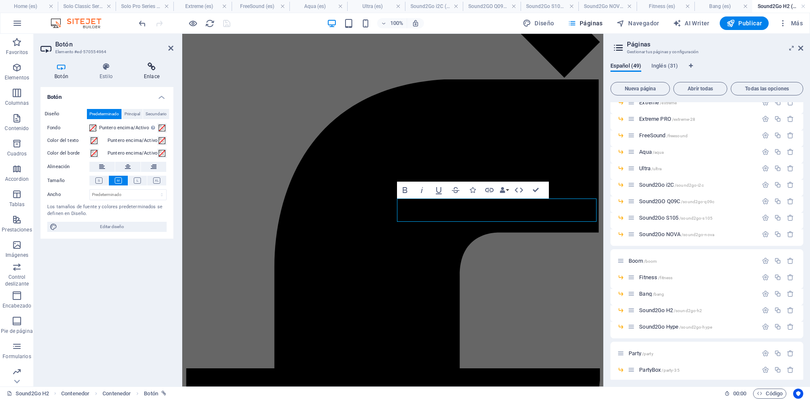
click at [143, 67] on icon at bounding box center [151, 66] width 43 height 8
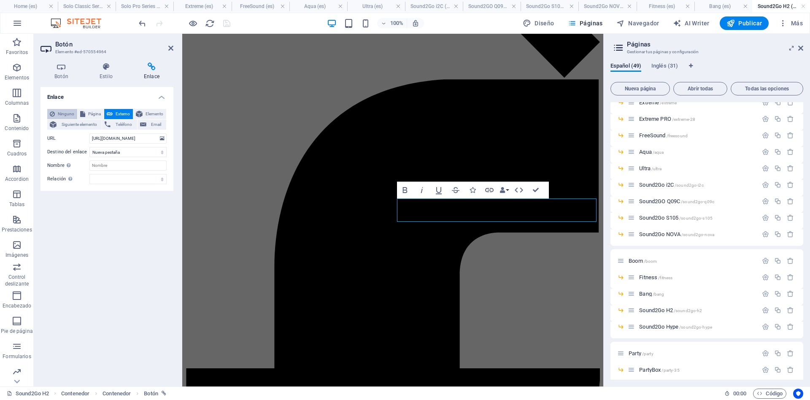
click at [65, 114] on span "Ninguno" at bounding box center [65, 114] width 17 height 10
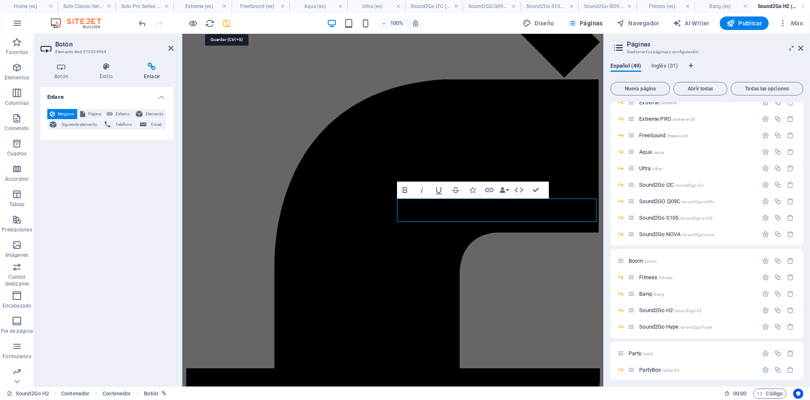
click at [223, 24] on icon "save" at bounding box center [227, 24] width 10 height 10
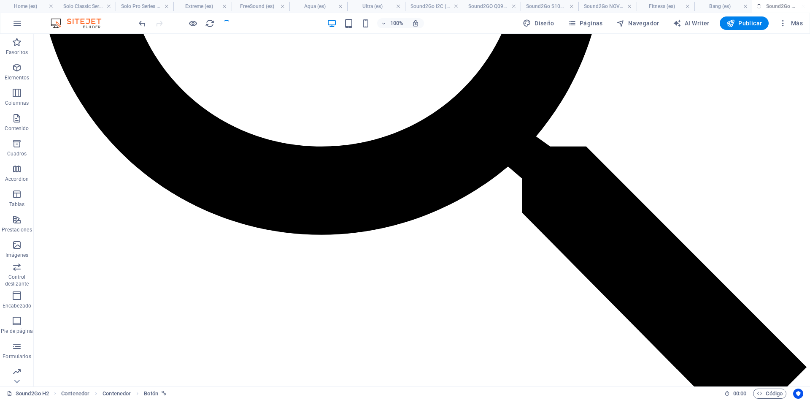
scroll to position [322, 0]
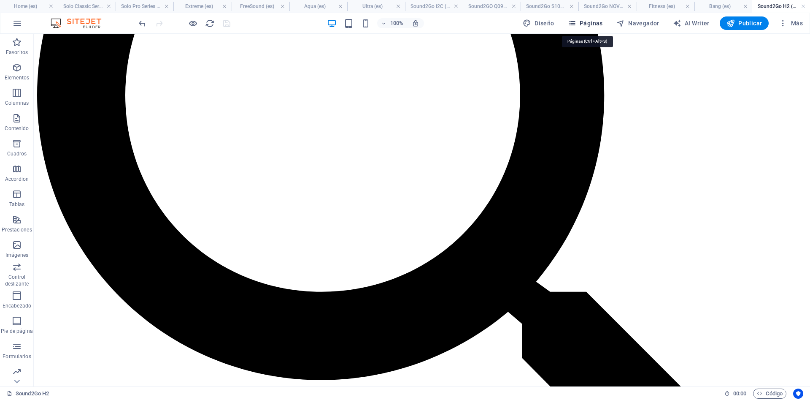
click at [591, 23] on span "Páginas" at bounding box center [585, 23] width 35 height 8
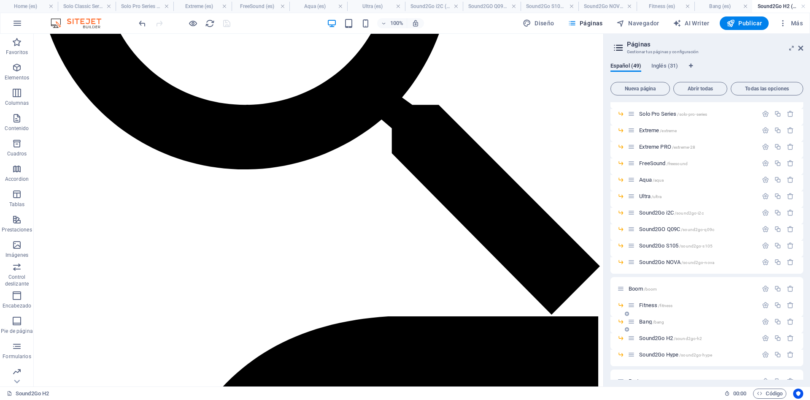
scroll to position [114, 0]
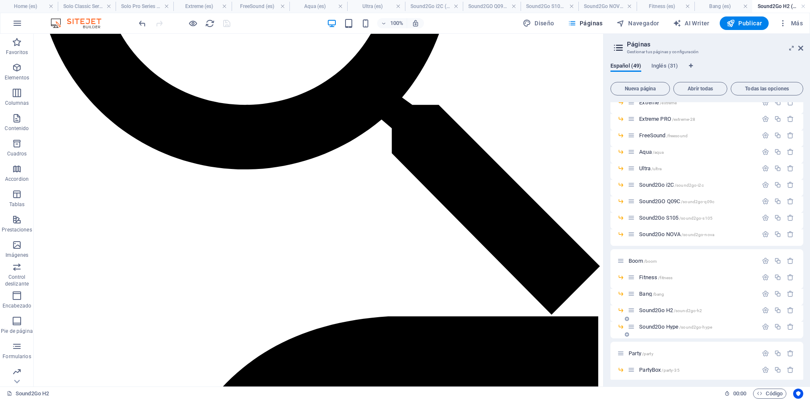
click at [651, 327] on span "Sound2Go Hype /sound2go-hype" at bounding box center [675, 326] width 73 height 6
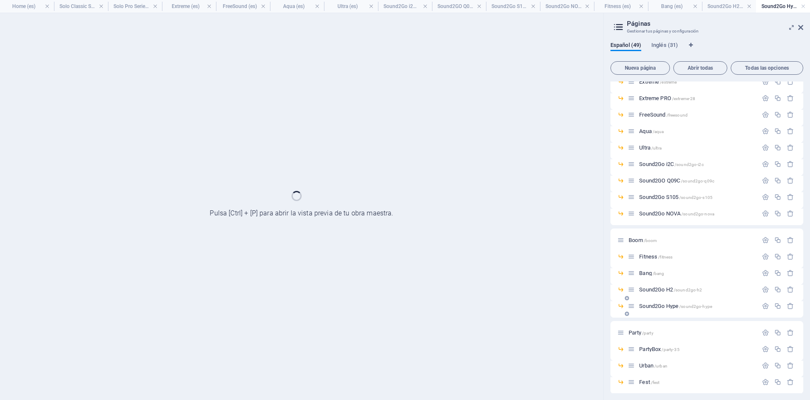
click at [651, 327] on div "Party /party" at bounding box center [707, 332] width 193 height 23
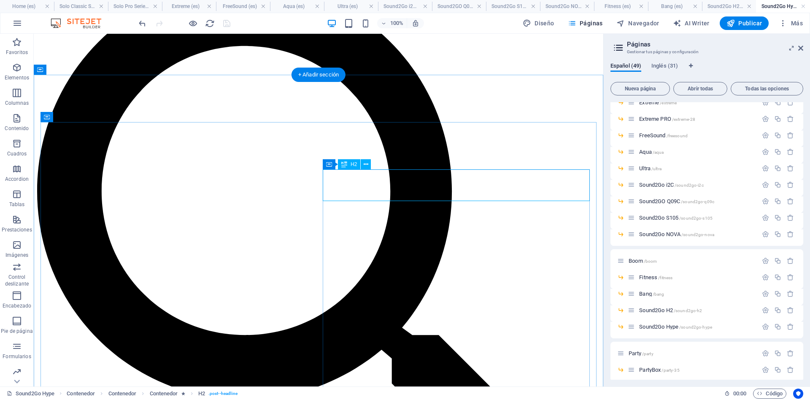
scroll to position [215, 0]
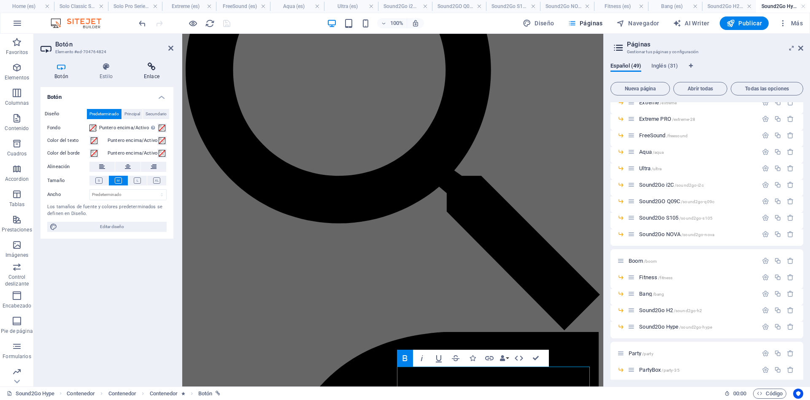
click at [145, 65] on icon at bounding box center [151, 66] width 43 height 8
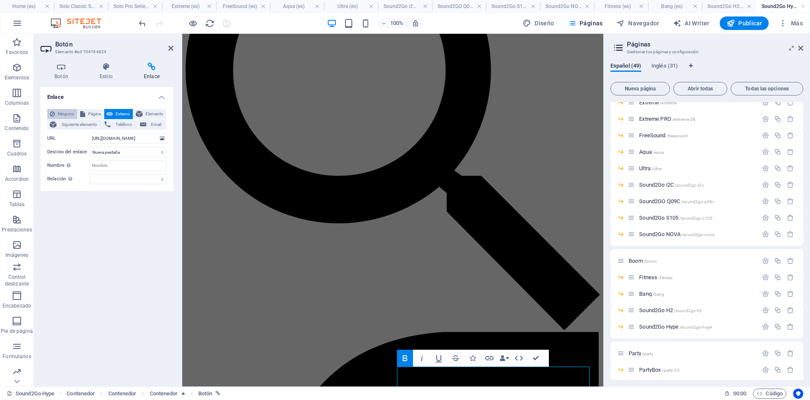
click at [60, 113] on span "Ninguno" at bounding box center [65, 114] width 17 height 10
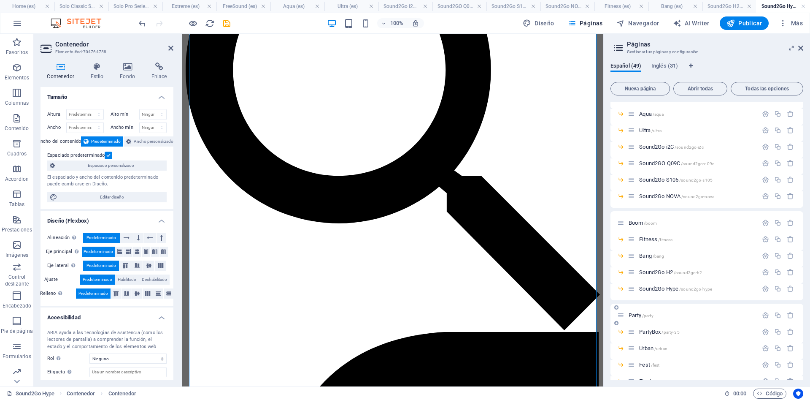
scroll to position [228, 0]
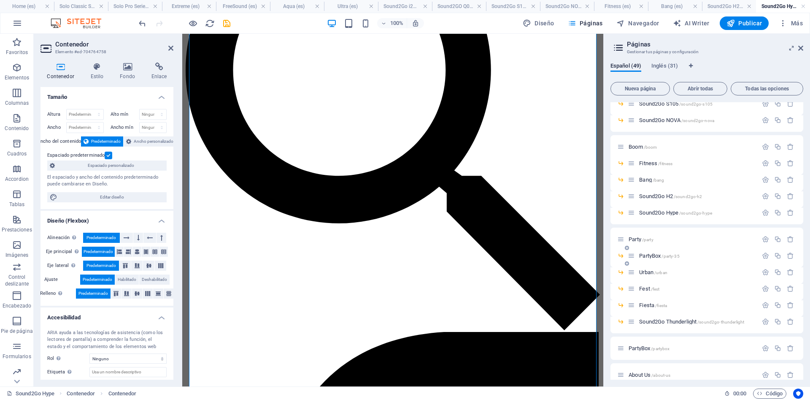
click at [650, 258] on span "PartyBox /party-35" at bounding box center [659, 255] width 40 height 6
click at [650, 267] on div "Urban /urban" at bounding box center [707, 275] width 193 height 16
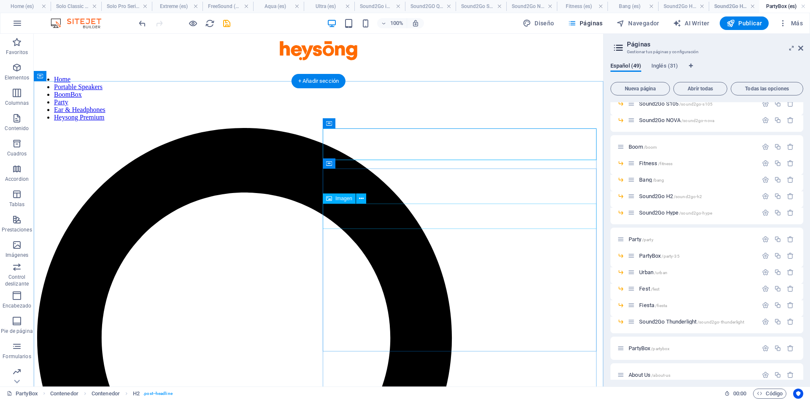
scroll to position [215, 0]
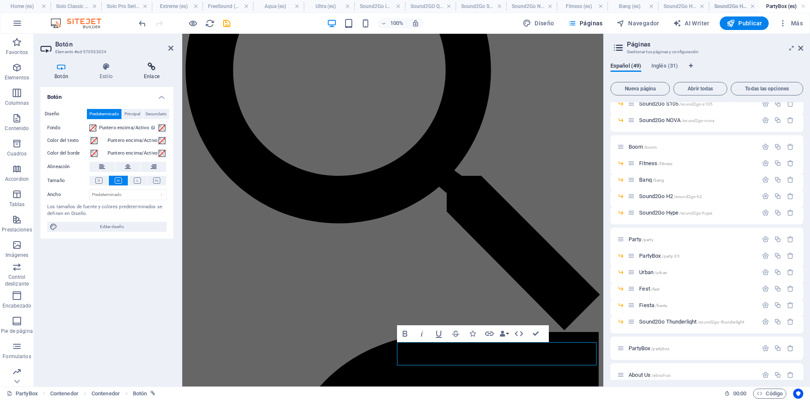
click at [152, 65] on icon at bounding box center [151, 66] width 43 height 8
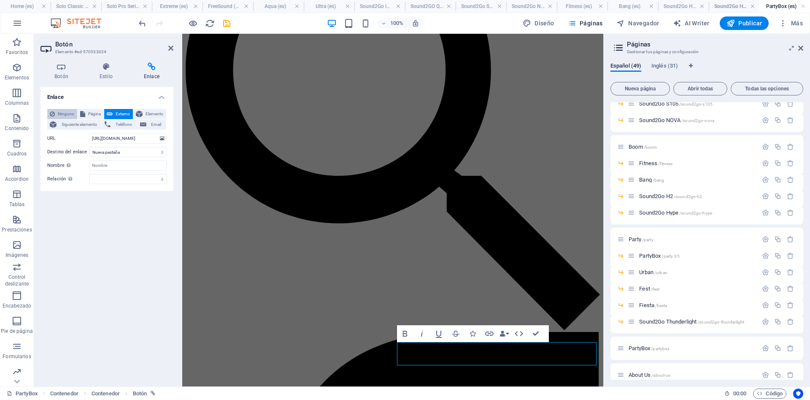
click at [61, 116] on span "Ninguno" at bounding box center [65, 114] width 17 height 10
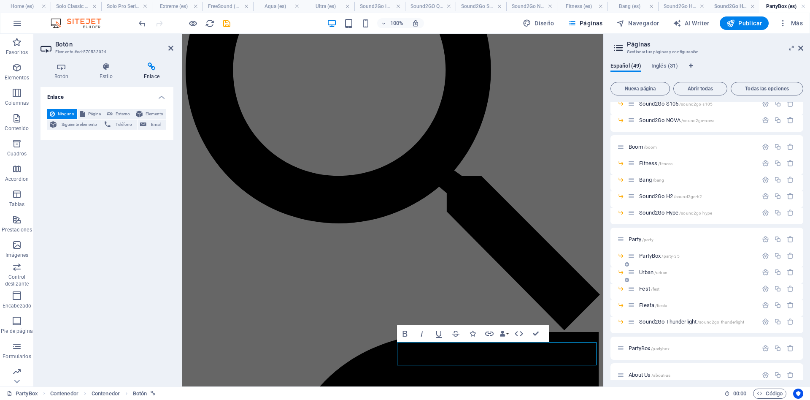
click at [647, 272] on span "Urban /urban" at bounding box center [653, 272] width 28 height 6
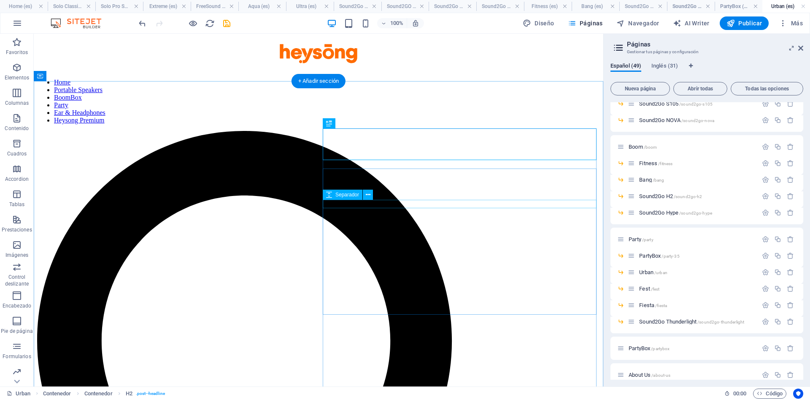
scroll to position [172, 0]
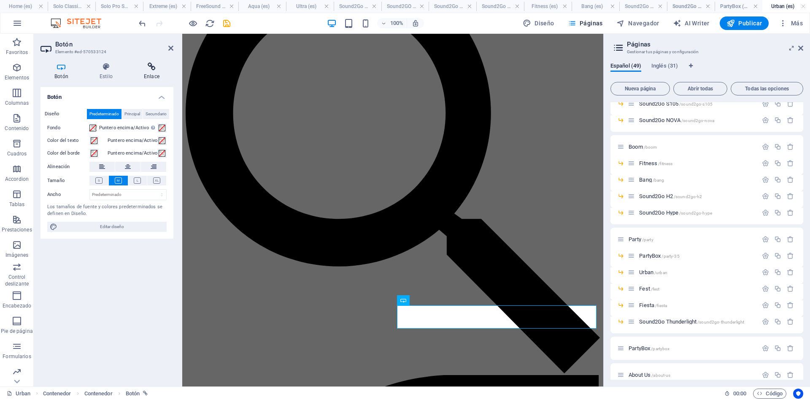
click at [158, 78] on h4 "Enlace" at bounding box center [151, 71] width 43 height 18
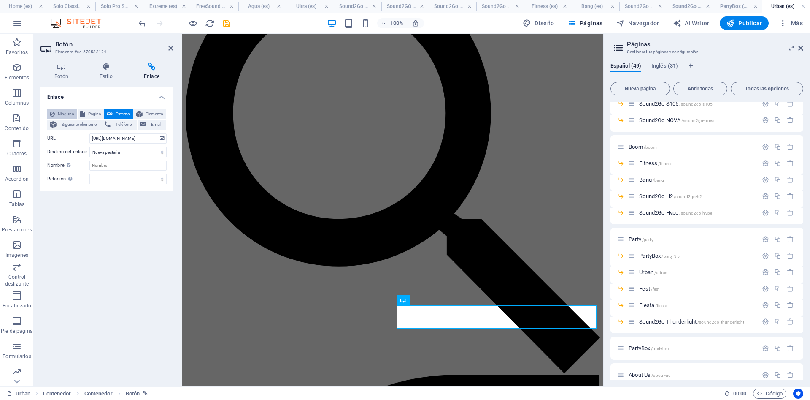
click at [54, 110] on icon at bounding box center [52, 114] width 5 height 10
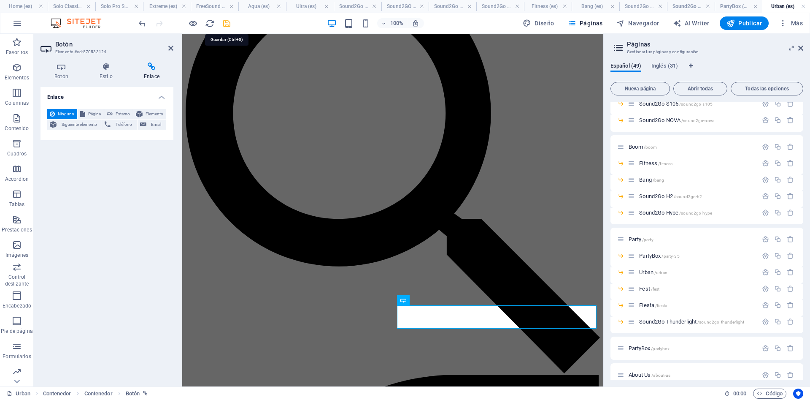
click at [224, 26] on icon "save" at bounding box center [227, 24] width 10 height 10
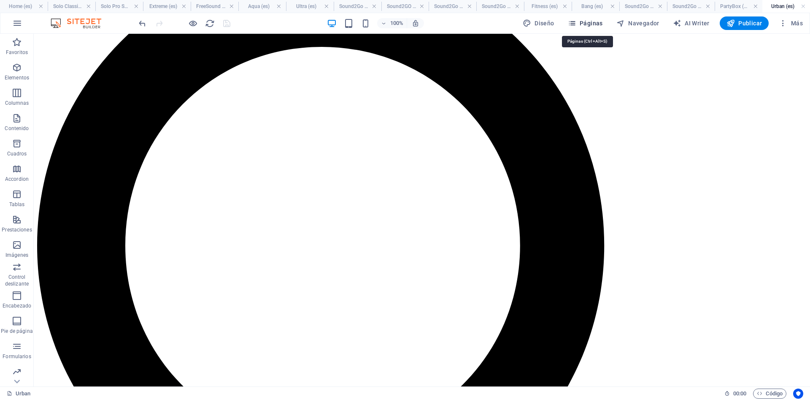
click at [588, 20] on span "Páginas" at bounding box center [585, 23] width 35 height 8
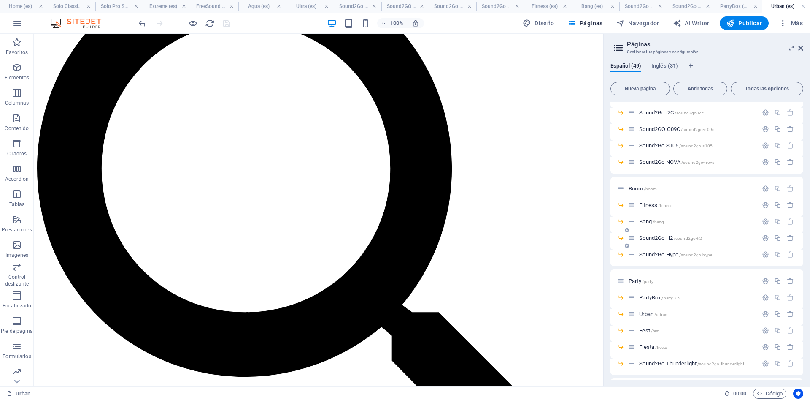
scroll to position [190, 0]
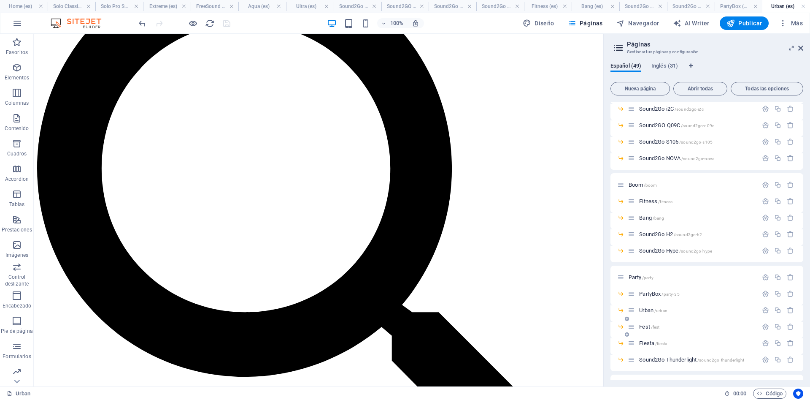
click at [645, 327] on span "Fest /fest" at bounding box center [649, 326] width 20 height 6
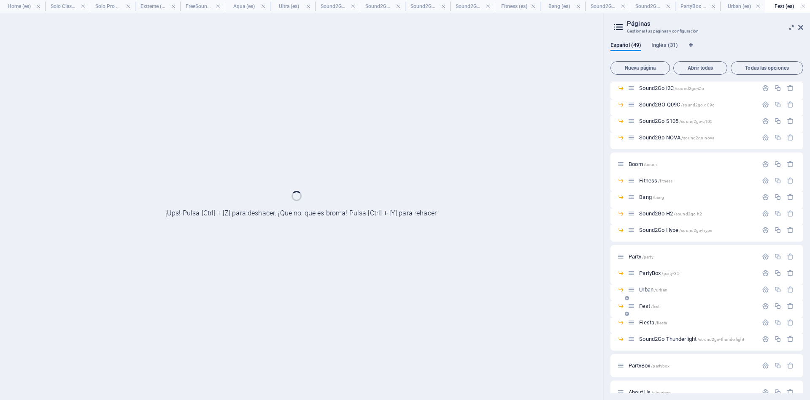
click at [645, 327] on div "Fiesta /fiesta" at bounding box center [707, 325] width 193 height 16
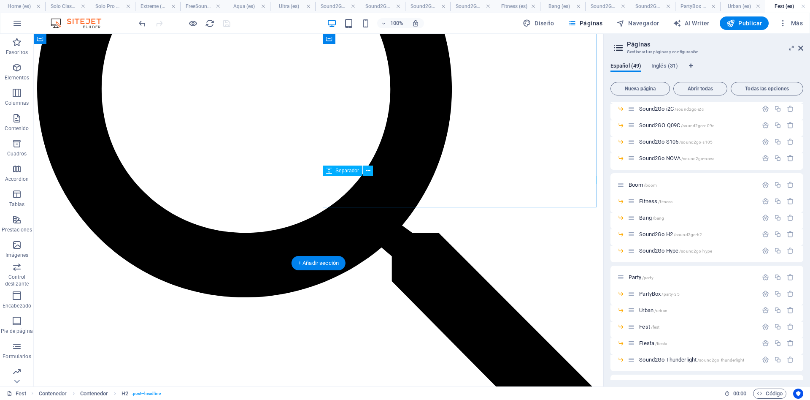
scroll to position [258, 0]
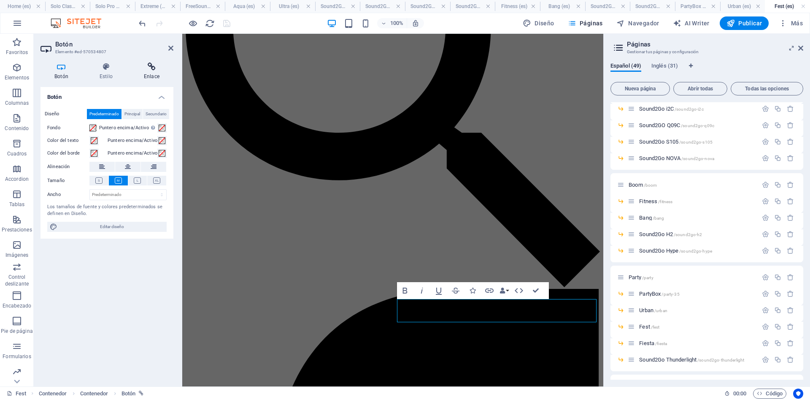
click at [154, 65] on icon at bounding box center [151, 66] width 43 height 8
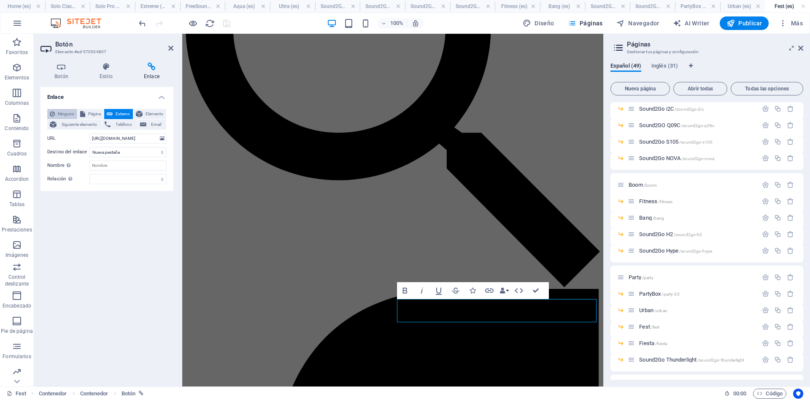
click at [60, 111] on span "Ninguno" at bounding box center [65, 114] width 17 height 10
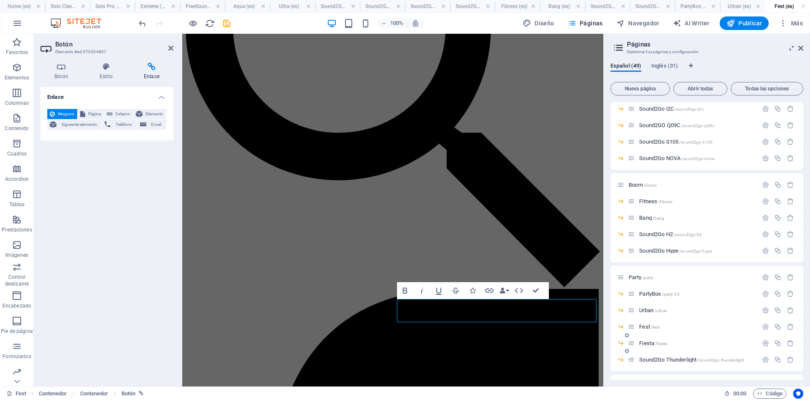
click at [650, 342] on span "Fiesta /fiesta" at bounding box center [653, 343] width 28 height 6
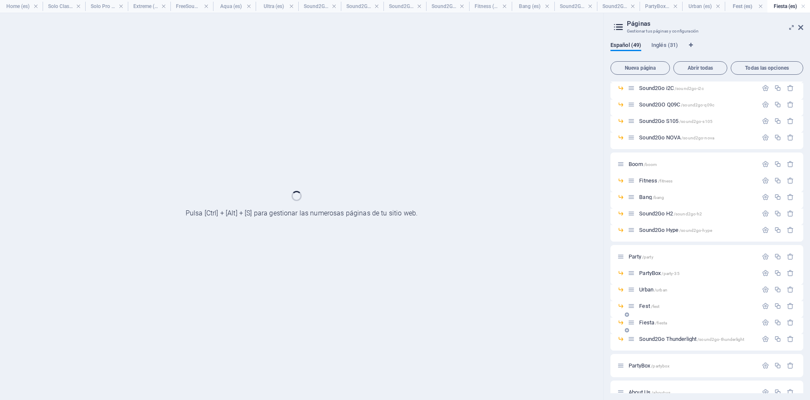
click at [650, 342] on div "Sound2Go Thunderlight /sound2go-thunderlight" at bounding box center [693, 339] width 130 height 10
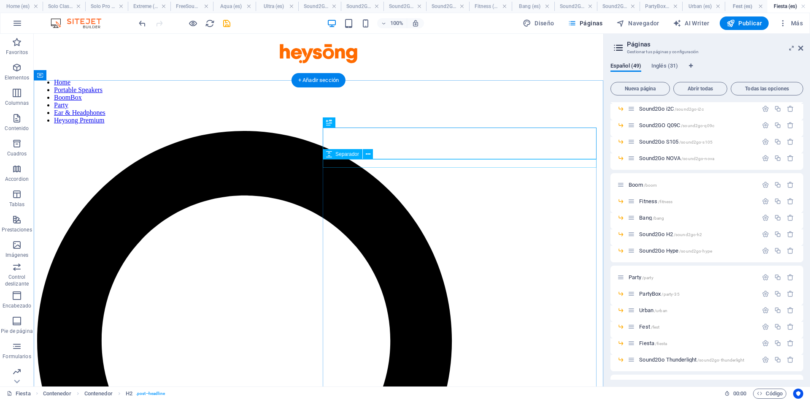
scroll to position [172, 0]
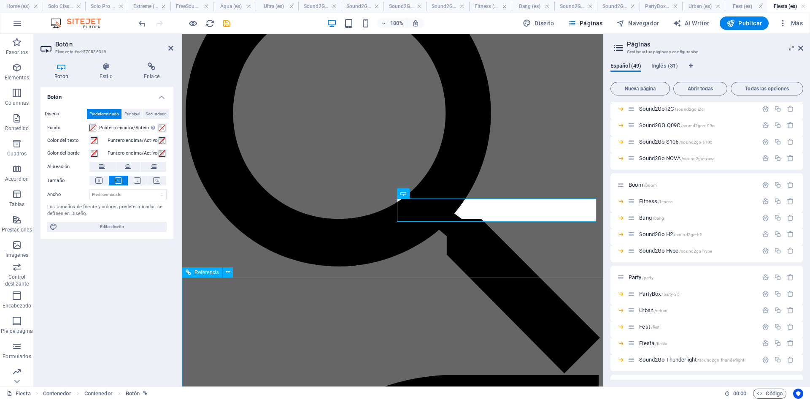
scroll to position [356, 0]
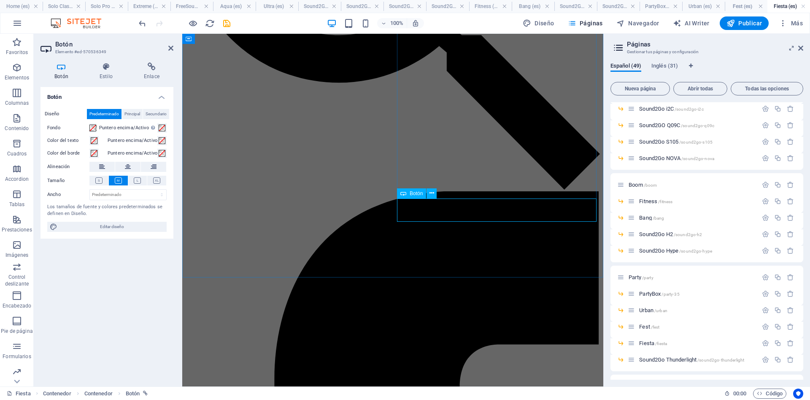
click at [155, 63] on icon at bounding box center [151, 66] width 43 height 8
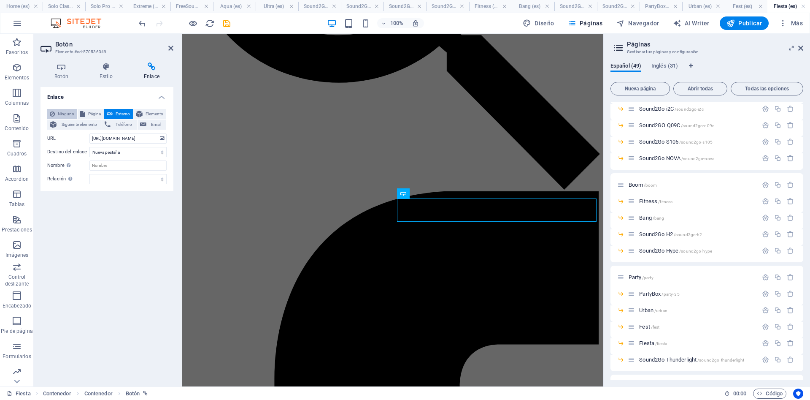
click at [58, 114] on span "Ninguno" at bounding box center [65, 114] width 17 height 10
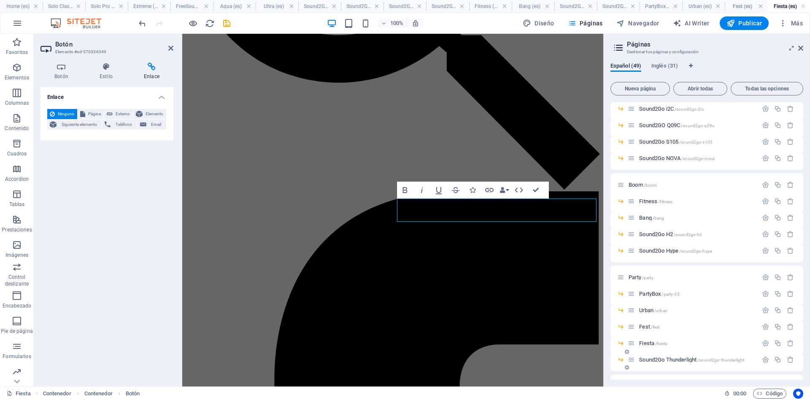
click at [649, 354] on div "Sound2Go Thunderlight /sound2go-thunderlight" at bounding box center [693, 359] width 130 height 10
click at [647, 359] on span "Sound2Go Thunderlight /sound2go-thunderlight" at bounding box center [691, 359] width 105 height 6
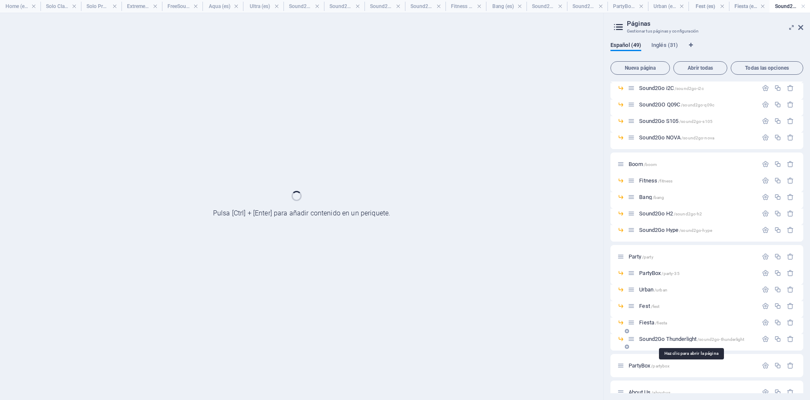
click at [647, 359] on div "PartyBox /partybox" at bounding box center [707, 365] width 193 height 23
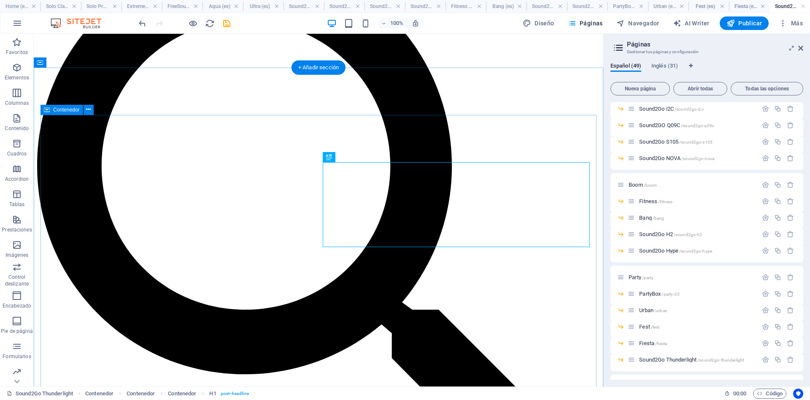
scroll to position [258, 0]
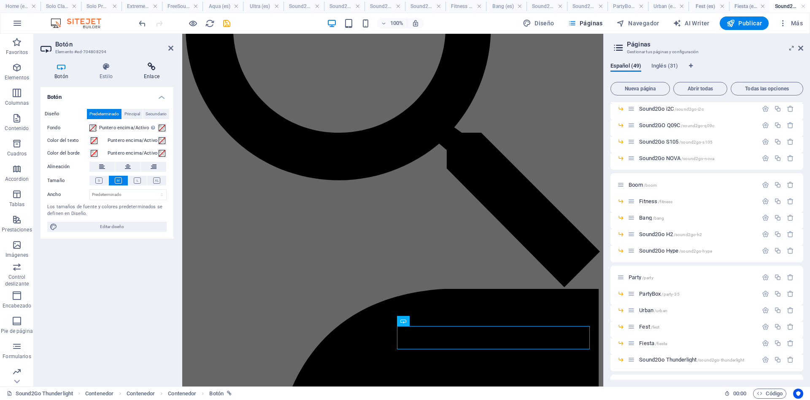
click at [148, 70] on icon at bounding box center [151, 66] width 43 height 8
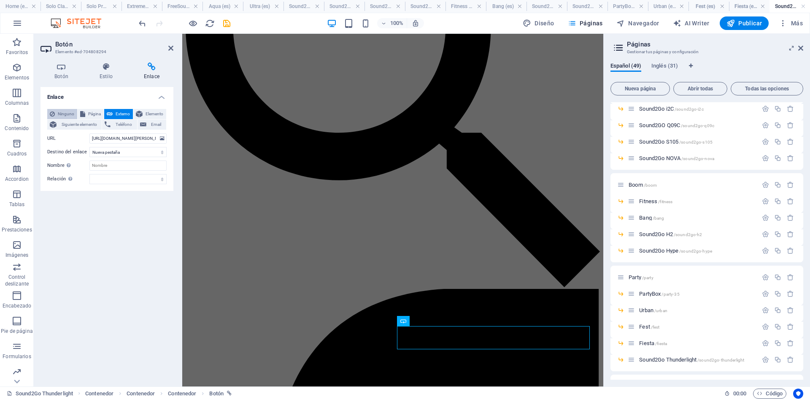
click at [54, 111] on icon at bounding box center [52, 114] width 5 height 10
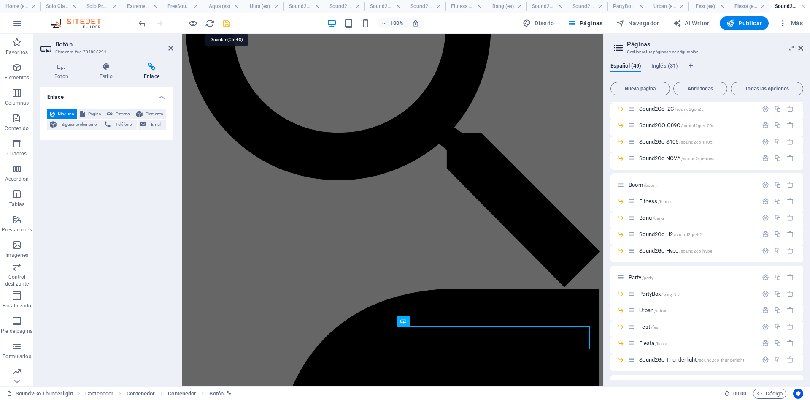
click at [229, 24] on icon "save" at bounding box center [227, 24] width 10 height 10
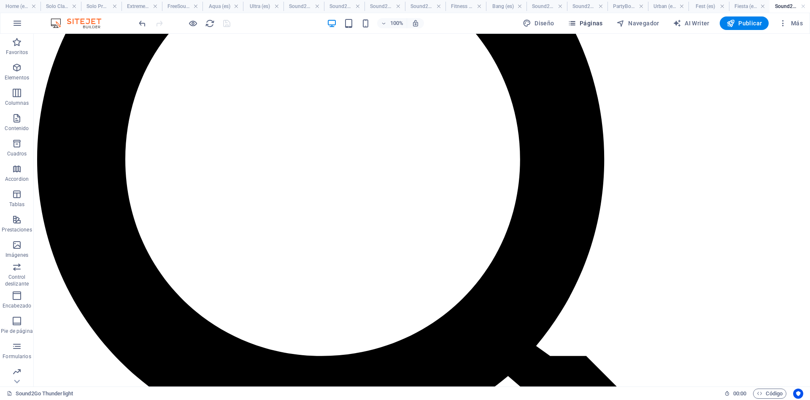
click at [600, 22] on span "Páginas" at bounding box center [585, 23] width 35 height 8
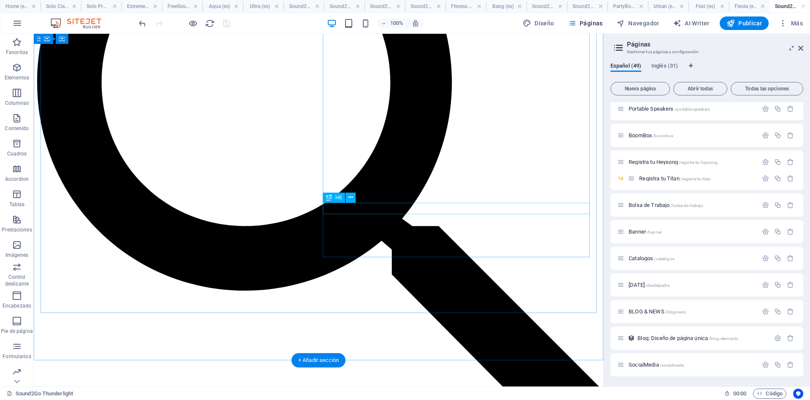
scroll to position [0, 0]
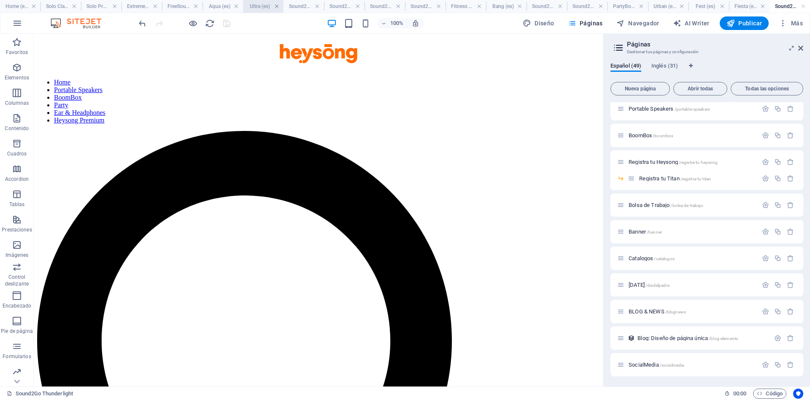
click at [276, 5] on link at bounding box center [276, 7] width 5 height 8
click at [277, 5] on h4 "Sound2Go i2C (es)" at bounding box center [277, 6] width 43 height 9
click at [292, 8] on link at bounding box center [291, 7] width 5 height 8
click at [306, 6] on link at bounding box center [308, 7] width 5 height 8
click at [278, 6] on link at bounding box center [278, 7] width 5 height 8
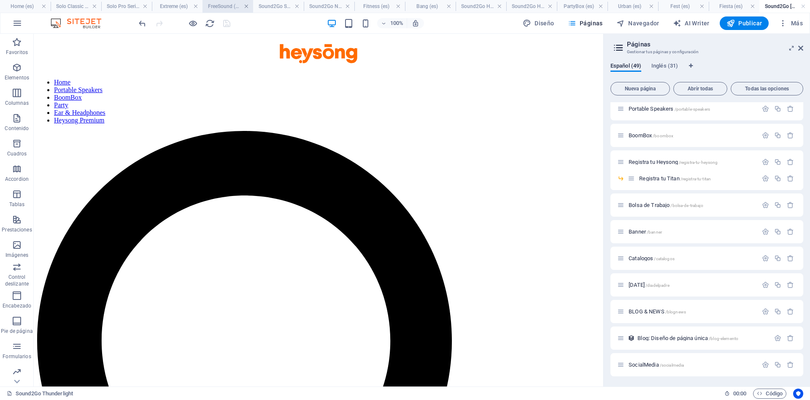
click at [248, 6] on link at bounding box center [246, 7] width 5 height 8
click at [316, 5] on link at bounding box center [317, 7] width 5 height 8
click at [283, 6] on link at bounding box center [282, 7] width 5 height 8
click at [245, 8] on link at bounding box center [242, 7] width 5 height 8
drag, startPoint x: 265, startPoint y: 6, endPoint x: 311, endPoint y: 6, distance: 45.2
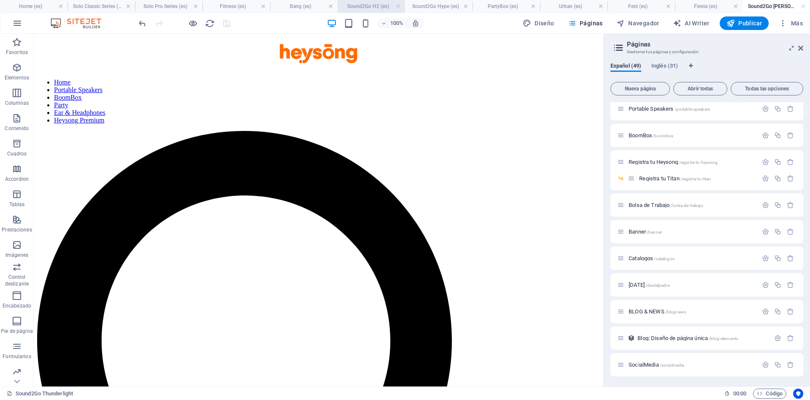
click at [265, 6] on link at bounding box center [263, 7] width 5 height 8
click at [288, 8] on link at bounding box center [287, 7] width 5 height 8
click at [316, 5] on link at bounding box center [317, 7] width 5 height 8
click at [757, 29] on button "Publicar" at bounding box center [744, 23] width 49 height 14
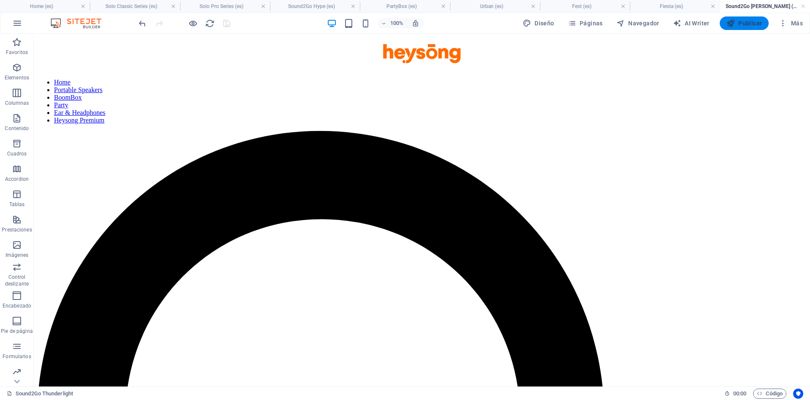
click at [739, 25] on span "Publicar" at bounding box center [745, 23] width 36 height 8
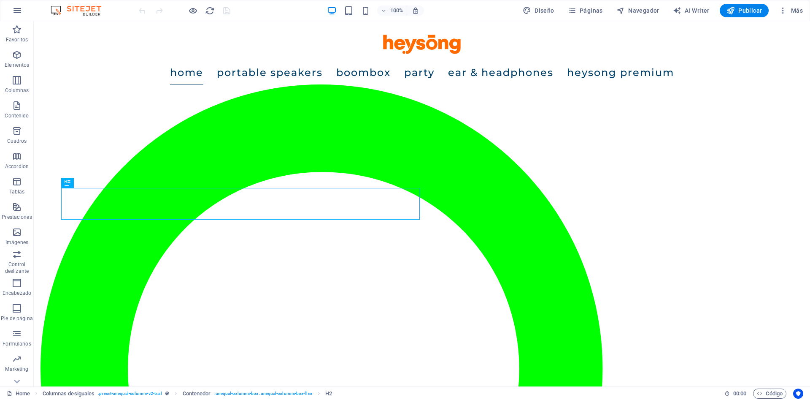
scroll to position [1889, 0]
click at [600, 7] on span "Páginas" at bounding box center [585, 10] width 35 height 8
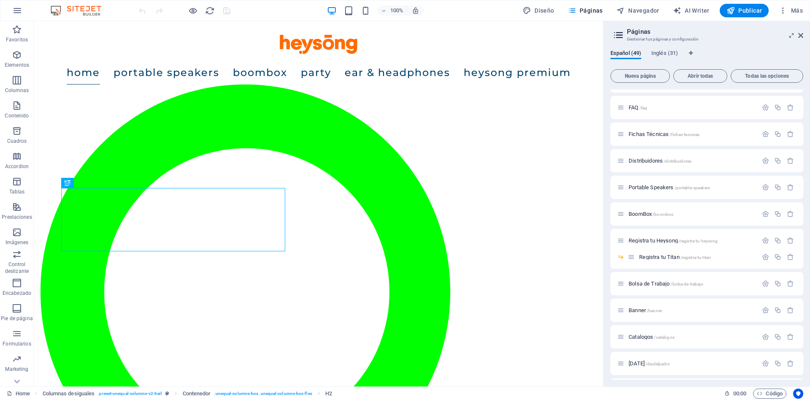
scroll to position [800, 0]
click at [650, 314] on div "BLOG & NEWS /blognews" at bounding box center [687, 311] width 141 height 10
click at [650, 311] on span "BLOG & NEWS /blognews" at bounding box center [657, 311] width 57 height 6
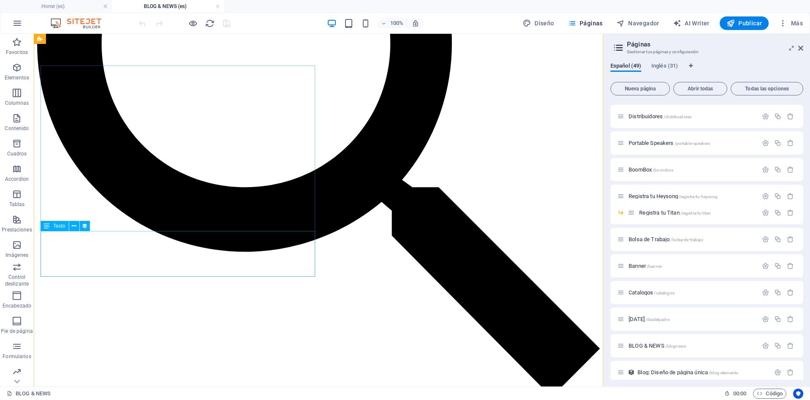
scroll to position [284, 0]
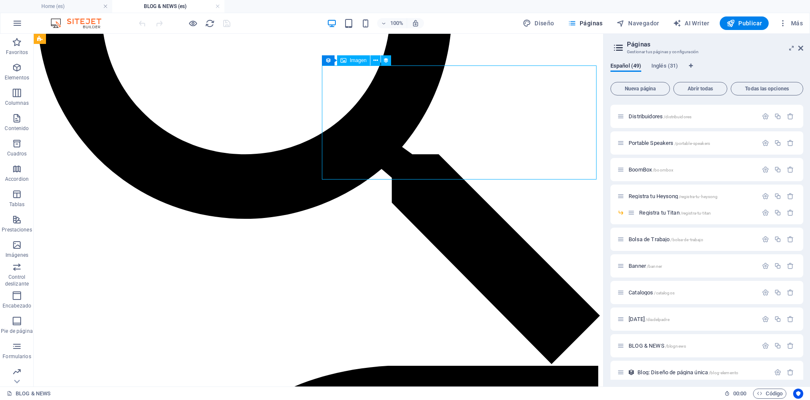
select select "px"
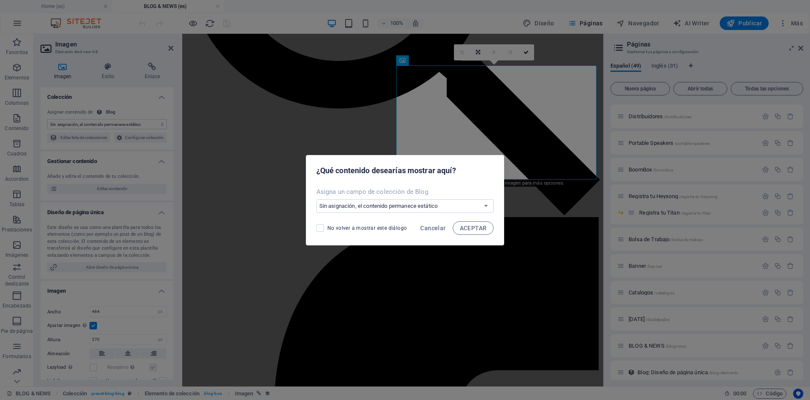
select select "image"
click at [431, 227] on span "Cancelar" at bounding box center [432, 227] width 25 height 7
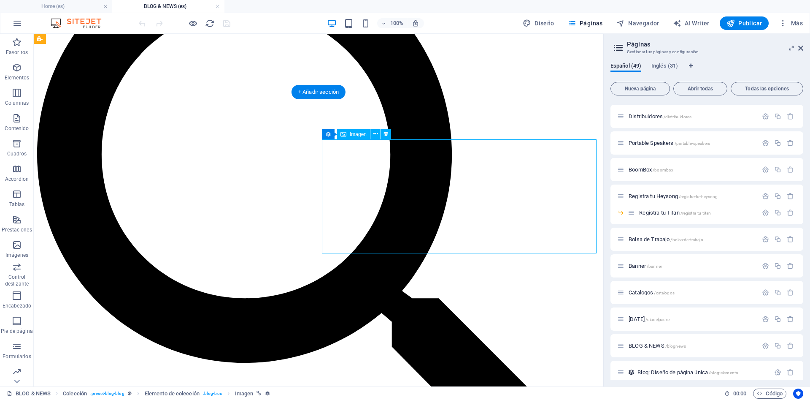
scroll to position [155, 0]
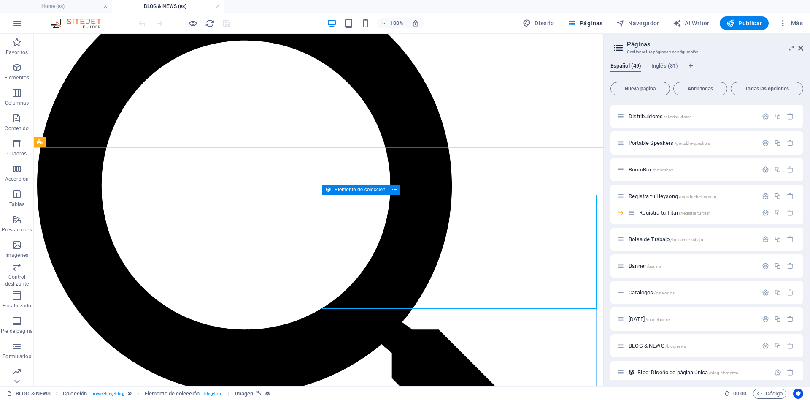
click at [339, 188] on span "Elemento de colección" at bounding box center [360, 189] width 51 height 5
drag, startPoint x: 339, startPoint y: 188, endPoint x: 156, endPoint y: 154, distance: 186.0
click at [339, 188] on span "Elemento de colección" at bounding box center [360, 189] width 51 height 5
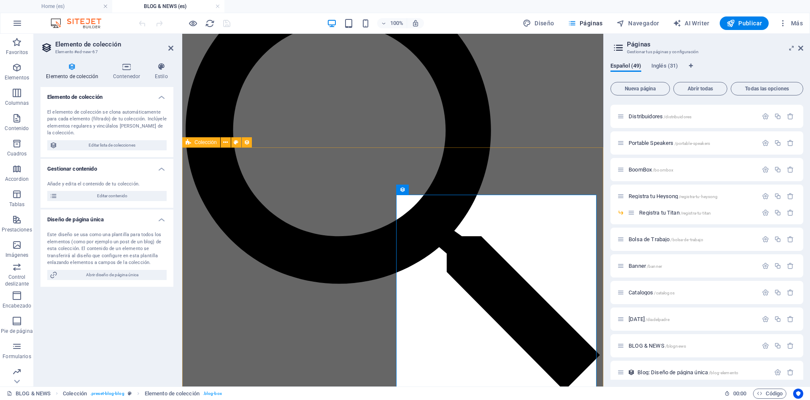
scroll to position [201, 0]
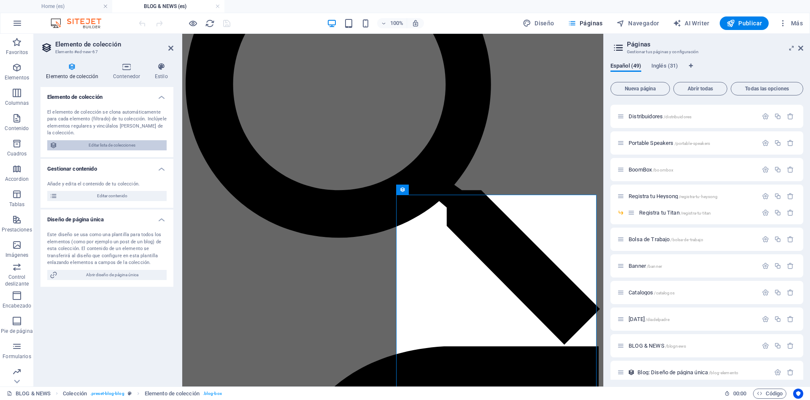
click at [131, 142] on span "Editar lista de colecciones" at bounding box center [112, 145] width 104 height 10
select select "columns.publishing_date_DESC"
select select "columns.status"
select select "columns.publishing_date"
select select "past"
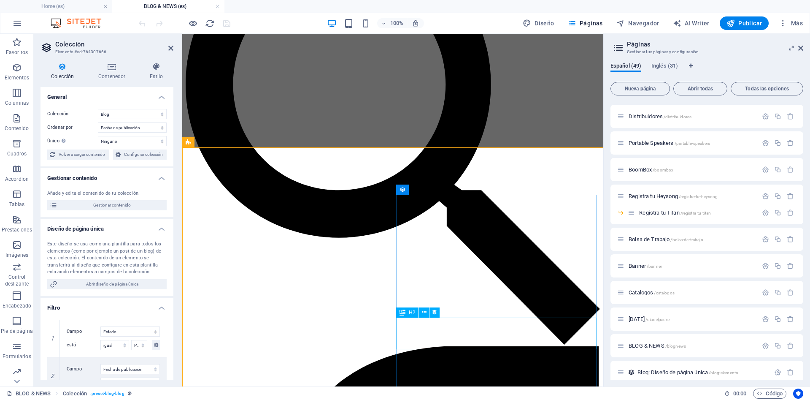
select select "name"
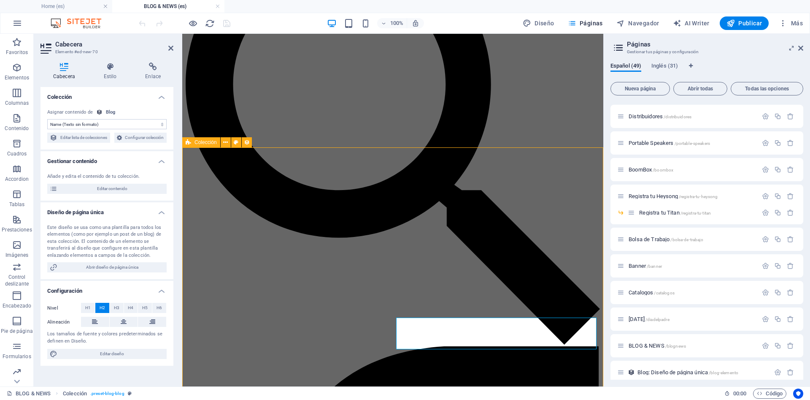
scroll to position [155, 0]
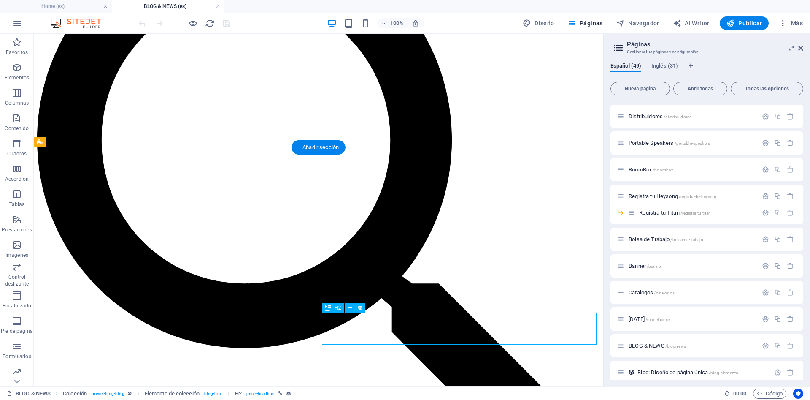
select select "name"
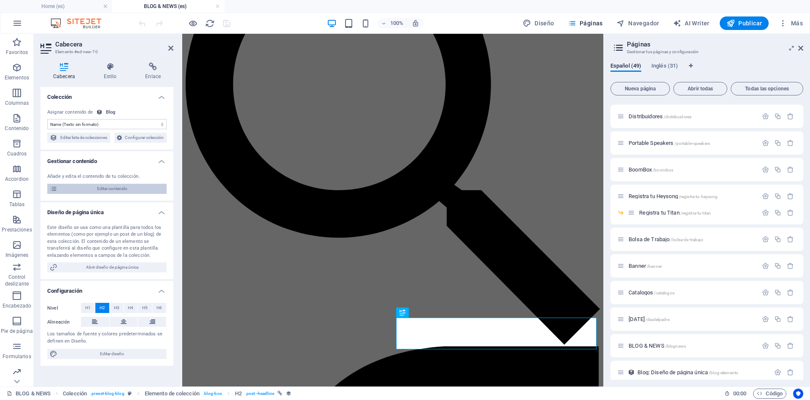
click at [142, 194] on span "Editar contenido" at bounding box center [112, 189] width 104 height 10
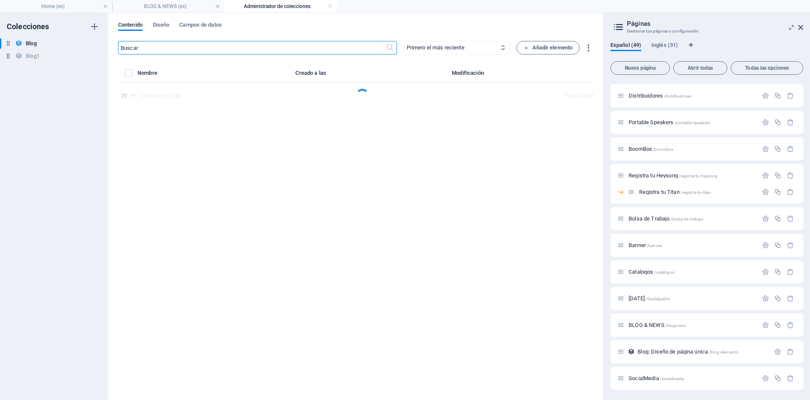
select select "Category 1"
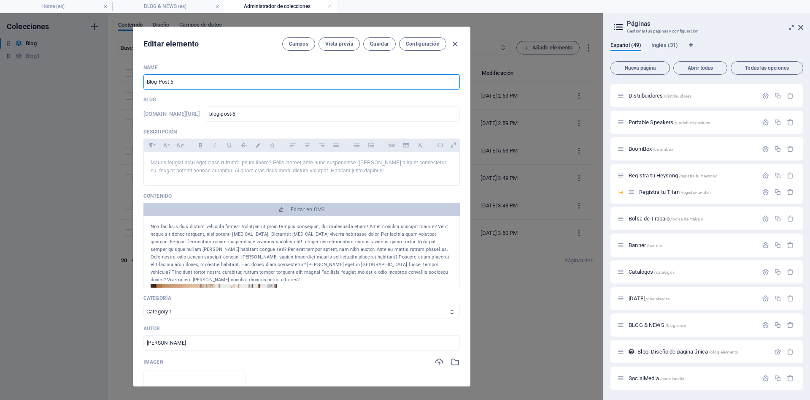
drag, startPoint x: 183, startPoint y: 79, endPoint x: 65, endPoint y: 76, distance: 117.3
click at [143, 76] on input "Blog Post 5" at bounding box center [301, 81] width 316 height 15
type input "C"
type input "c"
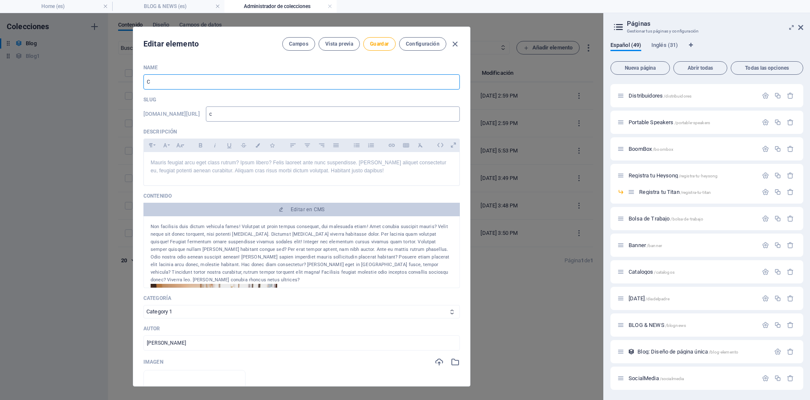
type input "Ch"
type input "ch"
type input "Chi"
type input "chi"
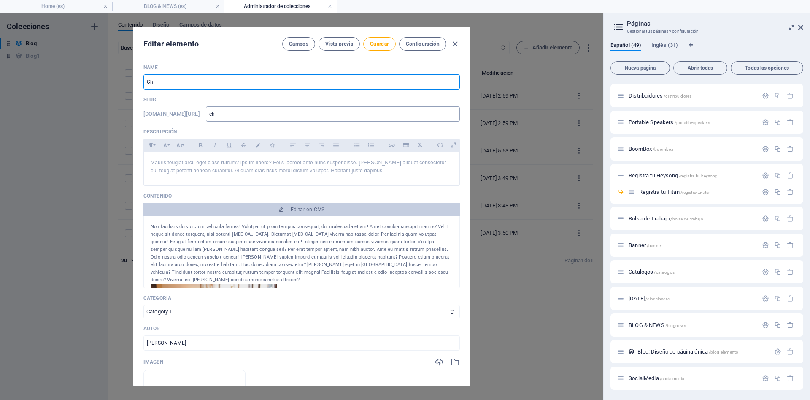
type input "chi"
type input "Chin"
type input "chin"
type input "[GEOGRAPHIC_DATA]"
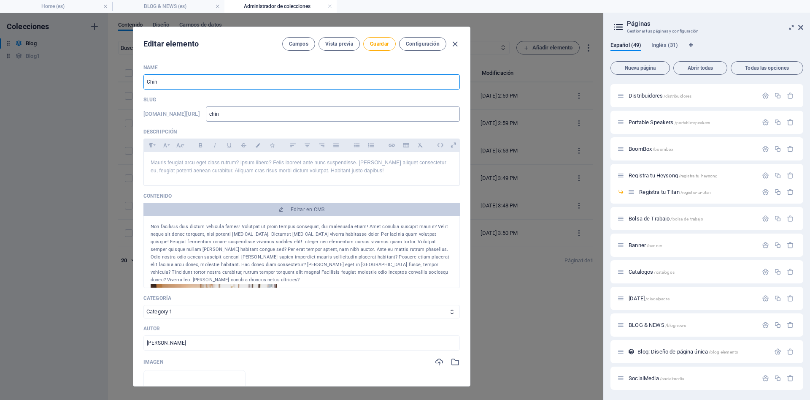
type input "china"
type input "China H"
type input "china-h"
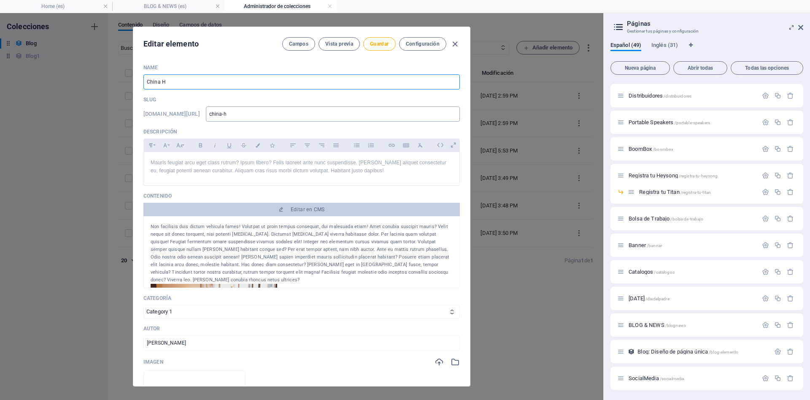
type input "China Ho"
type input "china-ho"
type input "China Hom"
type input "china-hom"
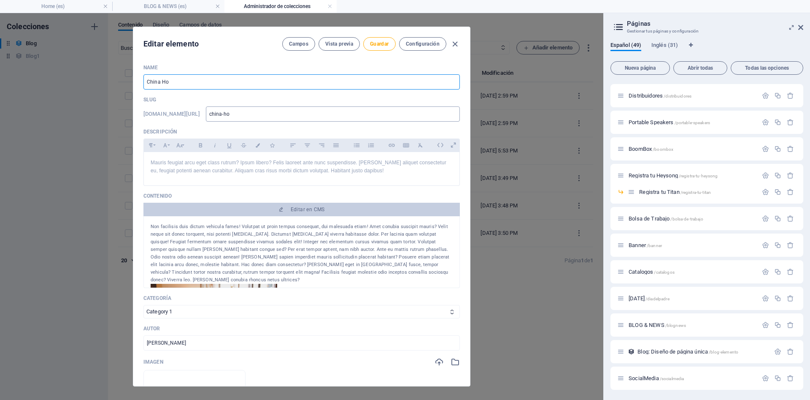
type input "china-hom"
type input "China Home"
type input "china-home"
type input "China Home L"
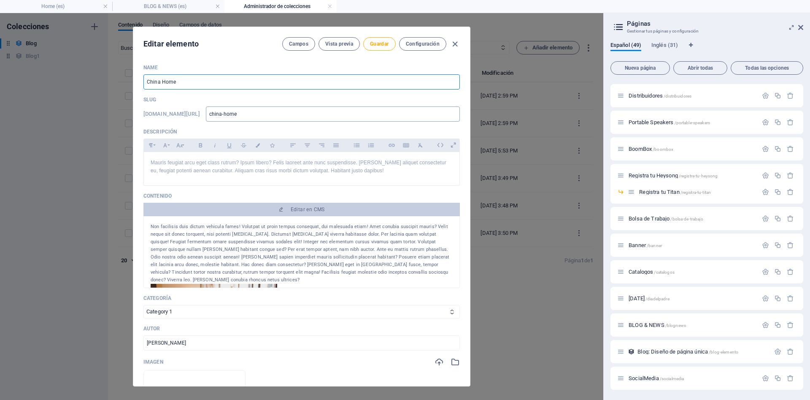
type input "china-home-l"
type input "China Home Li"
type input "china-home-li"
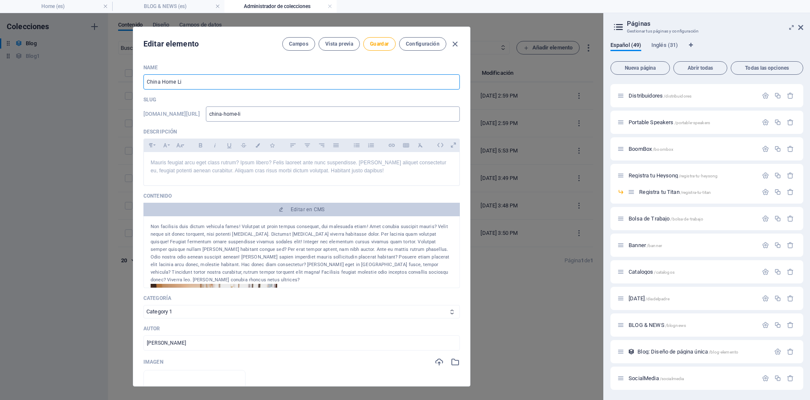
type input "China Home Lif"
type input "china-home-lif"
type input "China Home Life"
type input "china-home-life"
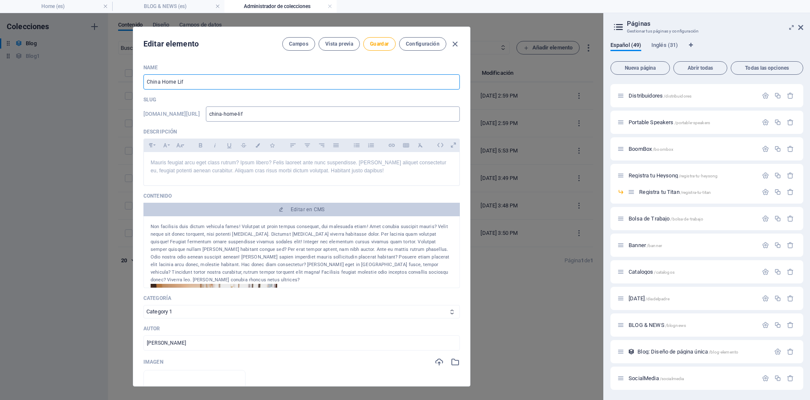
type input "china-home-life"
type input "China Home Life 2"
type input "china-home-life-2"
type input "China Home Life 20"
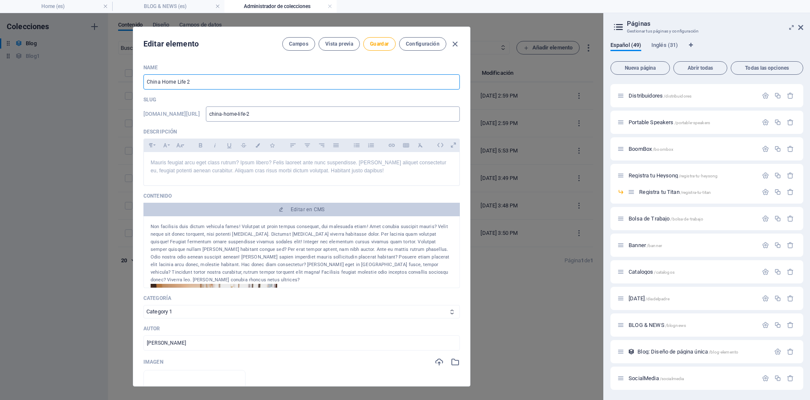
type input "china-home-life-20"
type input "China Home Life 202"
type input "china-home-life-202"
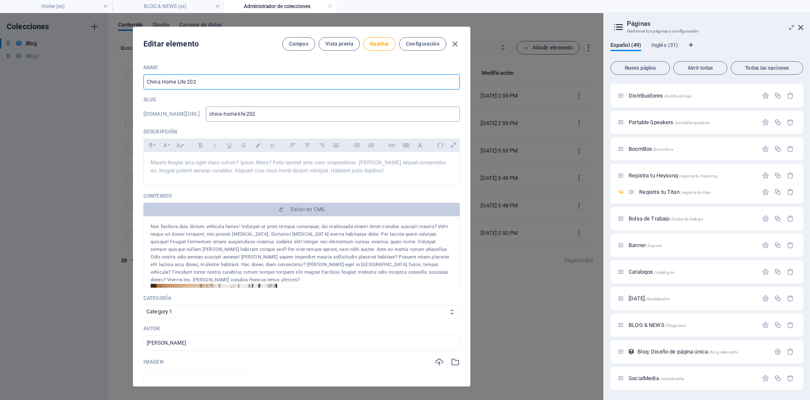
type input "China Home Life 2025"
type input "china-home-life-2025"
type input "China Home Life 2025"
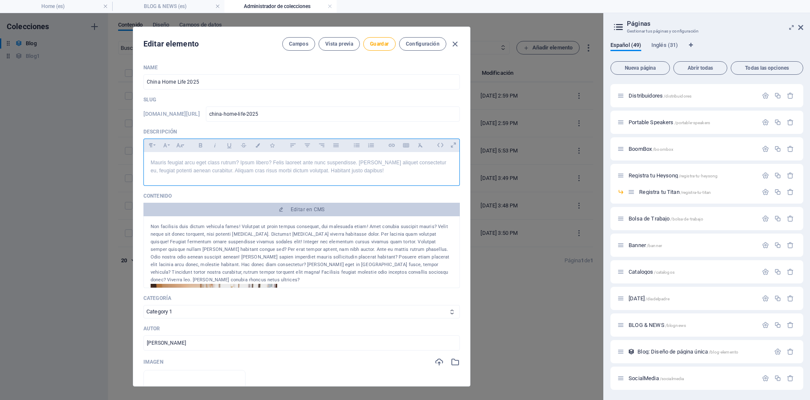
click at [222, 171] on p "Mauris feugiat arcu eget class rutrum? Ipsum libero? Felis laoreet ante nunc su…" at bounding box center [302, 167] width 302 height 16
click at [215, 230] on div "Non facilisis duis dictum vehicula fames! Volutpat ut proin tempus consequat, d…" at bounding box center [302, 253] width 302 height 61
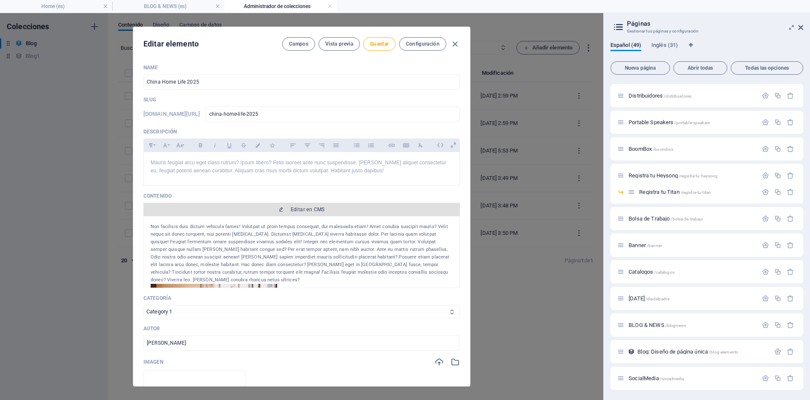
click at [283, 208] on icon "button" at bounding box center [281, 209] width 5 height 5
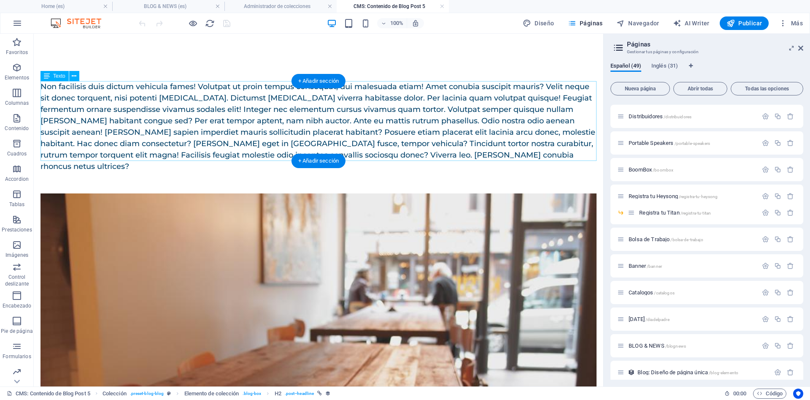
scroll to position [0, 0]
click at [171, 125] on div "Non facilisis duis dictum vehicula fames! Volutpat ut proin tempus consequat, d…" at bounding box center [319, 126] width 556 height 91
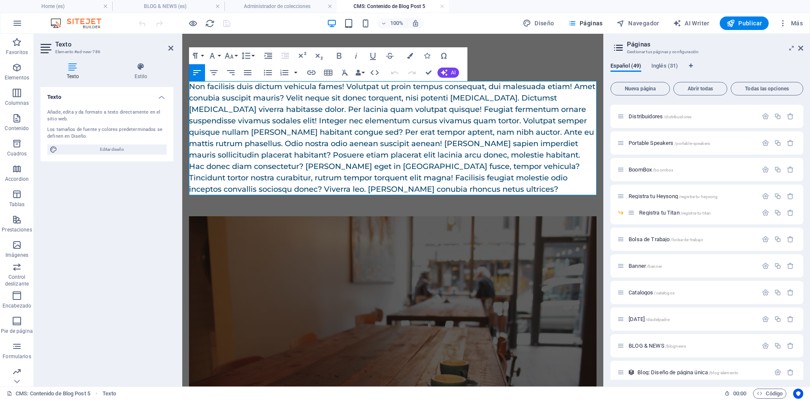
click at [265, 125] on div "Non facilisis duis dictum vehicula fames! Volutpat ut proin tempus consequat, d…" at bounding box center [393, 138] width 408 height 114
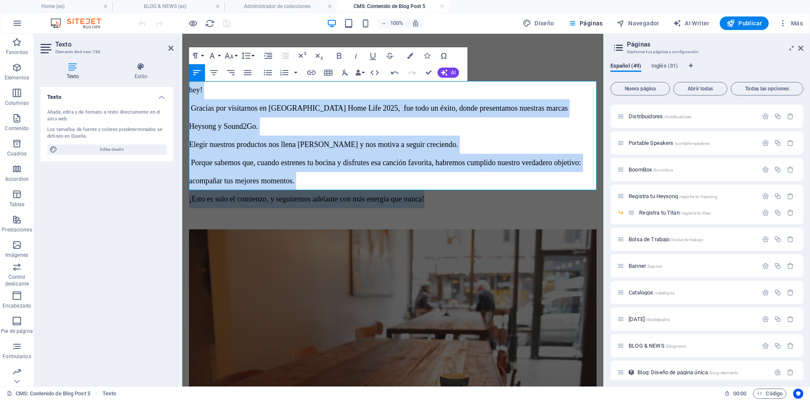
drag, startPoint x: 431, startPoint y: 178, endPoint x: 181, endPoint y: 80, distance: 268.5
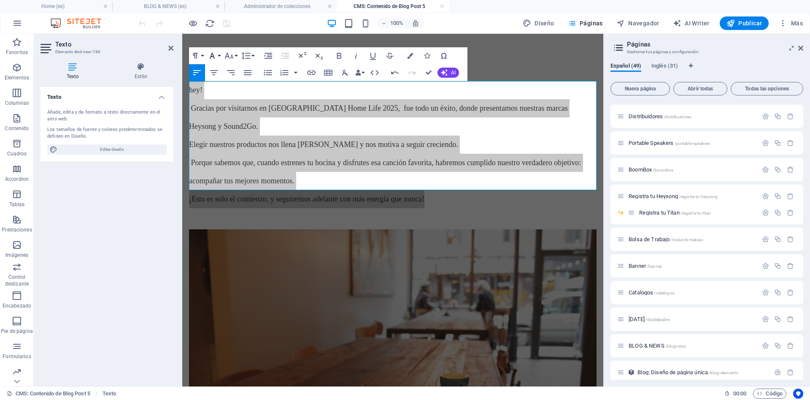
click at [219, 55] on button "Font Family" at bounding box center [214, 55] width 16 height 17
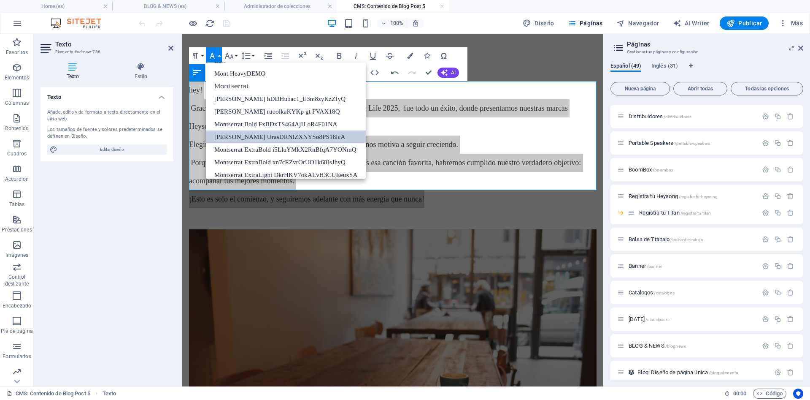
scroll to position [76, 0]
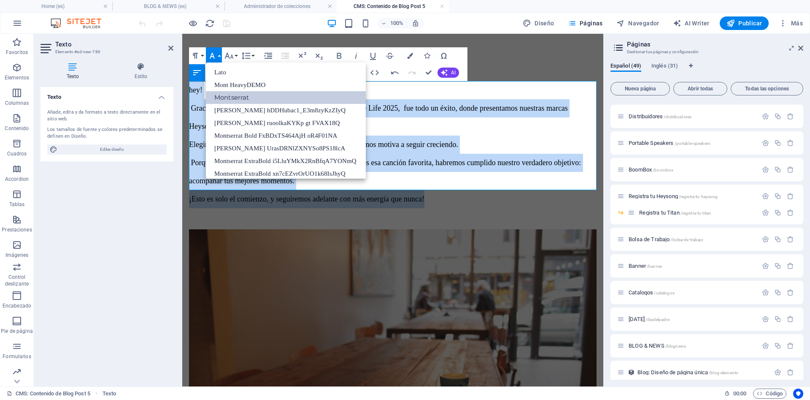
click at [245, 98] on link "Montserrat" at bounding box center [286, 97] width 160 height 13
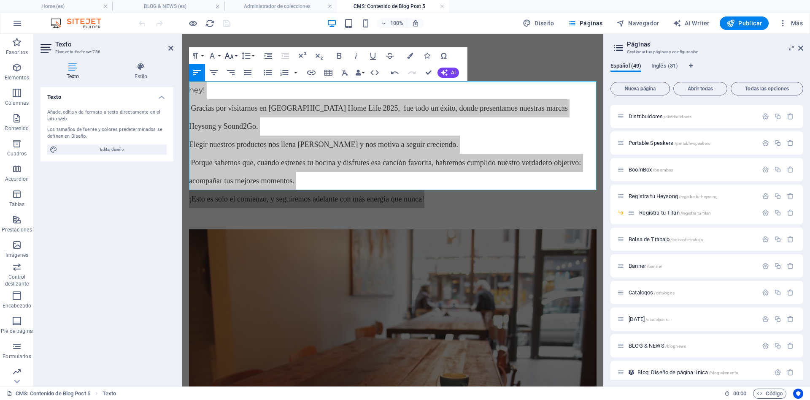
click at [236, 55] on button "Font Size" at bounding box center [231, 55] width 16 height 17
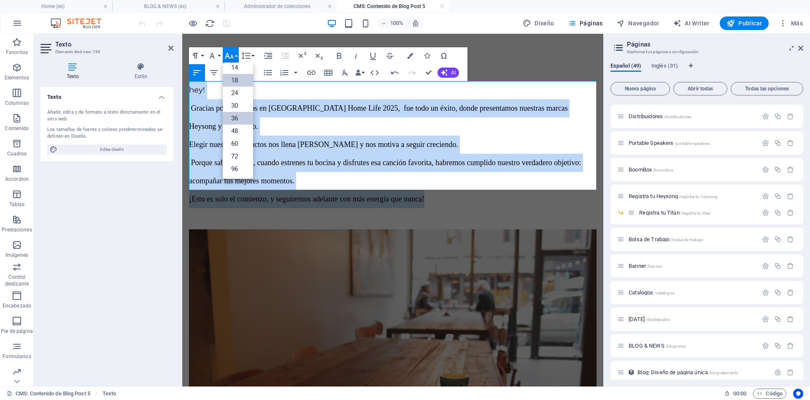
click at [234, 118] on link "36" at bounding box center [238, 118] width 30 height 13
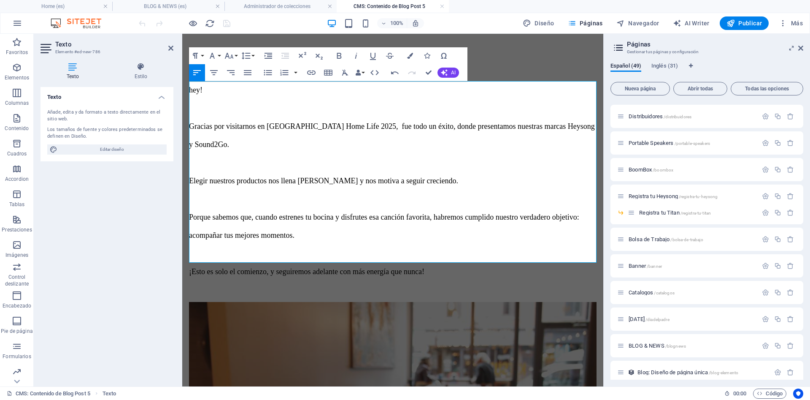
scroll to position [3571, 6]
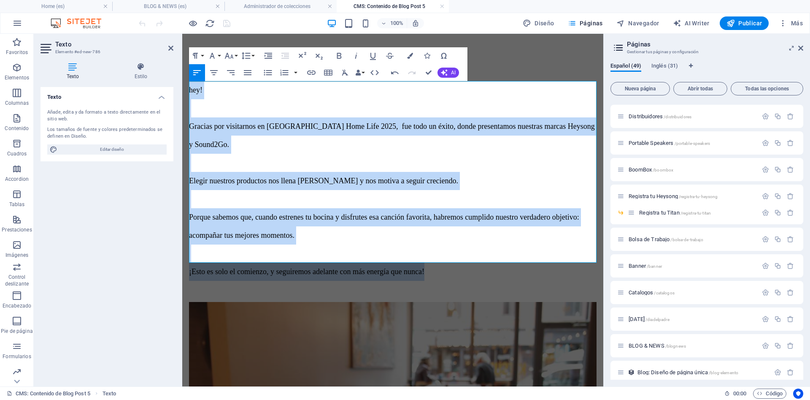
drag, startPoint x: 427, startPoint y: 253, endPoint x: 427, endPoint y: 99, distance: 153.6
click at [222, 55] on div "Paragraph Format Normal Heading 1 Heading 2 Heading 3 Heading 4 Heading 5 Headi…" at bounding box center [222, 55] width 67 height 17
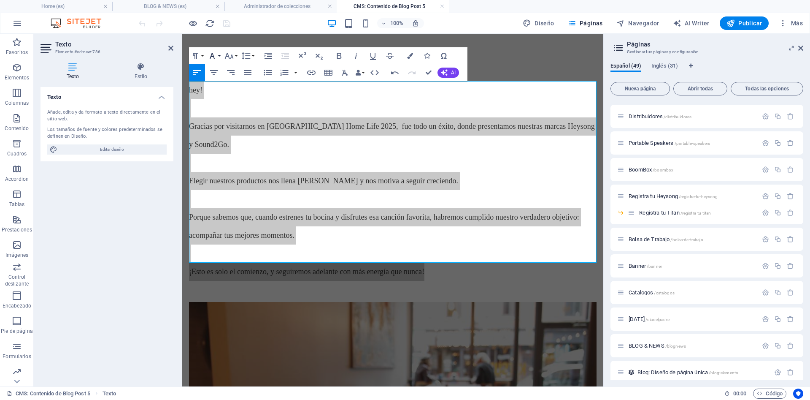
click at [217, 55] on icon "button" at bounding box center [212, 56] width 10 height 10
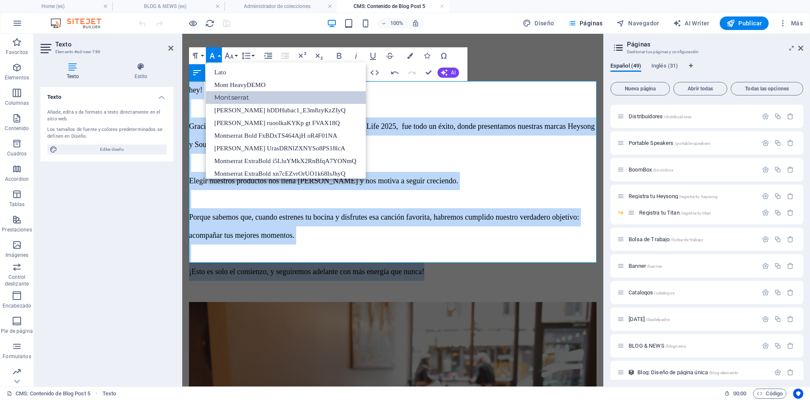
click at [232, 95] on link "Montserrat" at bounding box center [286, 97] width 160 height 13
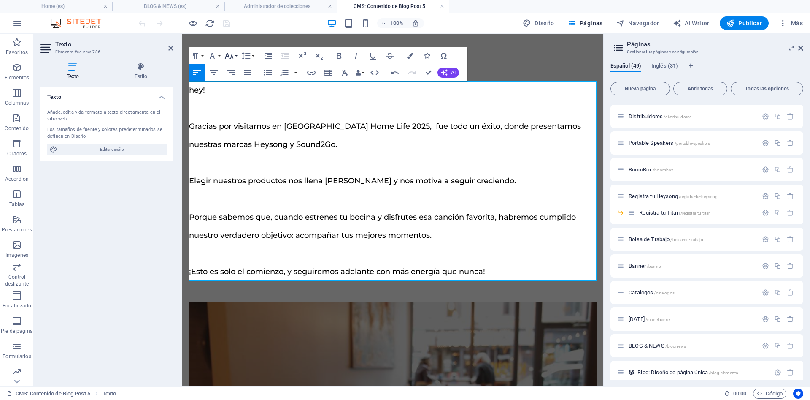
click at [229, 55] on icon "button" at bounding box center [229, 56] width 10 height 10
click at [237, 130] on link "48" at bounding box center [238, 130] width 30 height 13
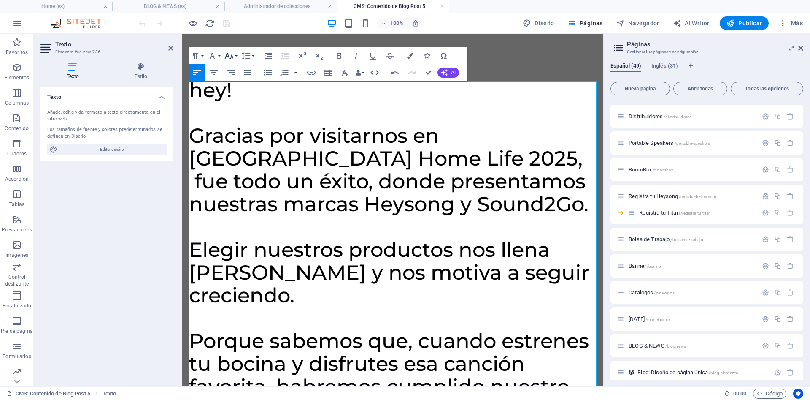
click at [233, 59] on icon "button" at bounding box center [229, 56] width 10 height 10
click at [238, 93] on link "24" at bounding box center [238, 93] width 30 height 13
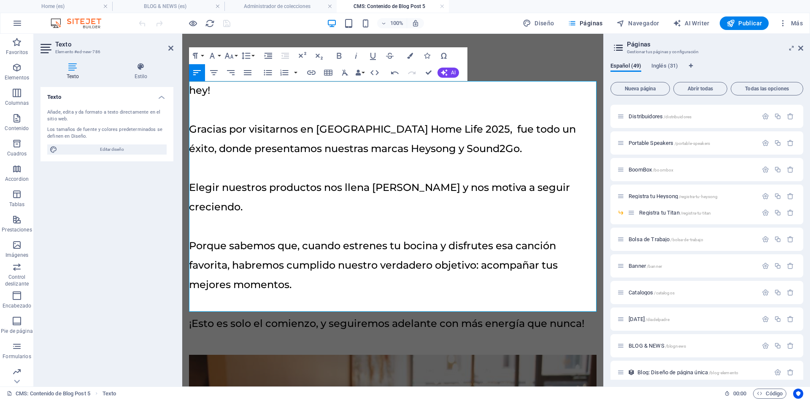
click at [305, 100] on p "hey! Gracias por visitarnos en [GEOGRAPHIC_DATA] Home Life 2025, fue todo un éx…" at bounding box center [393, 207] width 408 height 252
click at [306, 119] on p "hey! Gracias por visitarnos en [GEOGRAPHIC_DATA] Home Life 2025, fue todo un éx…" at bounding box center [393, 207] width 408 height 252
click at [273, 131] on span "hey! Gracias por visitarnos en [GEOGRAPHIC_DATA] Home Life 2025, fue todo un éx…" at bounding box center [386, 206] width 395 height 245
click at [320, 108] on p "hey! Gracias por visitarnos en [GEOGRAPHIC_DATA] Home Life 2025, fue todo un éx…" at bounding box center [393, 207] width 408 height 252
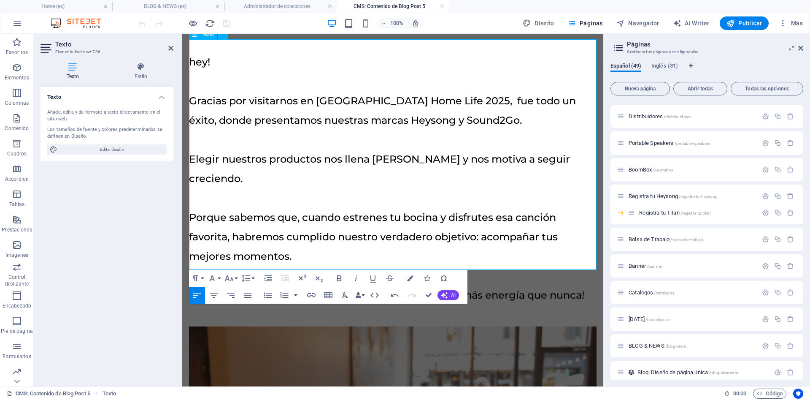
scroll to position [43, 0]
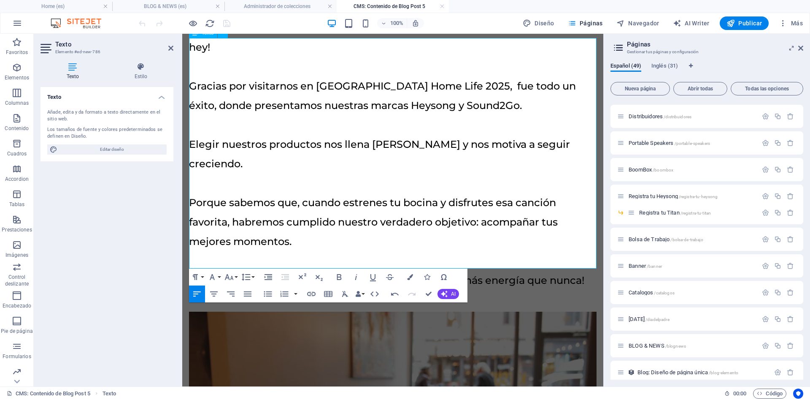
click at [403, 149] on p "hey! Gracias por visitarnos en [GEOGRAPHIC_DATA] Home Life 2025, fue todo un éx…" at bounding box center [393, 164] width 408 height 252
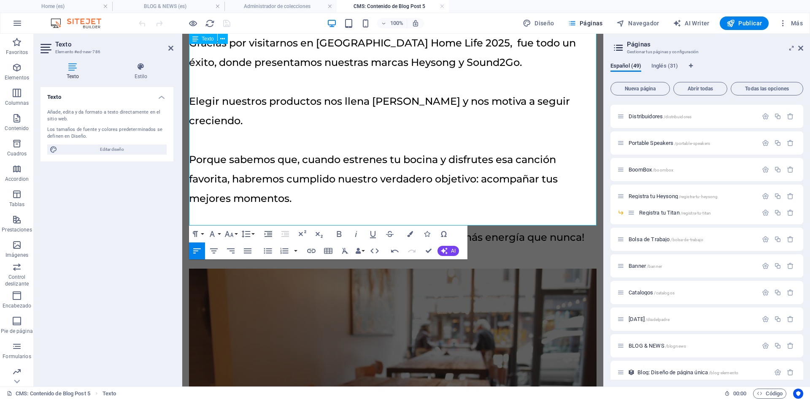
scroll to position [0, 0]
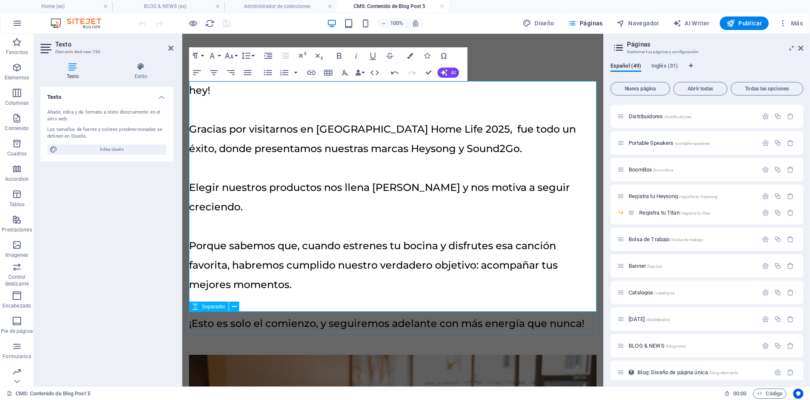
click at [441, 333] on div at bounding box center [393, 343] width 408 height 21
click at [442, 333] on div at bounding box center [393, 343] width 408 height 21
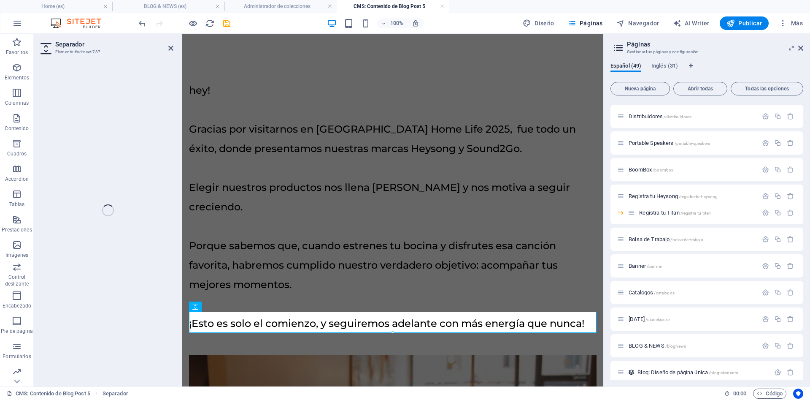
select select "px"
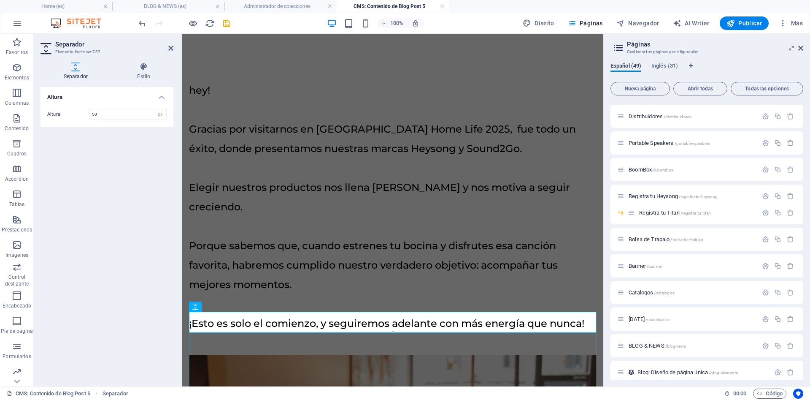
drag, startPoint x: 89, startPoint y: 192, endPoint x: 138, endPoint y: 176, distance: 52.4
click at [91, 192] on div "Altura Altura 50 px rem vh vw" at bounding box center [107, 233] width 133 height 292
click at [362, 84] on div "hey! Gracias por visitarnos en [GEOGRAPHIC_DATA] Home Life 2025, fue todo un éx…" at bounding box center [393, 207] width 408 height 252
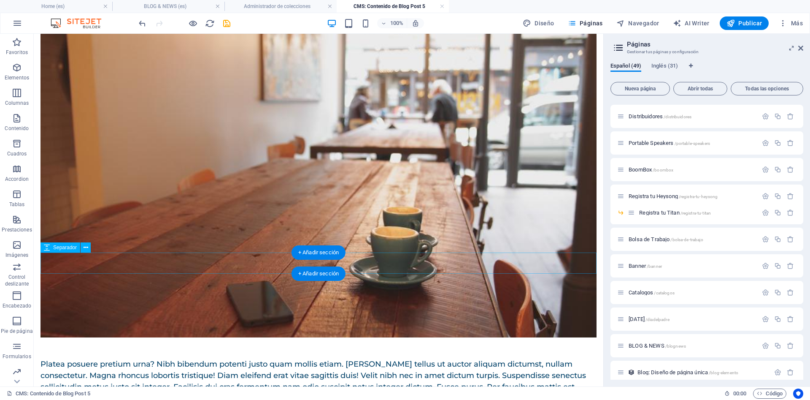
scroll to position [387, 0]
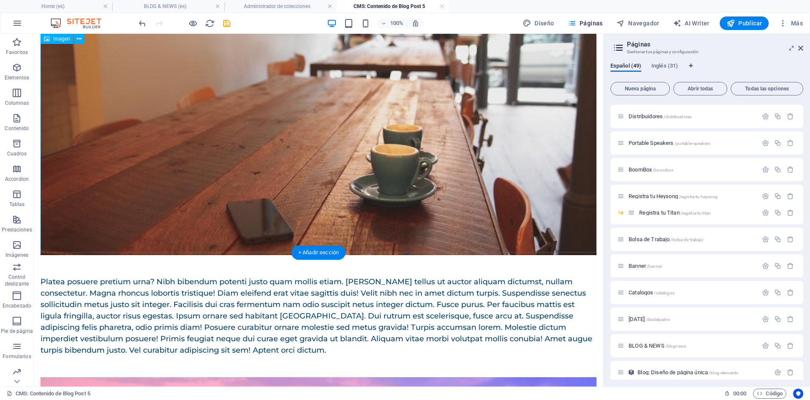
click at [406, 188] on figure at bounding box center [319, 91] width 556 height 327
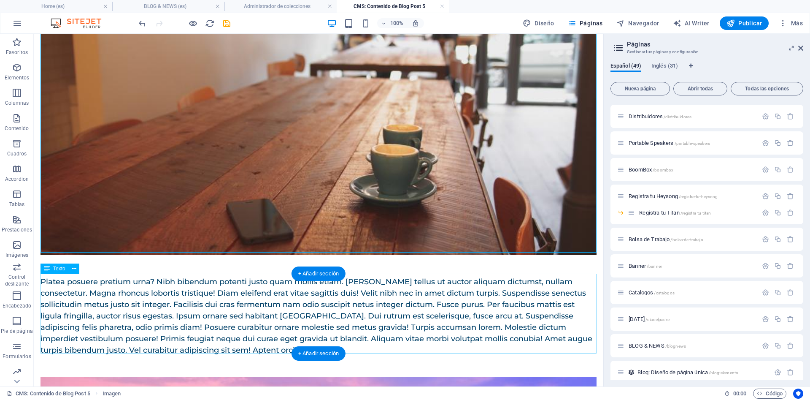
click at [243, 287] on div "Platea posuere pretium urna? Nibh bibendum potenti justo quam mollis etiam. [PE…" at bounding box center [319, 316] width 556 height 80
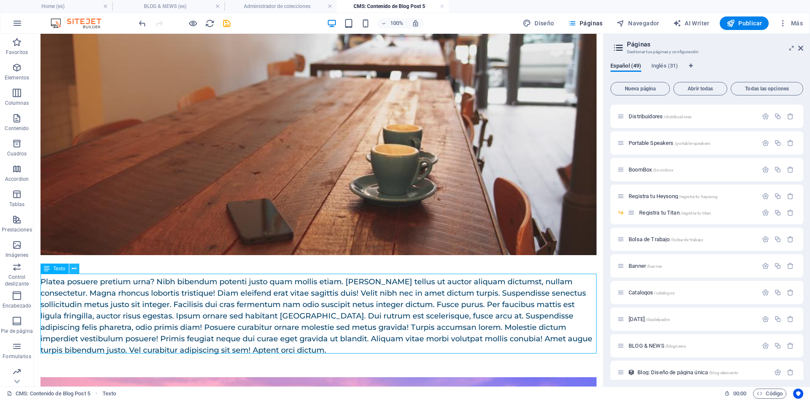
click at [76, 268] on icon at bounding box center [74, 268] width 5 height 9
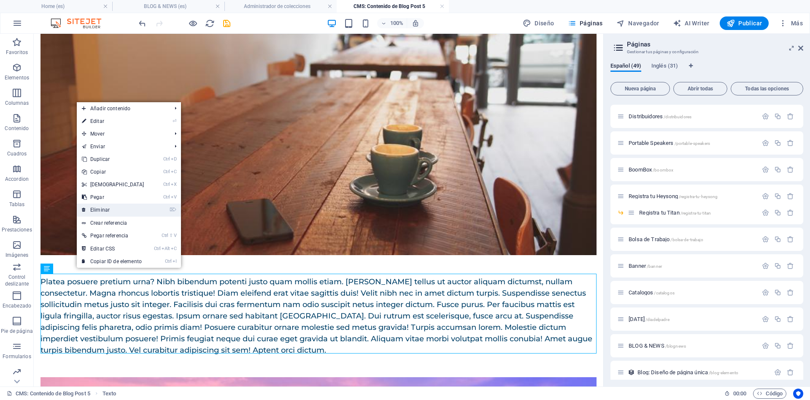
click at [105, 204] on link "⌦ Eliminar" at bounding box center [113, 209] width 73 height 13
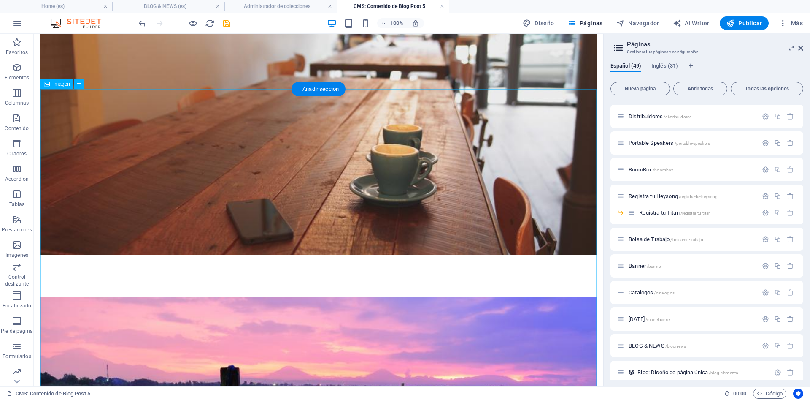
scroll to position [725, 0]
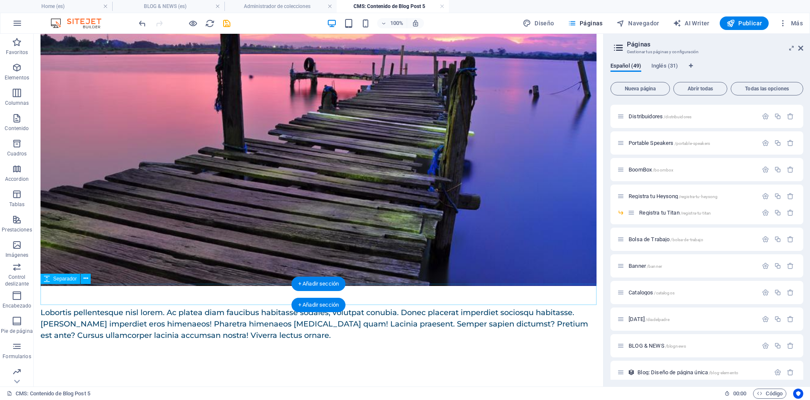
click at [141, 304] on div at bounding box center [319, 296] width 556 height 21
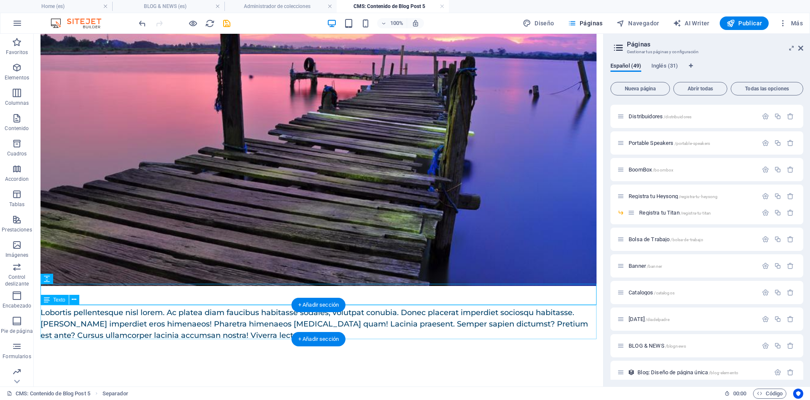
click at [141, 312] on div "Lobortis pellentesque nisl lorem. Ac platea diam faucibus habitasse sodales, vo…" at bounding box center [319, 324] width 556 height 34
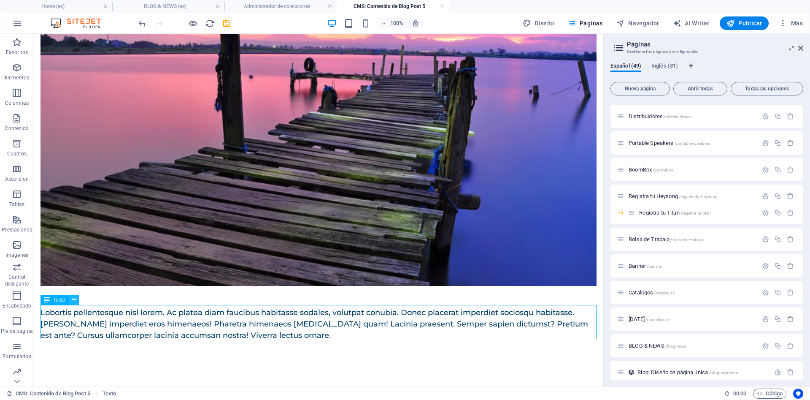
click at [76, 298] on icon at bounding box center [74, 299] width 5 height 9
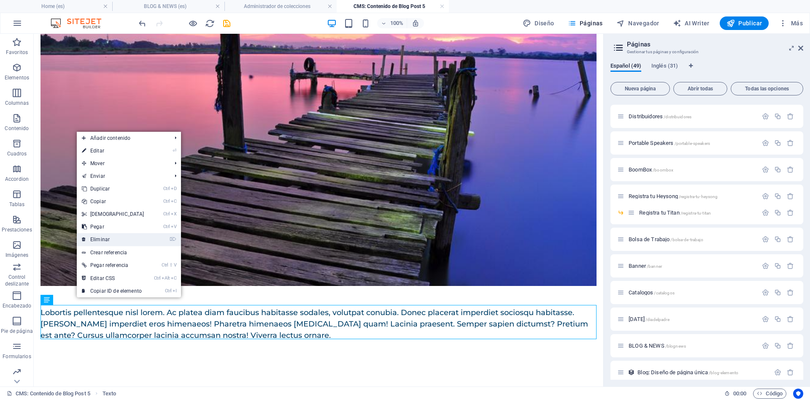
click at [128, 236] on link "⌦ Eliminar" at bounding box center [113, 239] width 73 height 13
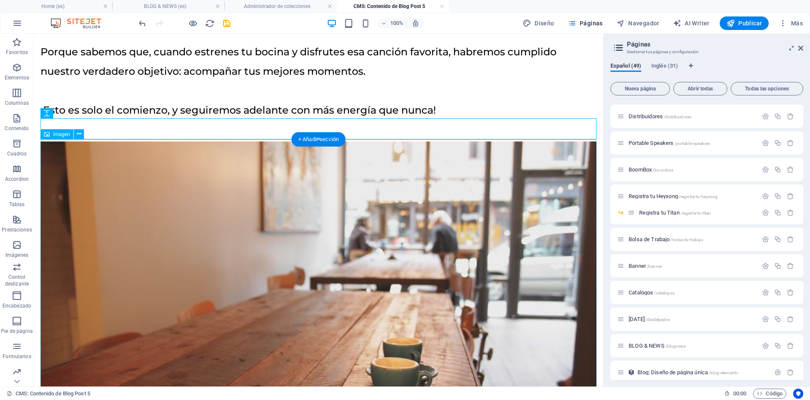
scroll to position [0, 0]
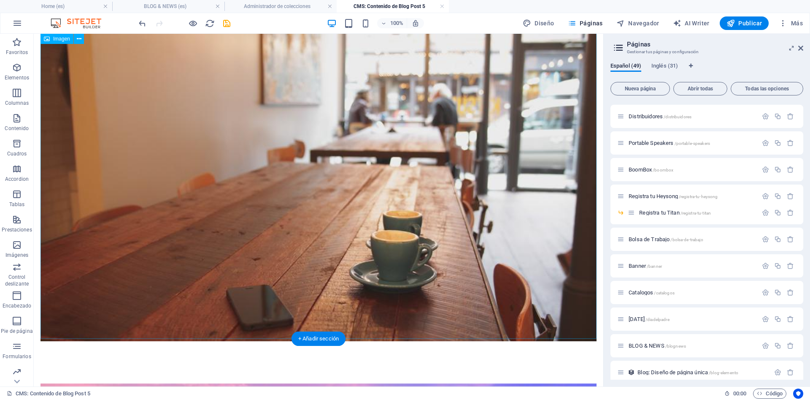
click at [345, 178] on figure at bounding box center [319, 177] width 556 height 327
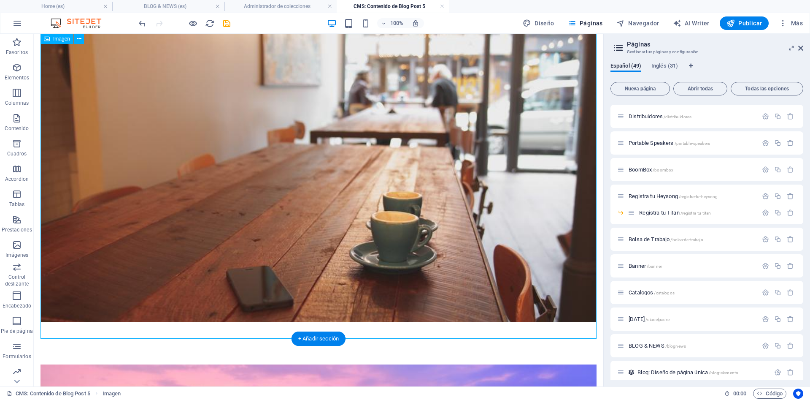
select select "%"
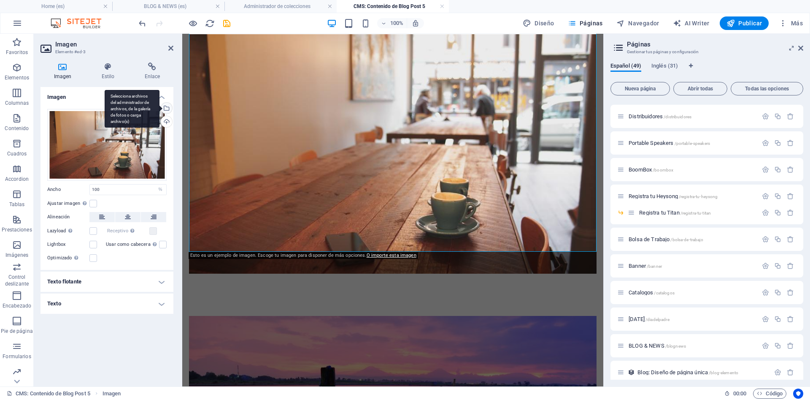
click at [160, 107] on div "Selecciona archivos del administrador de archivos, de la galería de fotos o car…" at bounding box center [132, 109] width 55 height 38
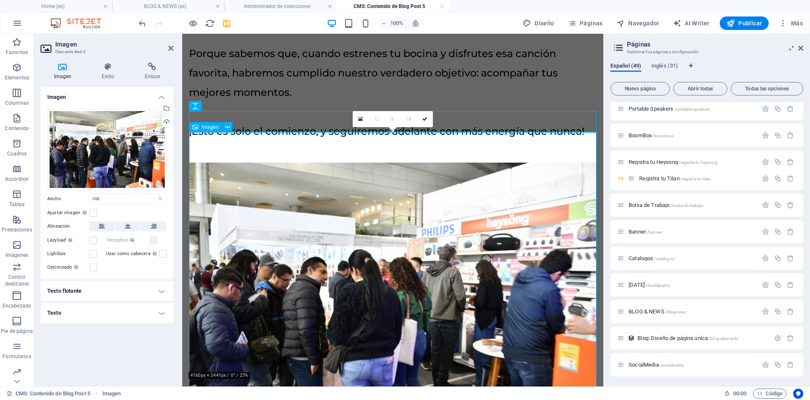
scroll to position [450, 0]
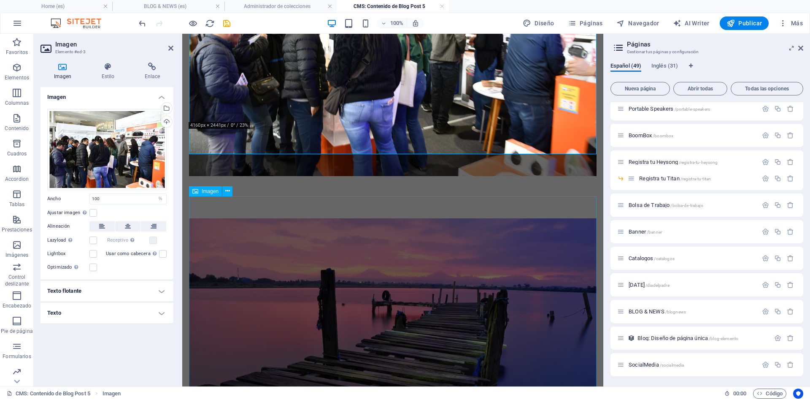
click at [387, 257] on figure at bounding box center [393, 337] width 408 height 239
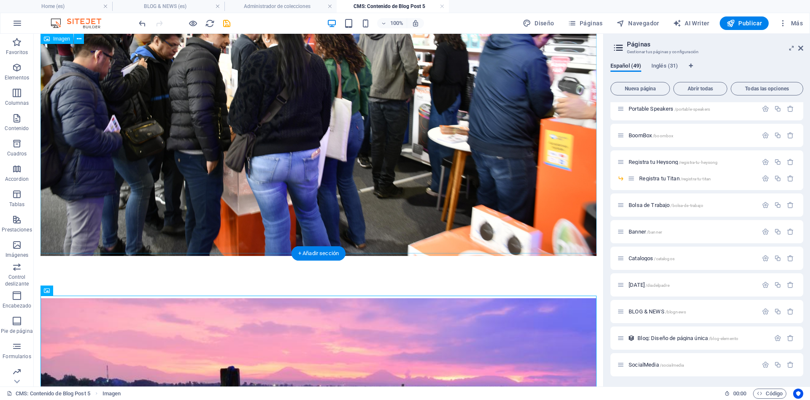
click at [396, 179] on figure at bounding box center [319, 70] width 556 height 371
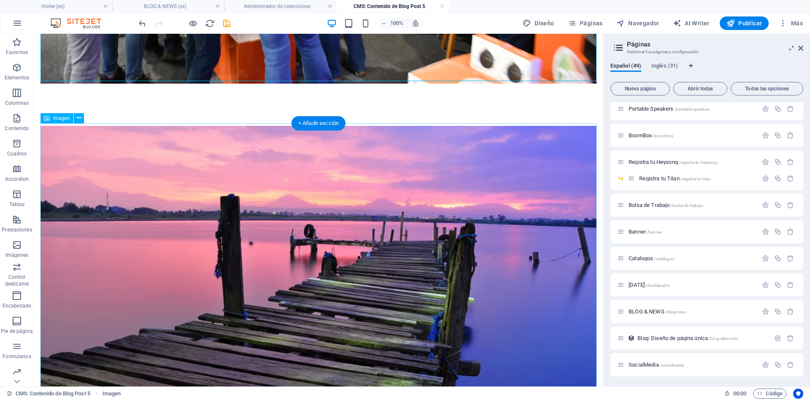
click at [406, 240] on figure at bounding box center [319, 289] width 556 height 327
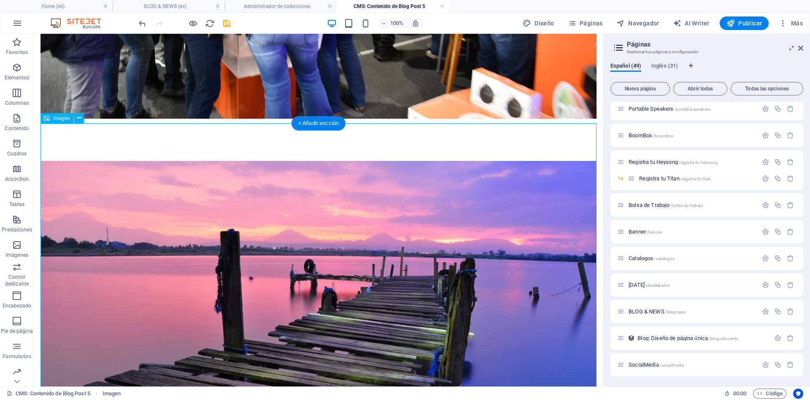
select select "%"
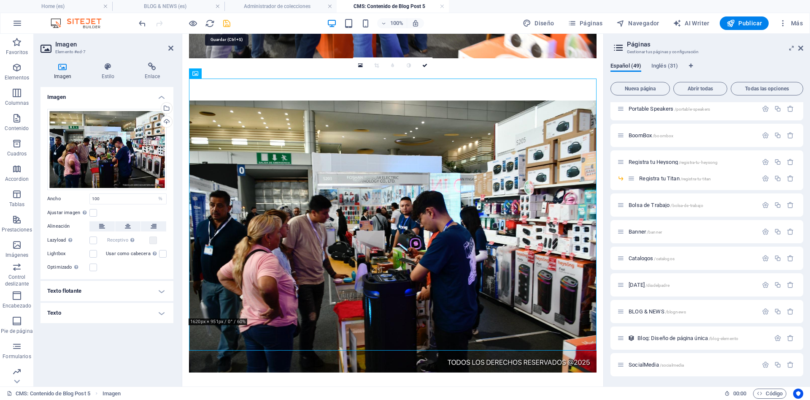
click at [226, 24] on icon "save" at bounding box center [227, 24] width 10 height 10
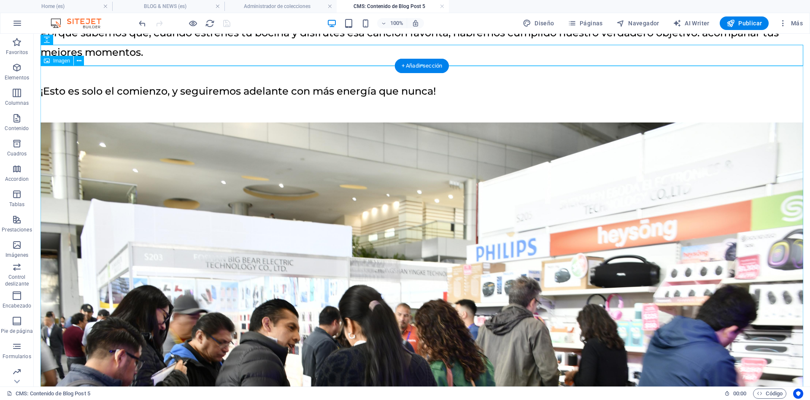
scroll to position [0, 0]
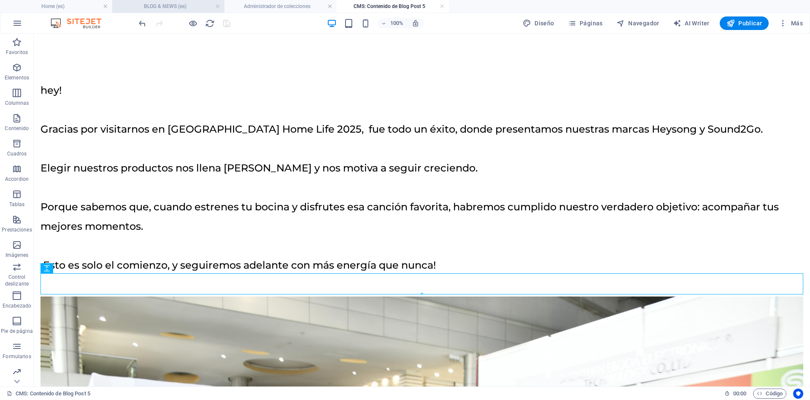
click at [158, 7] on h4 "BLOG & NEWS (es)" at bounding box center [168, 6] width 112 height 9
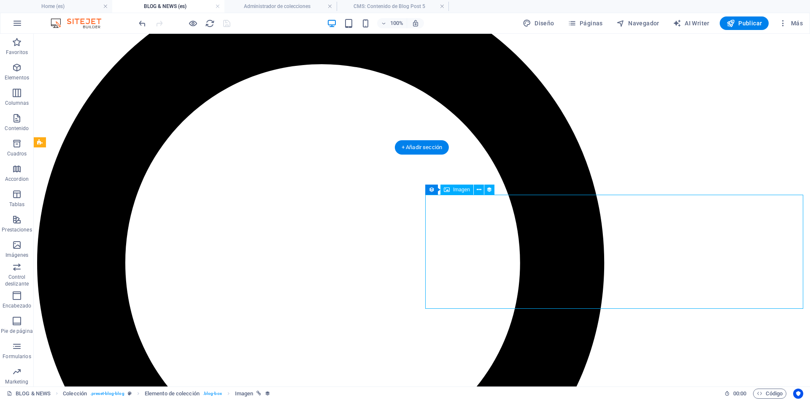
select select "image"
select select "px"
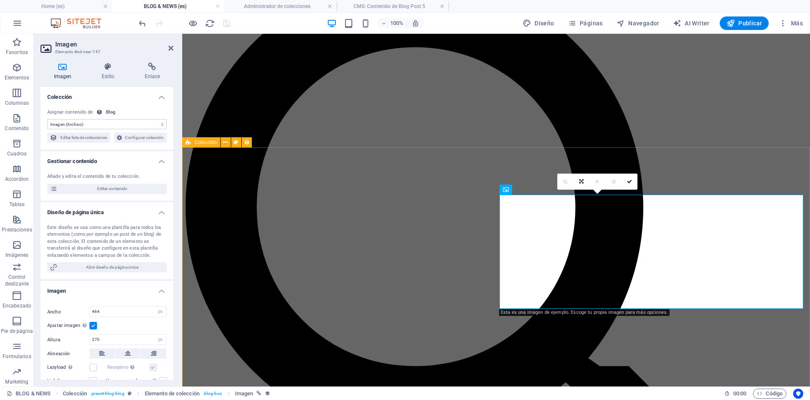
select select "columns.publishing_date_DESC"
select select "columns.status"
select select "columns.publishing_date"
select select "past"
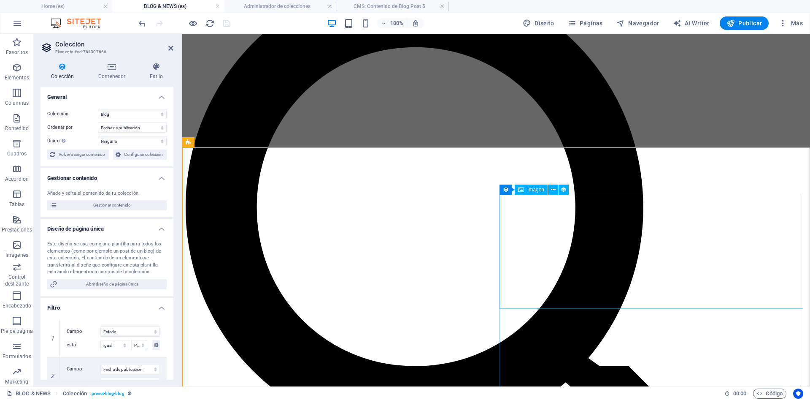
scroll to position [327, 0]
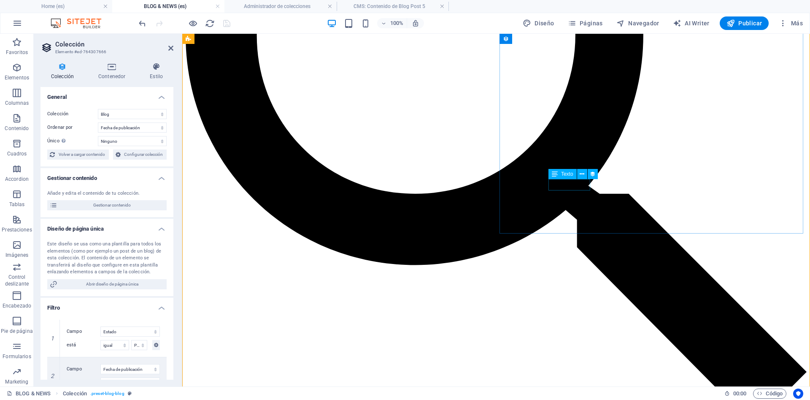
select select "publishing_date"
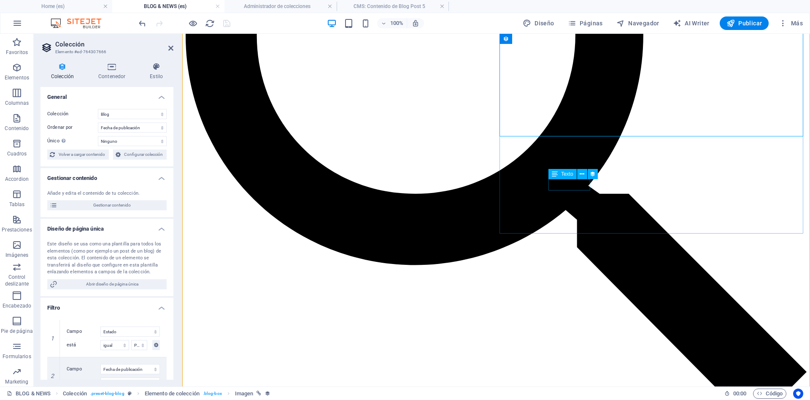
select select "1"
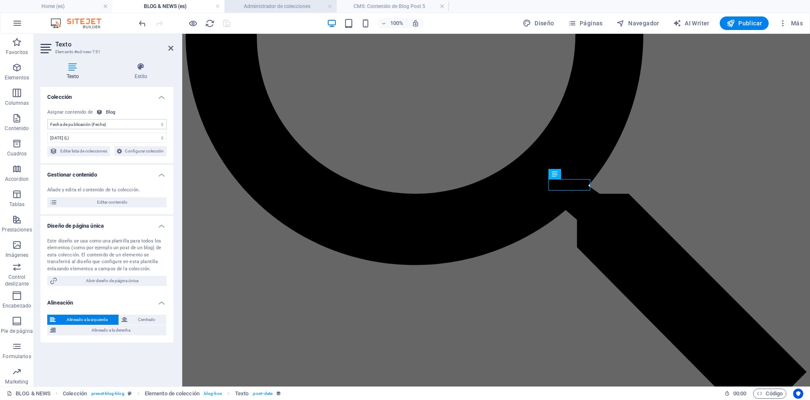
click at [293, 8] on h4 "Administrador de colecciones" at bounding box center [280, 6] width 112 height 9
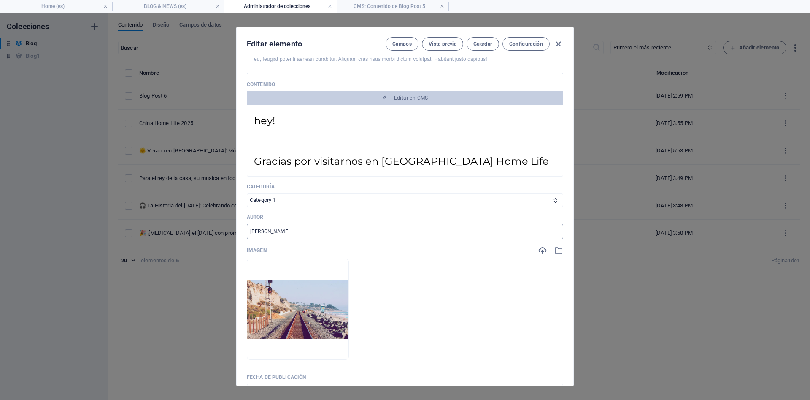
scroll to position [114, 0]
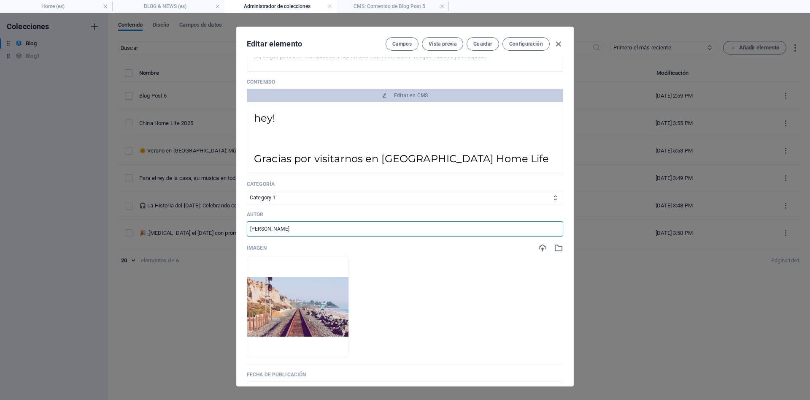
drag, startPoint x: 275, startPoint y: 228, endPoint x: 194, endPoint y: 216, distance: 82.4
click at [247, 221] on input "[PERSON_NAME]" at bounding box center [405, 228] width 316 height 15
type input "MKT TEAM"
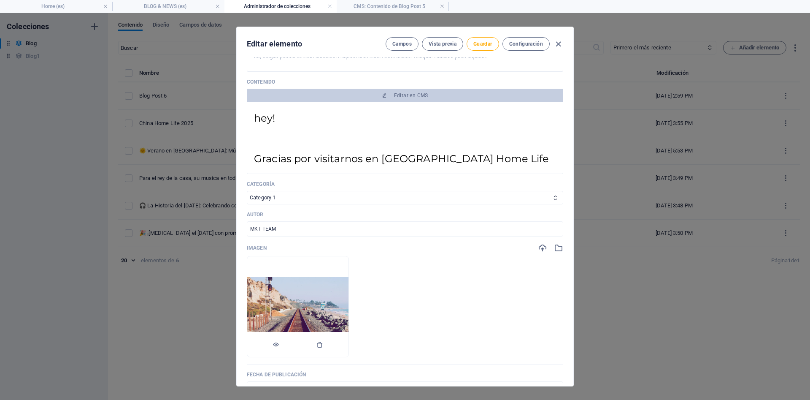
click at [286, 298] on img at bounding box center [297, 306] width 101 height 59
click at [284, 317] on img at bounding box center [297, 306] width 101 height 59
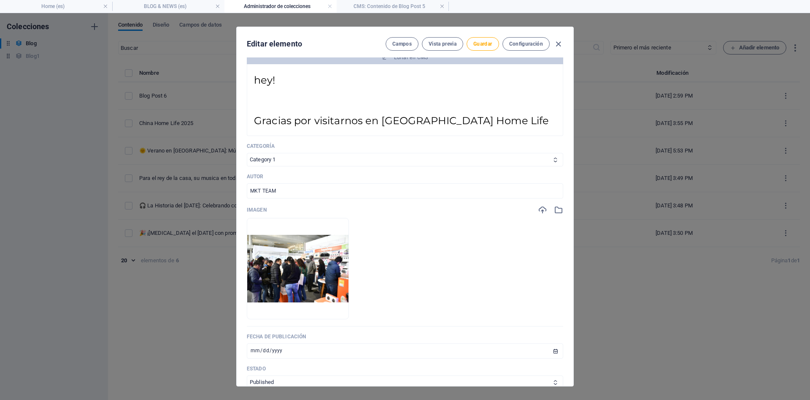
scroll to position [266, 0]
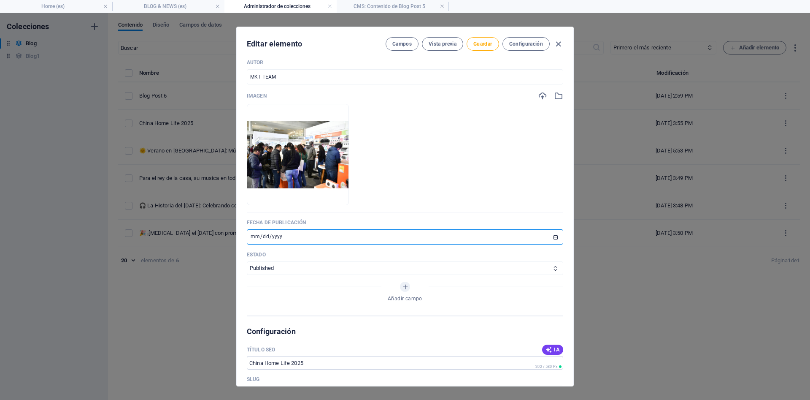
click at [359, 243] on input "[DATE]" at bounding box center [405, 236] width 316 height 15
click at [552, 236] on input "[DATE]" at bounding box center [405, 236] width 316 height 15
click at [554, 235] on input "[DATE]" at bounding box center [405, 236] width 316 height 15
type input "[DATE]"
click at [484, 46] on span "Guardar" at bounding box center [482, 44] width 19 height 7
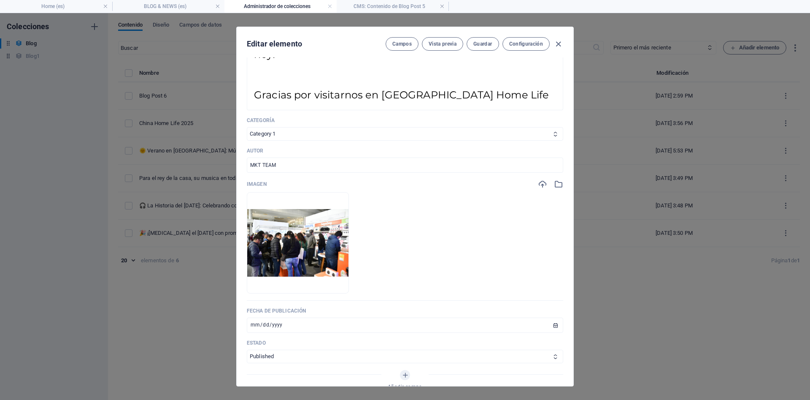
scroll to position [139, 0]
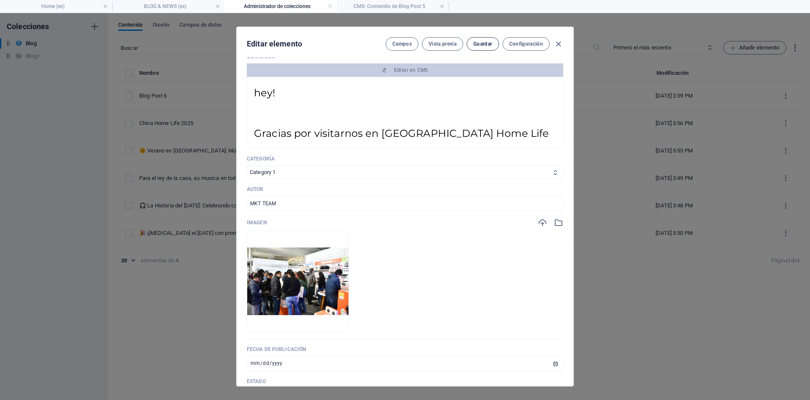
click at [487, 47] on button "Guardar" at bounding box center [483, 44] width 32 height 14
click at [560, 43] on icon "button" at bounding box center [559, 44] width 10 height 10
type input "china-home-life-2025"
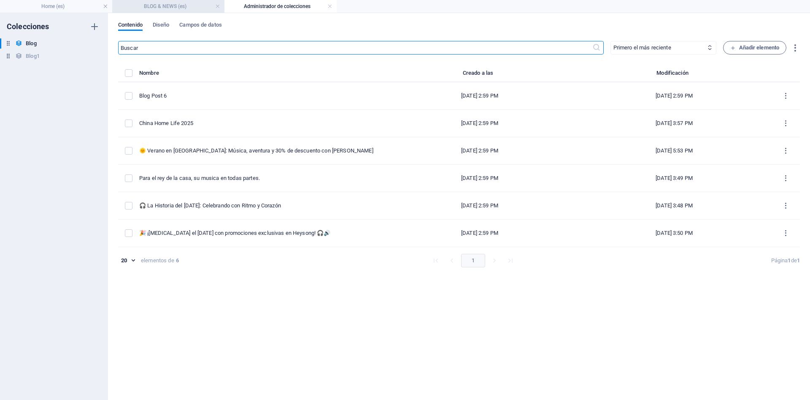
click at [154, 3] on h4 "BLOG & NEWS (es)" at bounding box center [168, 6] width 112 height 9
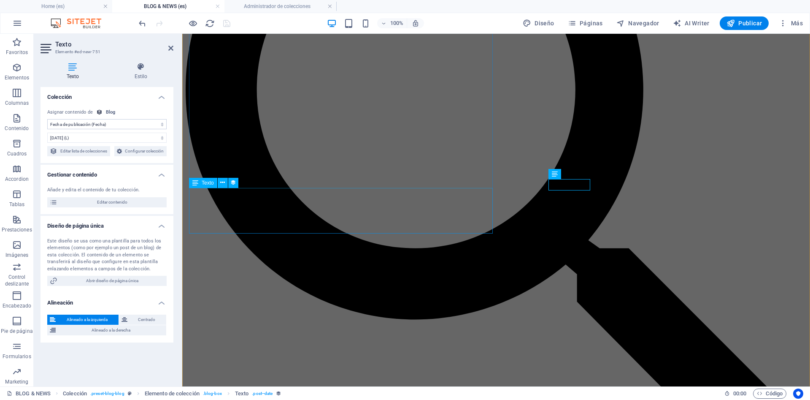
scroll to position [112, 0]
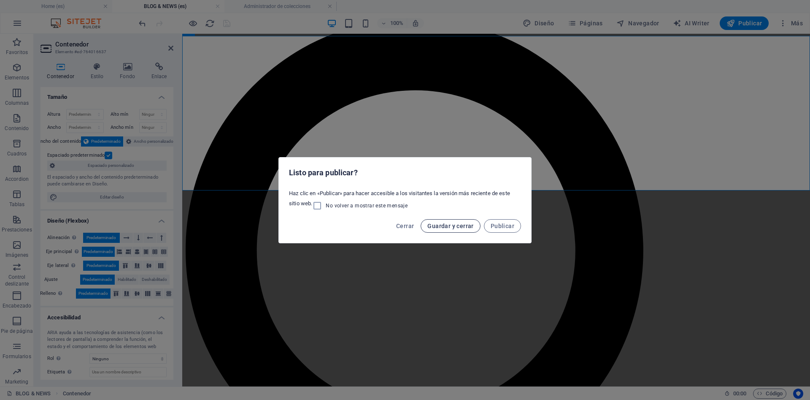
click at [454, 225] on span "Guardar y cerrar" at bounding box center [450, 225] width 46 height 7
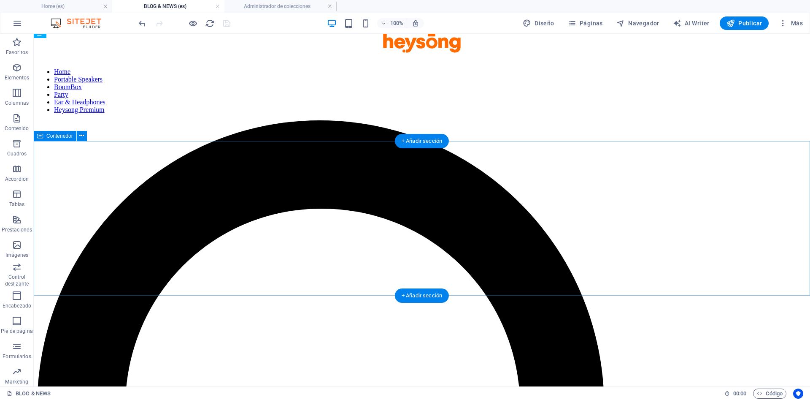
scroll to position [0, 0]
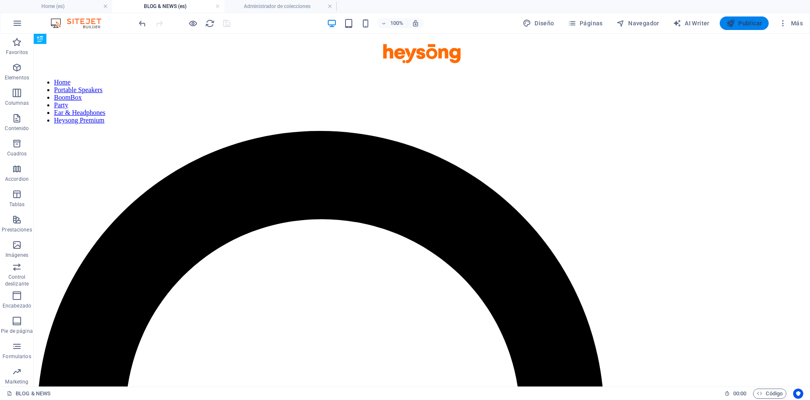
click at [746, 23] on span "Publicar" at bounding box center [745, 23] width 36 height 8
